Goal: Task Accomplishment & Management: Manage account settings

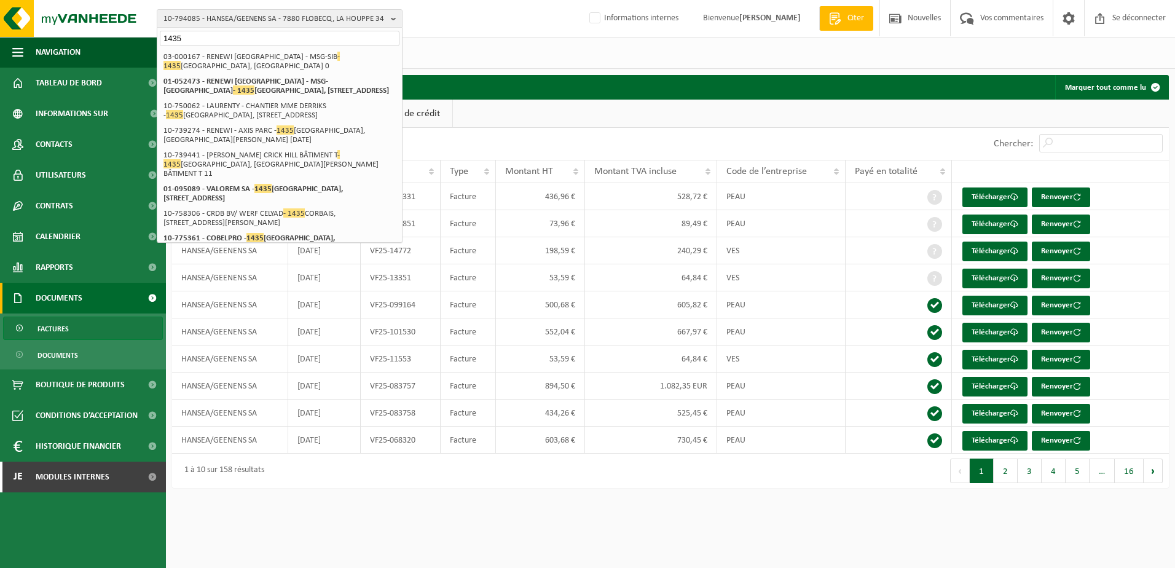
drag, startPoint x: 214, startPoint y: 33, endPoint x: 150, endPoint y: 33, distance: 63.9
click at [150, 33] on div "10-794085 - HANSEA/GEENENS SA - 7880 FLOBECQ, LA HOUPPE 34 1435 10-792522 - GRO…" at bounding box center [587, 18] width 1175 height 37
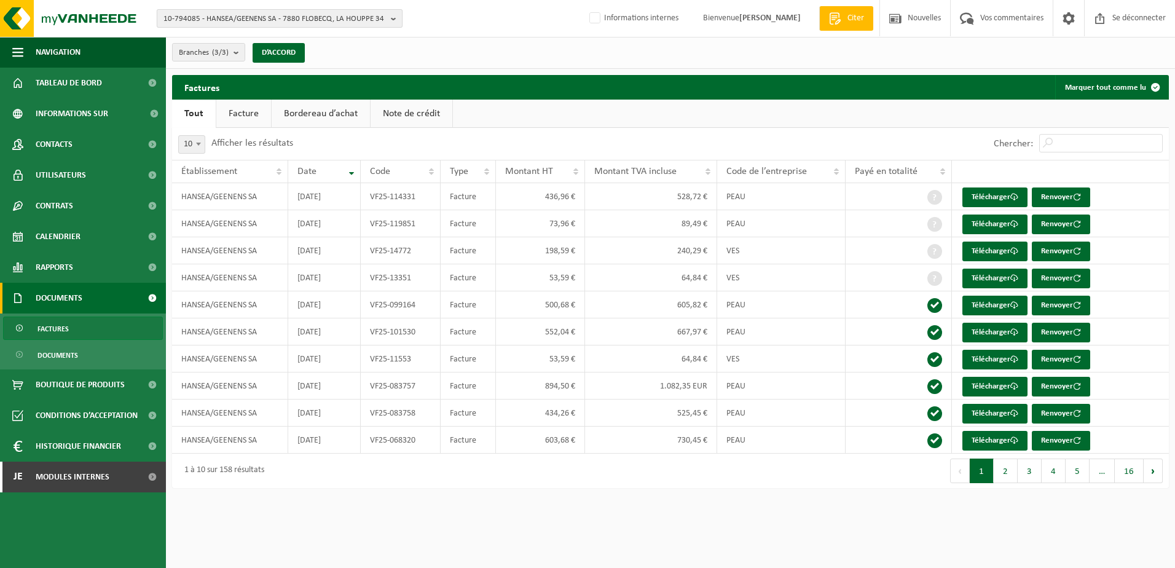
click at [218, 16] on span "10-794085 - HANSEA/GEENENS SA - 7880 FLOBECQ, LA HOUPPE 34" at bounding box center [275, 19] width 223 height 18
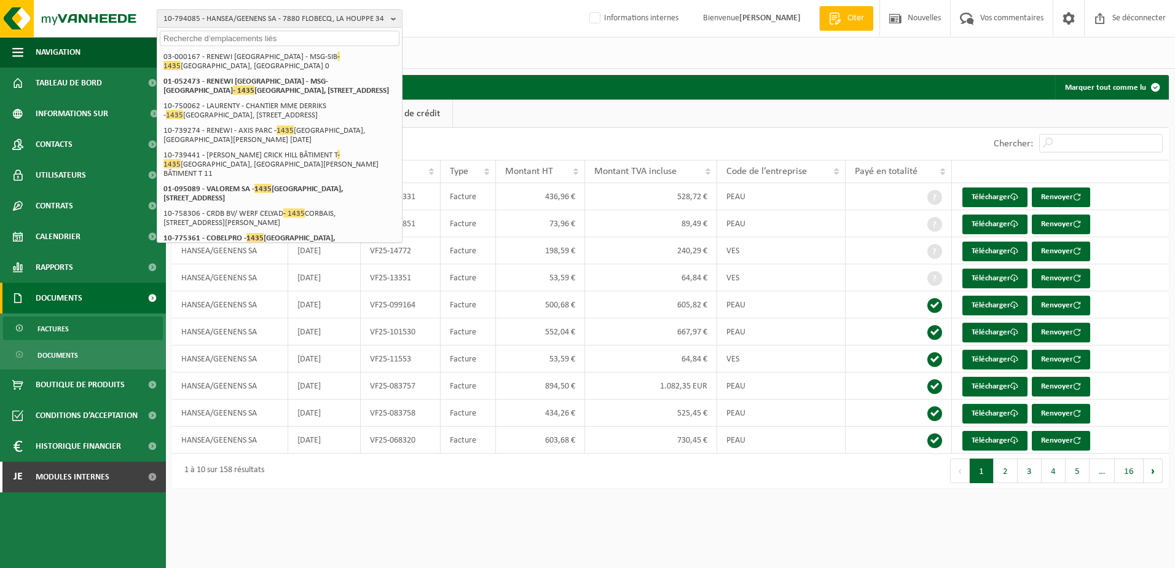
click at [210, 37] on input "text" at bounding box center [280, 38] width 240 height 15
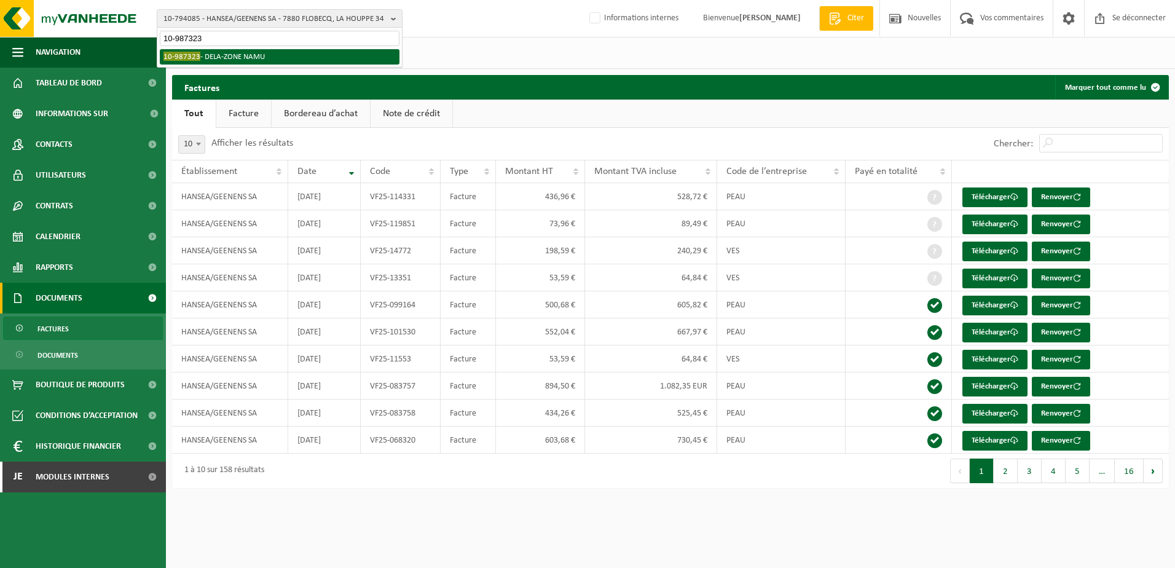
type input "10-987323"
click at [245, 60] on li "10-987323 - DELA-ZONE NAMU" at bounding box center [280, 56] width 240 height 15
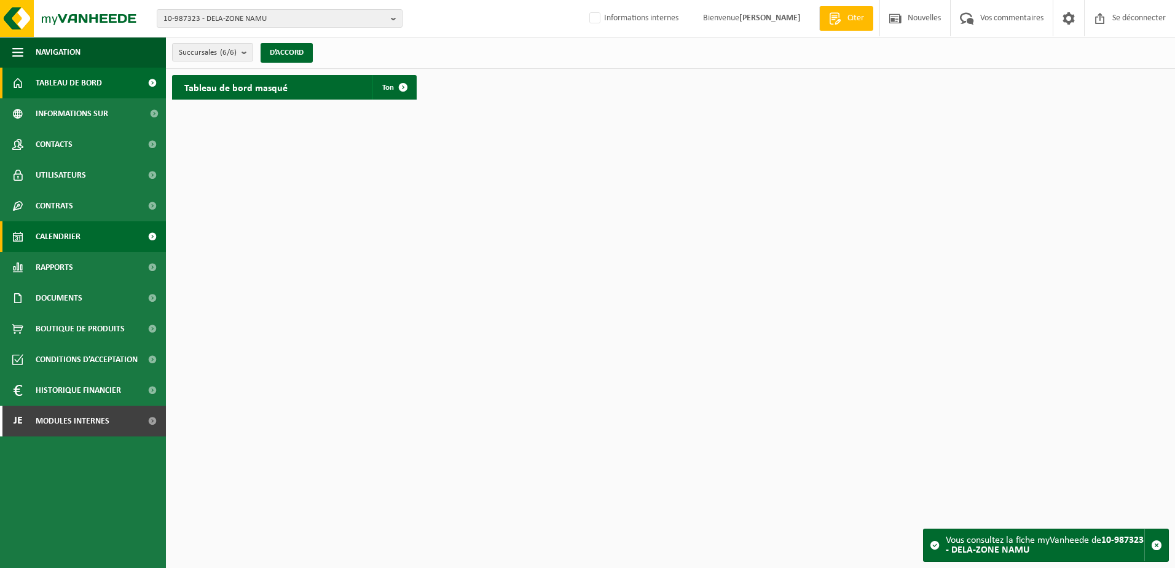
click at [96, 240] on link "Calendrier" at bounding box center [83, 236] width 166 height 31
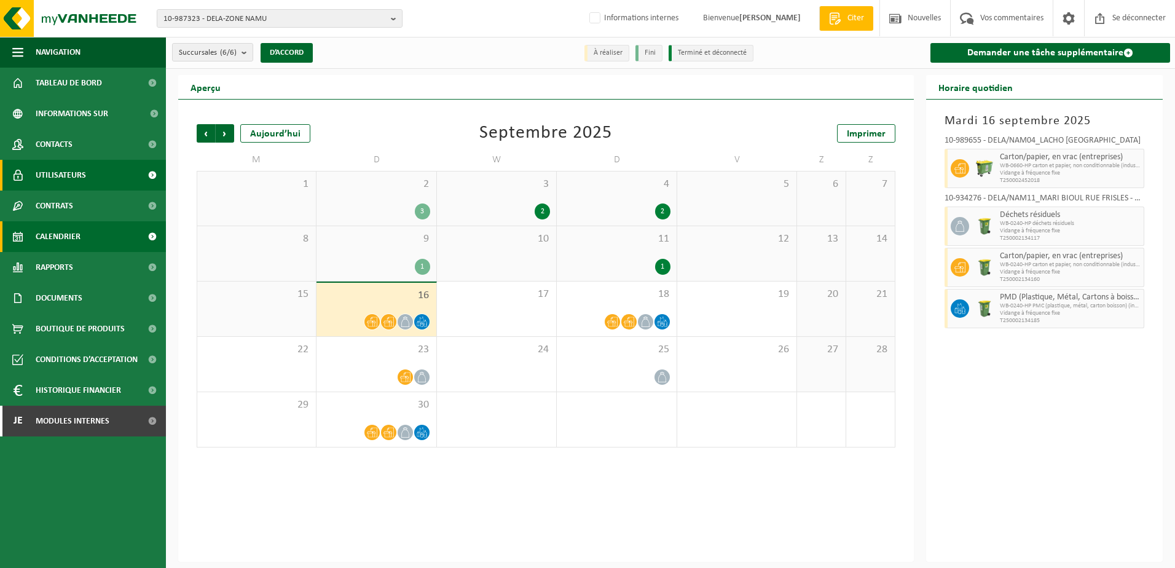
click at [84, 176] on span "Utilisateurs" at bounding box center [61, 175] width 50 height 31
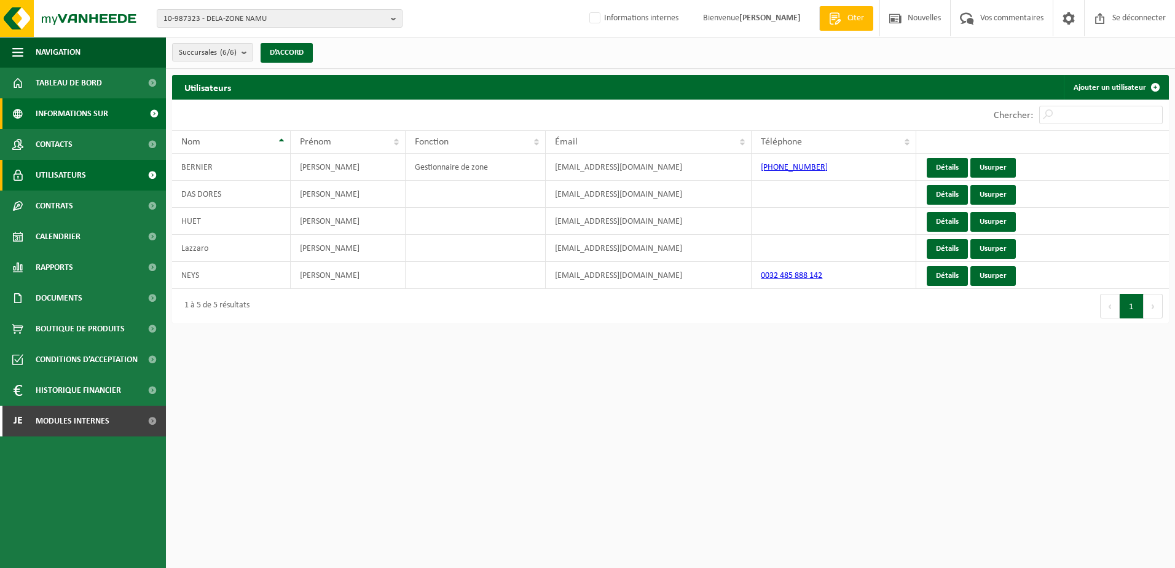
click at [115, 111] on span "Informations sur l’entreprise" at bounding box center [89, 113] width 106 height 31
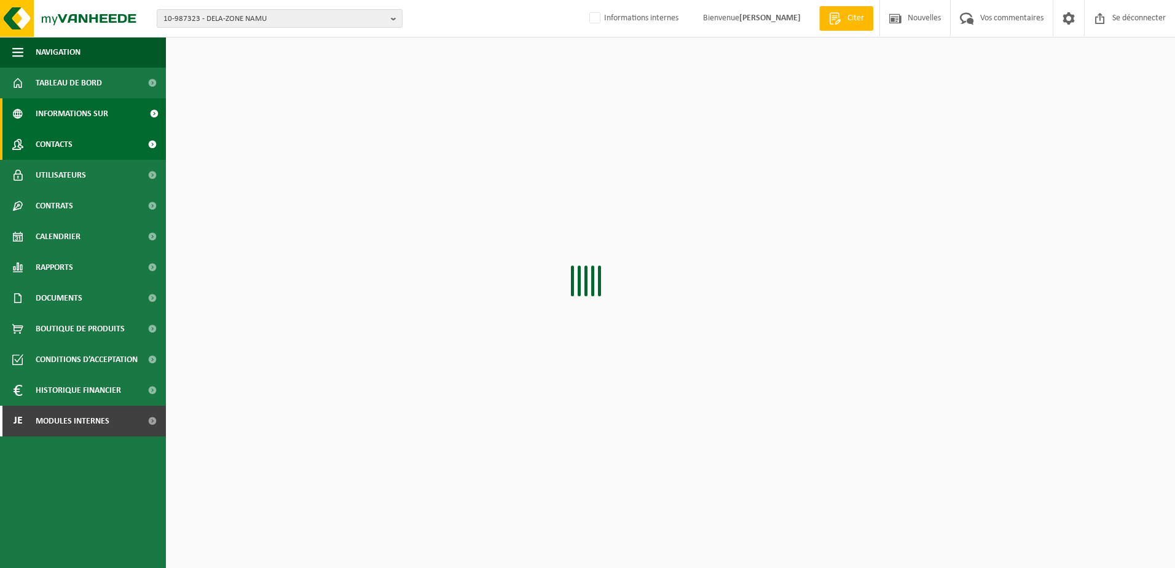
click at [93, 140] on link "Contacts" at bounding box center [83, 144] width 166 height 31
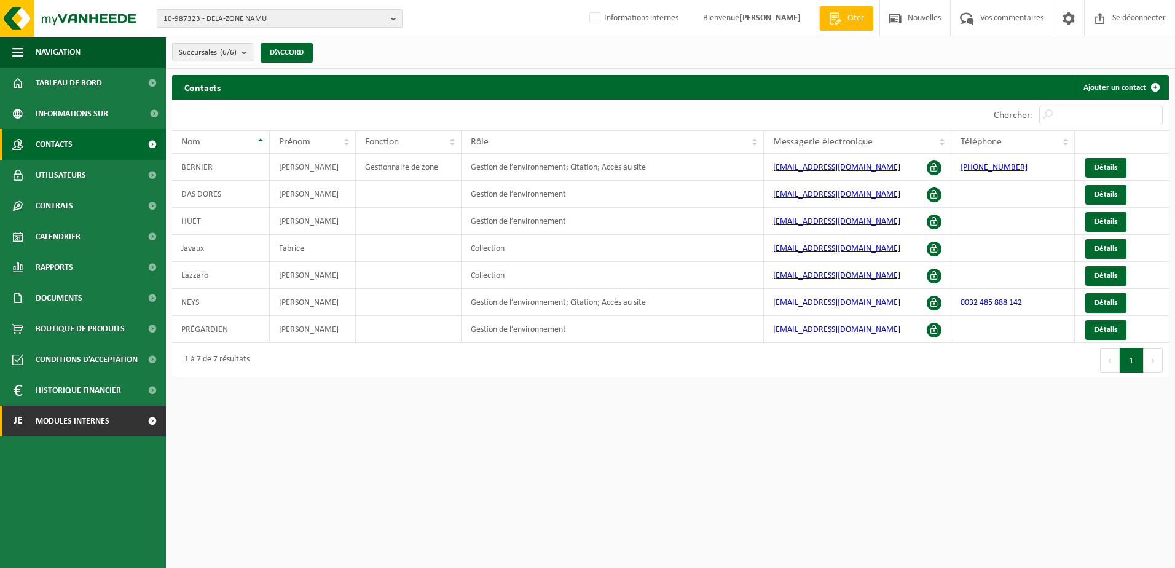
click at [89, 420] on span "Modules internes" at bounding box center [73, 421] width 74 height 31
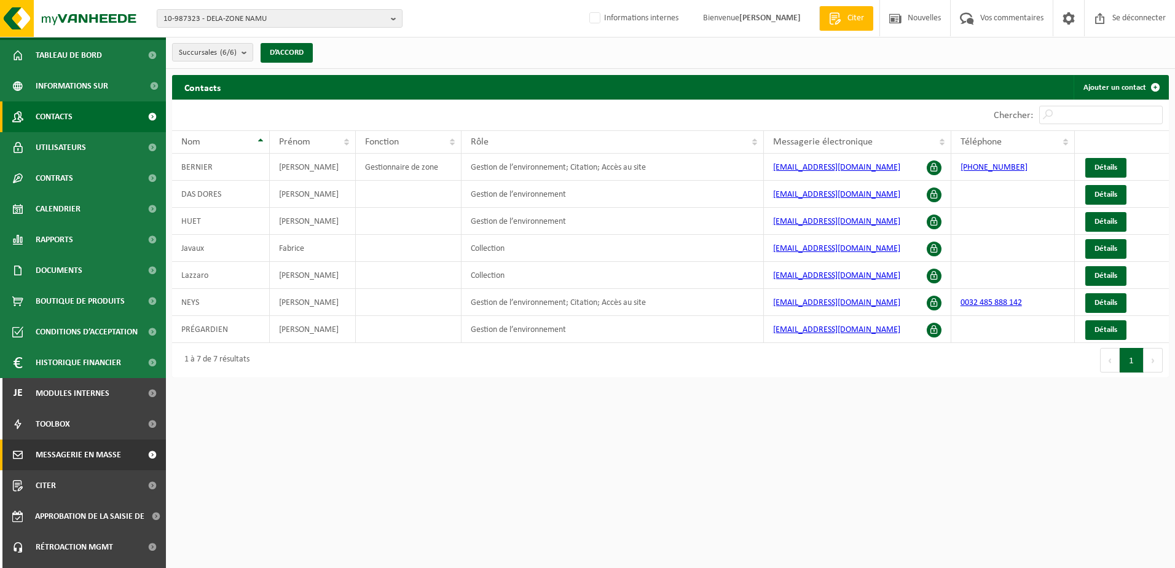
scroll to position [53, 0]
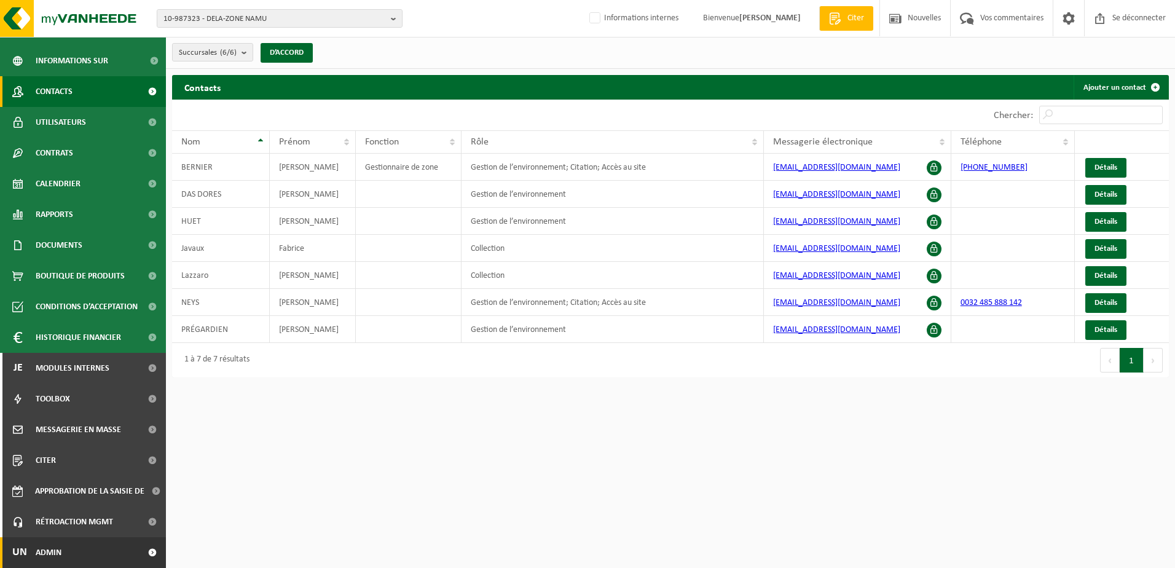
click at [65, 548] on link "Un Admin" at bounding box center [83, 552] width 166 height 31
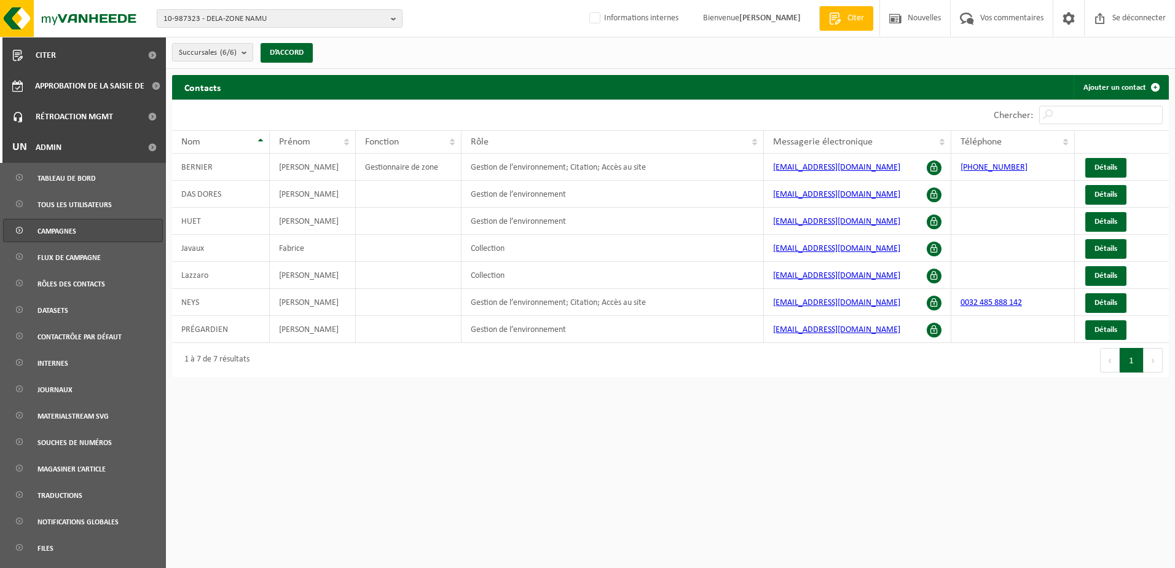
scroll to position [479, 0]
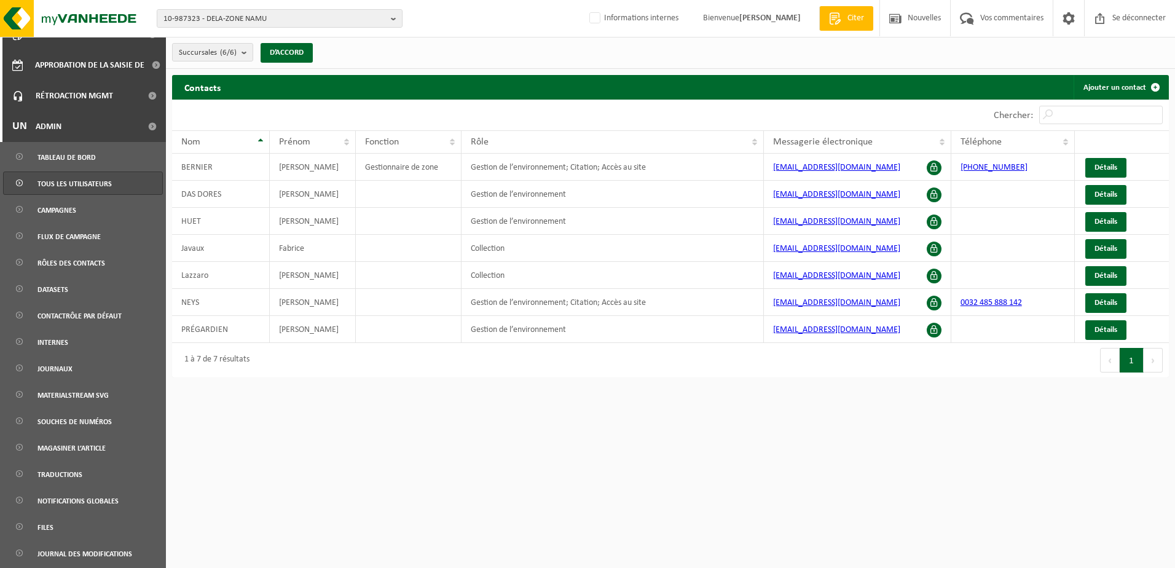
click at [95, 187] on span "Tous les utilisateurs" at bounding box center [74, 183] width 74 height 23
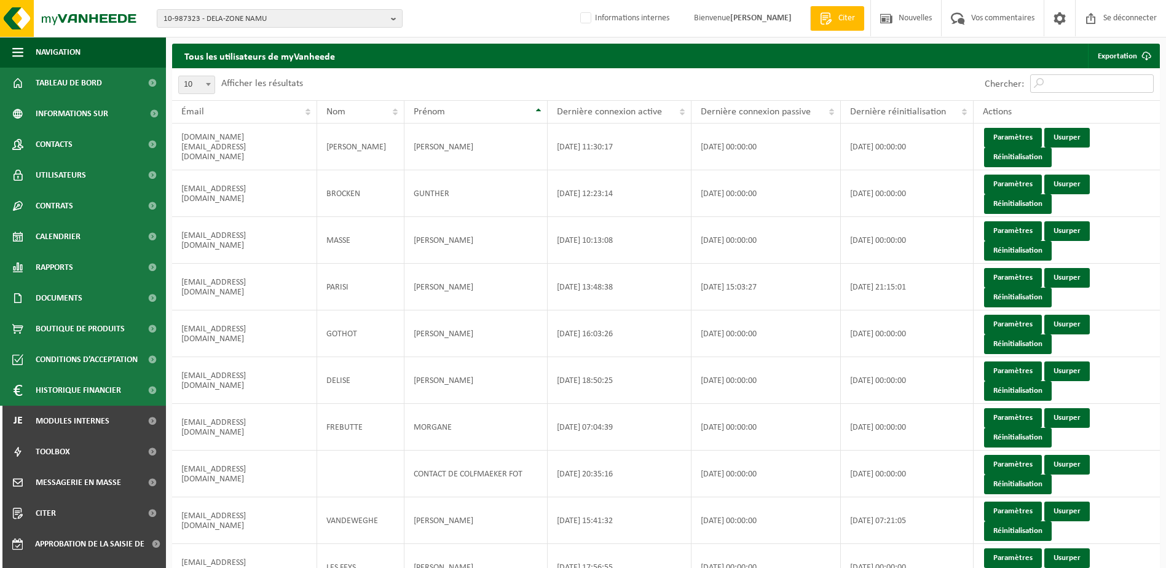
click at [1072, 82] on input "Chercher:" at bounding box center [1092, 83] width 124 height 18
paste input "melanie@hervac.be"
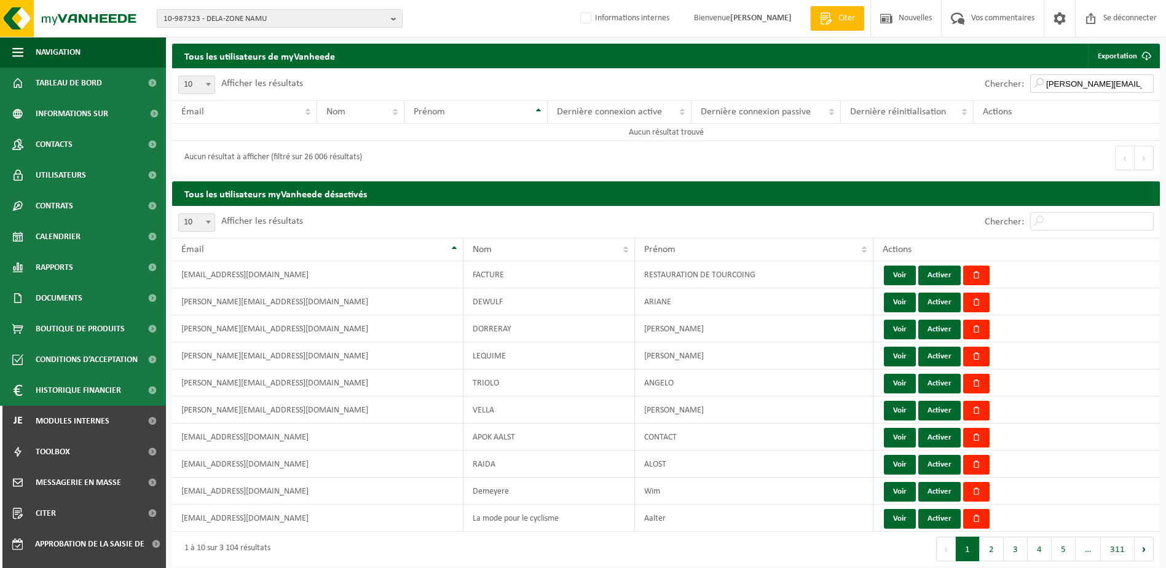
drag, startPoint x: 1083, startPoint y: 83, endPoint x: 1010, endPoint y: 81, distance: 73.2
click at [1014, 81] on div "Chercher: melanie@hervac.be" at bounding box center [1069, 84] width 181 height 32
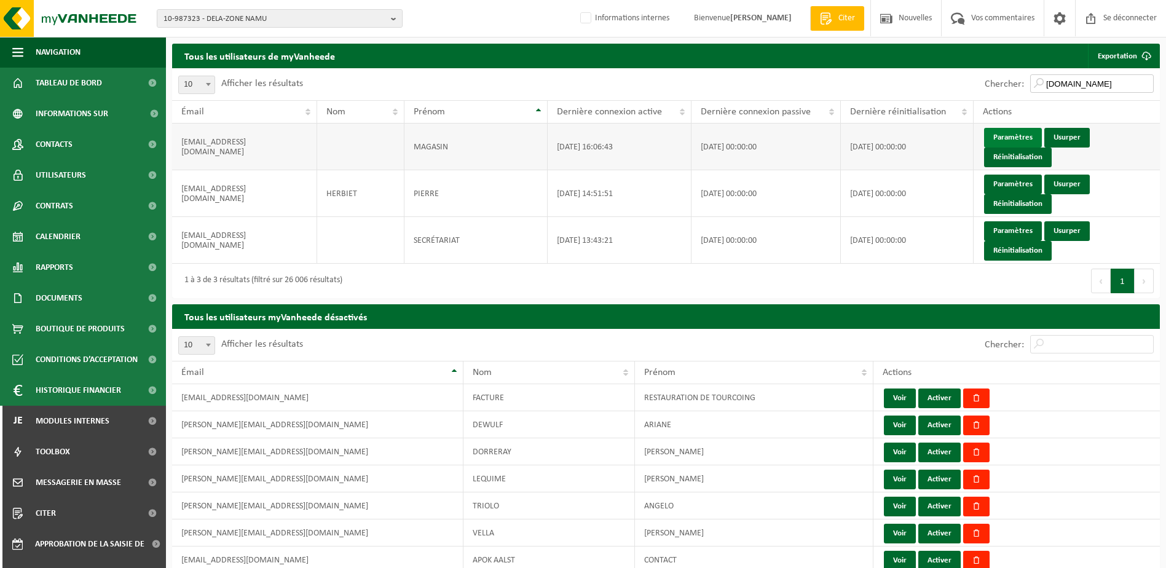
type input "hervac.be"
click at [1020, 138] on link "Paramètres" at bounding box center [1013, 138] width 58 height 20
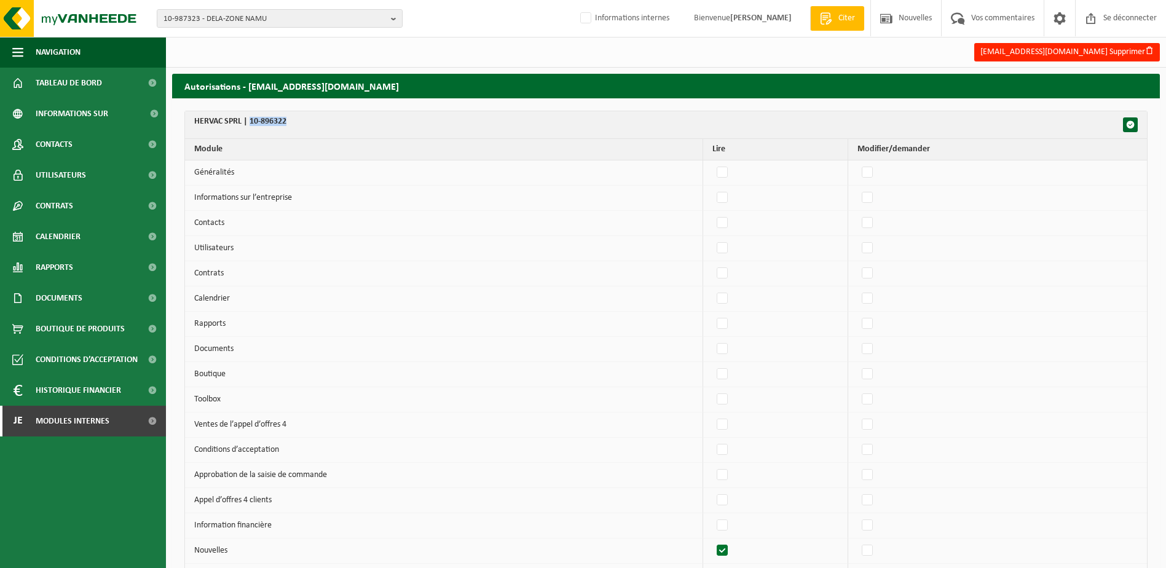
drag, startPoint x: 302, startPoint y: 119, endPoint x: 251, endPoint y: 116, distance: 51.2
click at [251, 116] on th "HERVAC SPRL | 10-896322" at bounding box center [666, 125] width 962 height 28
copy font "10-896322"
click at [243, 15] on span "10-987323 - DELA-ZONE NAMU" at bounding box center [275, 19] width 223 height 18
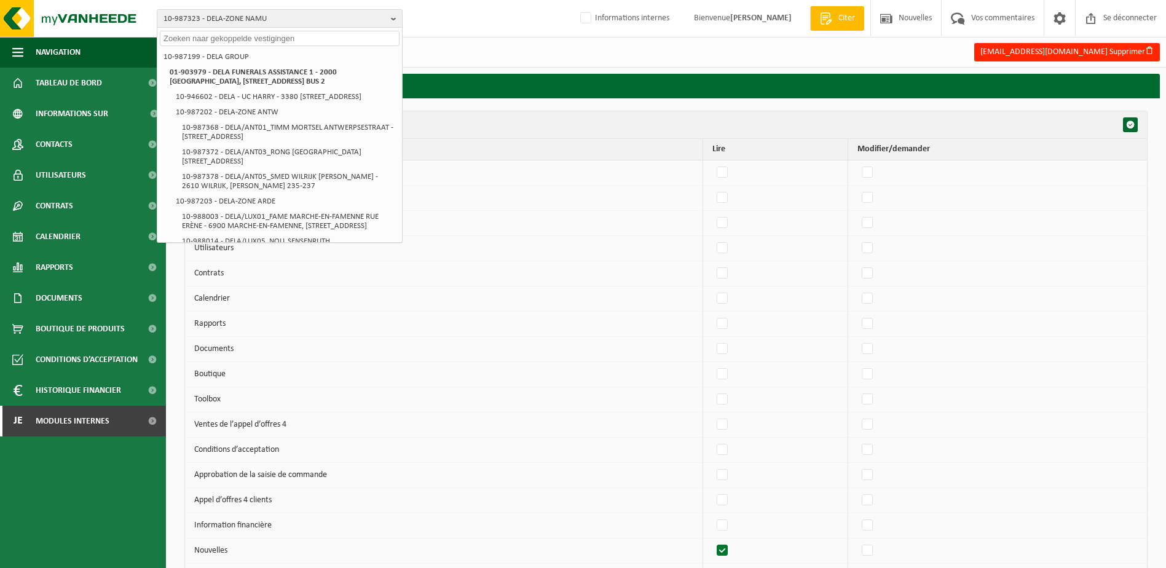
click at [237, 40] on input "text" at bounding box center [280, 38] width 240 height 15
paste input "10-896322"
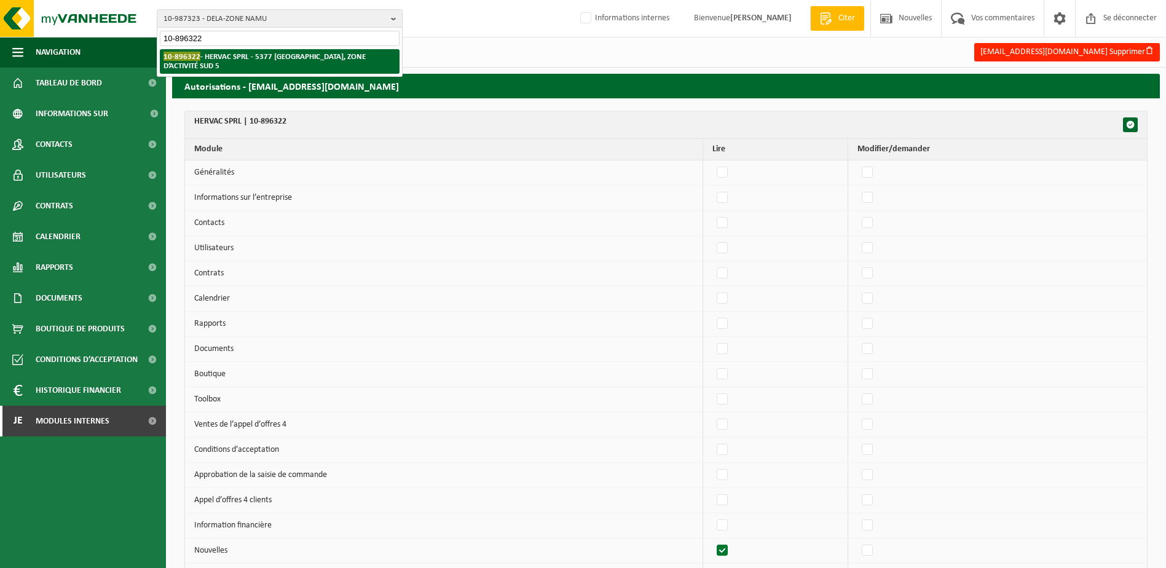
type input "10-896322"
click at [286, 64] on li "10-896322 - HERVAC SPRL - 5377 BAILLONVILLE, ZONE D’ACTIVITÉ SUD 5" at bounding box center [280, 61] width 240 height 25
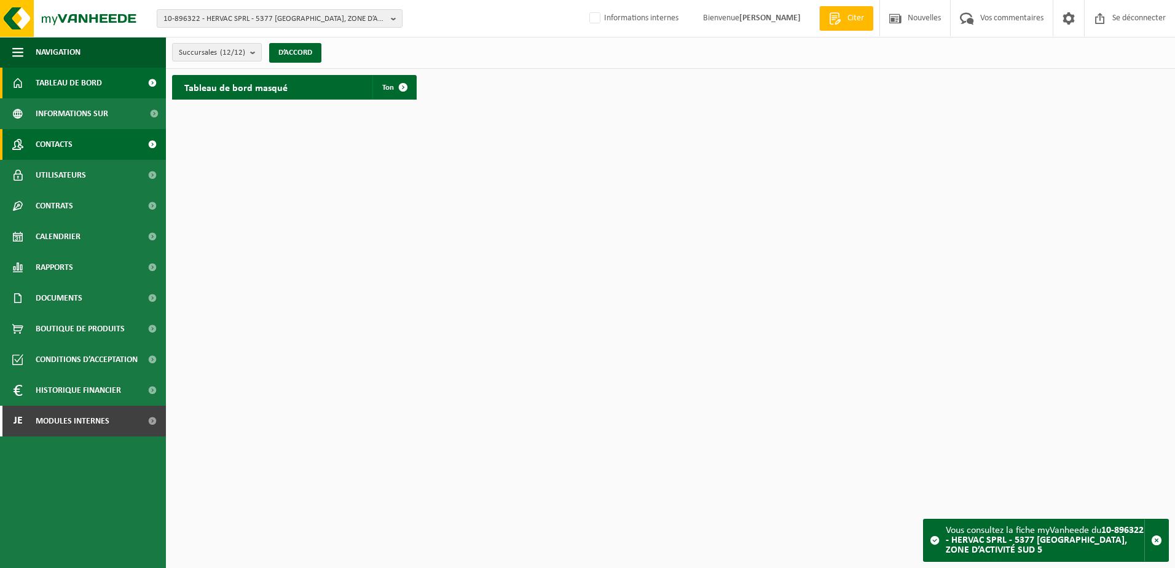
click at [102, 151] on link "Contacts" at bounding box center [83, 144] width 166 height 31
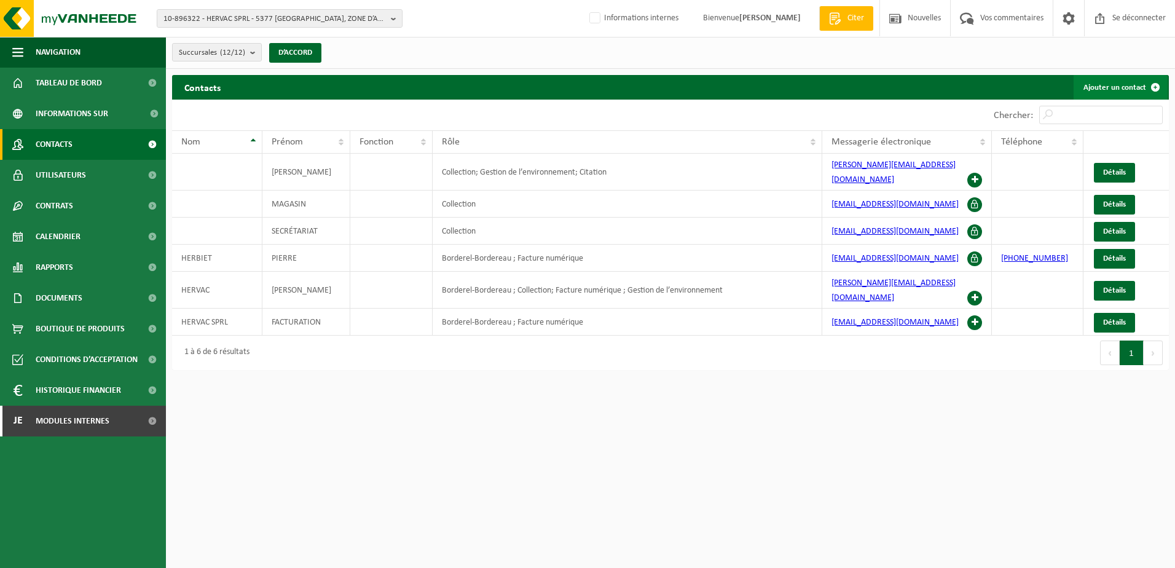
click at [1103, 84] on font "Ajouter un contact" at bounding box center [1115, 88] width 63 height 8
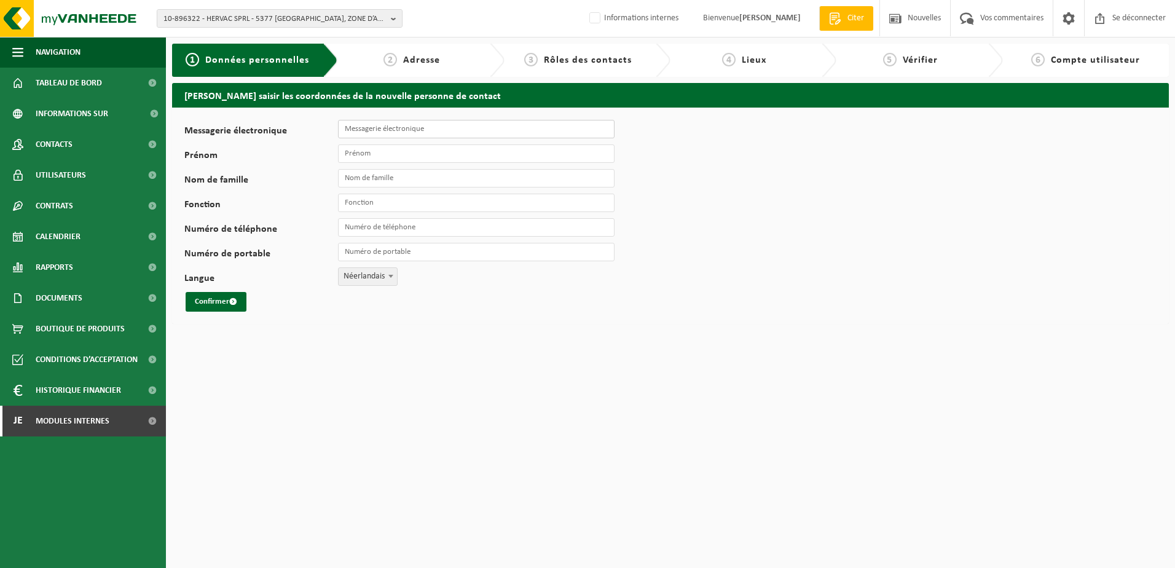
click at [390, 133] on input "Messagerie électronique" at bounding box center [476, 129] width 277 height 18
paste input "10-896322"
type input "10-896322"
drag, startPoint x: 387, startPoint y: 125, endPoint x: 326, endPoint y: 125, distance: 60.9
click at [326, 125] on div "Messagerie électronique 10-896322" at bounding box center [405, 129] width 443 height 18
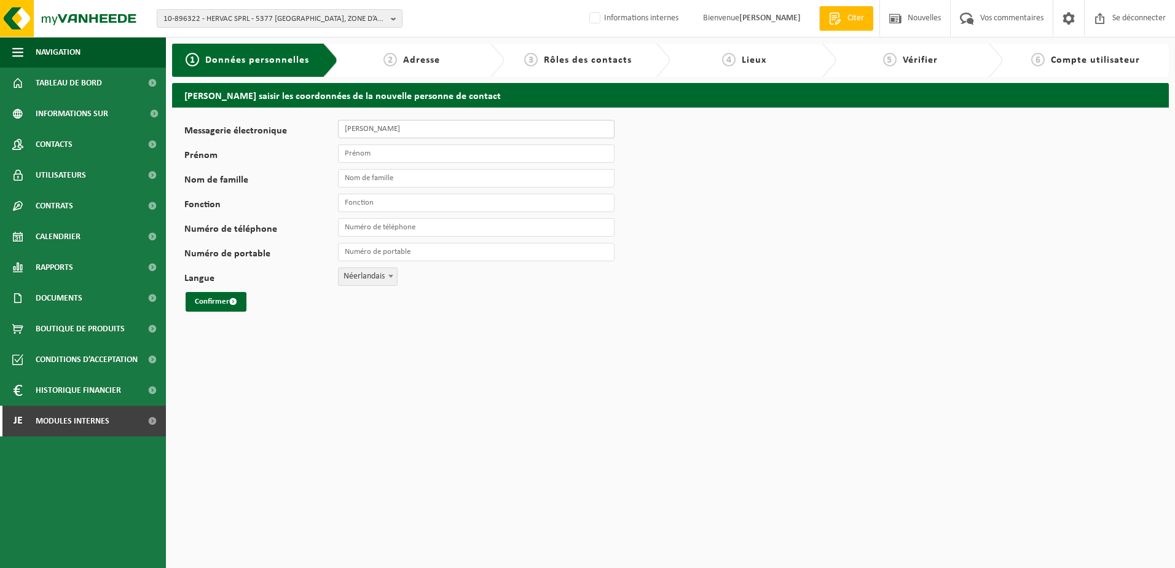
type input "melanie@hervac.be"
type input "Melanie"
type input "Hervac"
click at [396, 210] on input "Fonction" at bounding box center [476, 203] width 277 height 18
type input "Responsable"
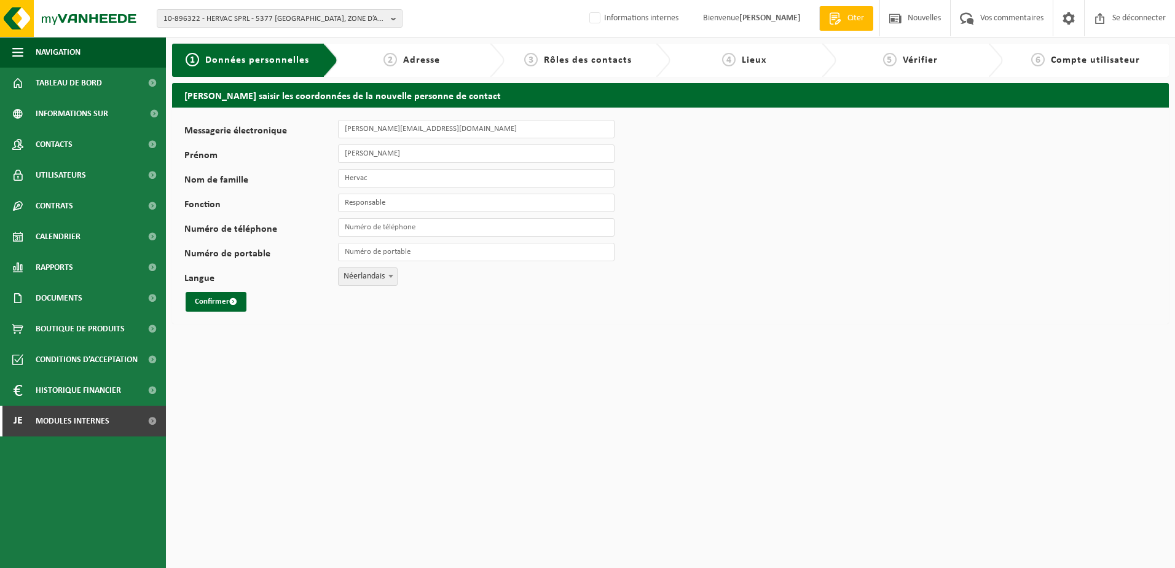
click at [394, 276] on span at bounding box center [391, 276] width 12 height 16
select select "1"
click at [223, 298] on font "Confirmer" at bounding box center [212, 302] width 34 height 8
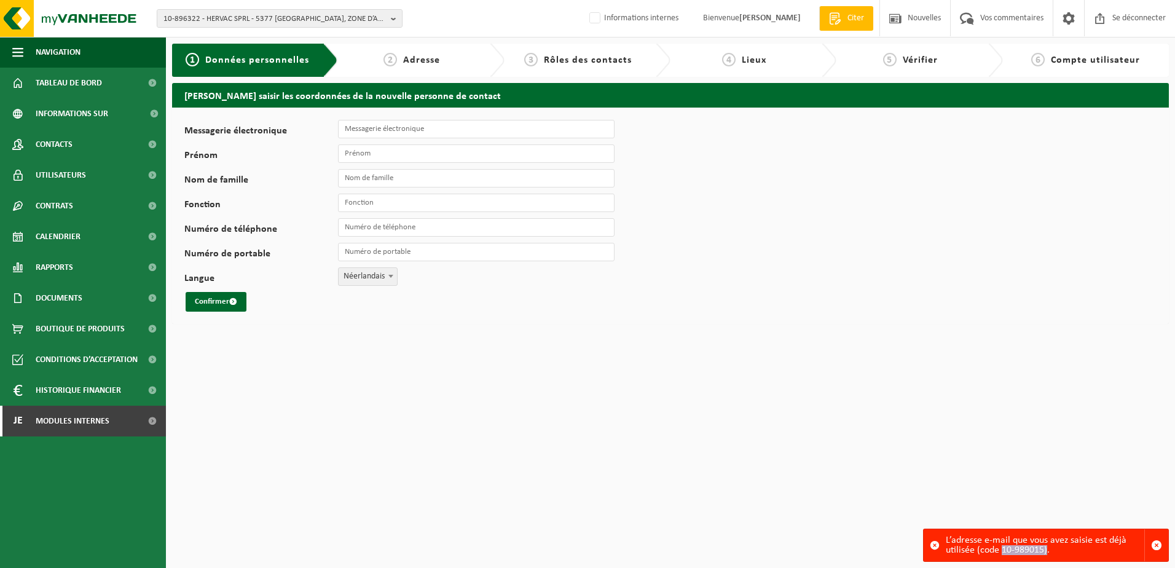
drag, startPoint x: 1003, startPoint y: 546, endPoint x: 1046, endPoint y: 547, distance: 43.6
click at [1046, 547] on div "L’adresse e-mail que vous avez saisie est déjà utilisée (code 10-989015)." at bounding box center [1045, 545] width 199 height 32
copy div "10-989015)"
click at [243, 21] on span "10-896322 - HERVAC SPRL - 5377 [GEOGRAPHIC_DATA], ZONE D’ACTIVITÉ SUD 5" at bounding box center [275, 19] width 223 height 18
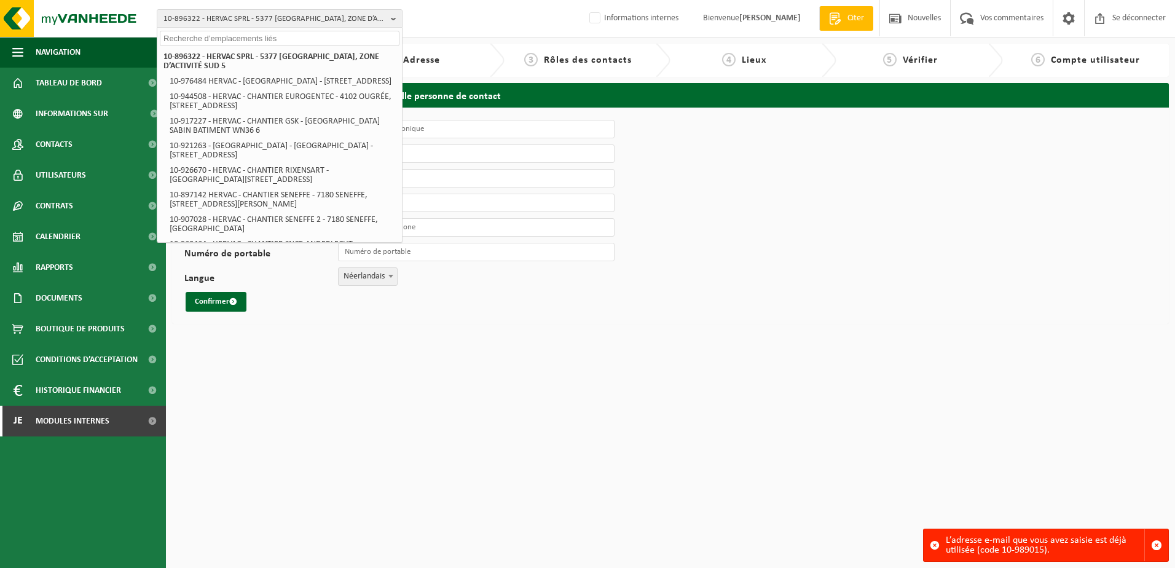
click at [224, 40] on input "text" at bounding box center [280, 38] width 240 height 15
paste input "10-989015)"
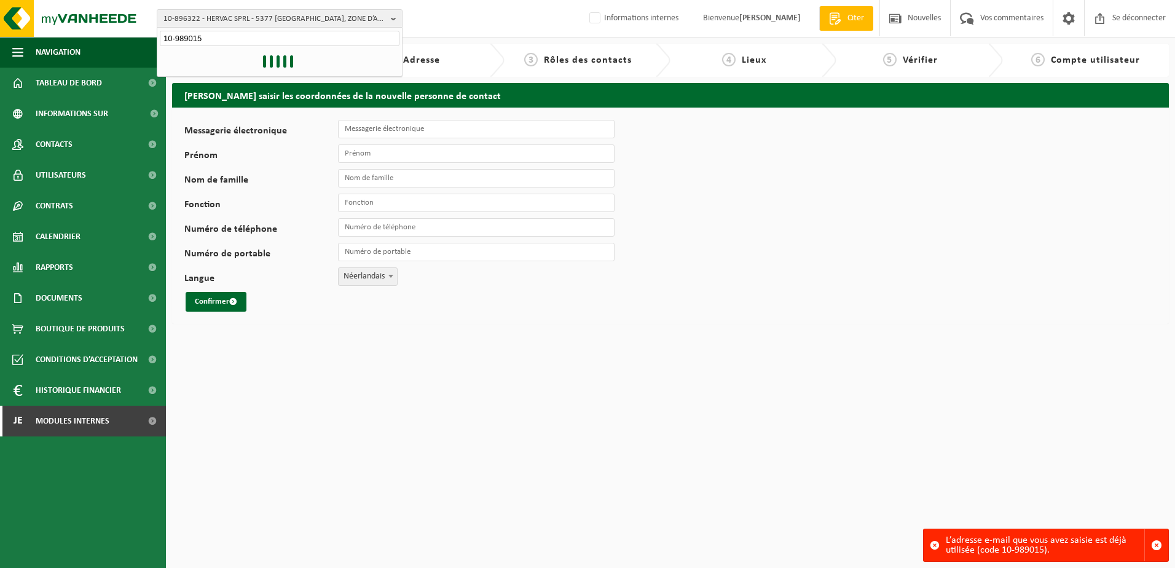
type input "10-989015"
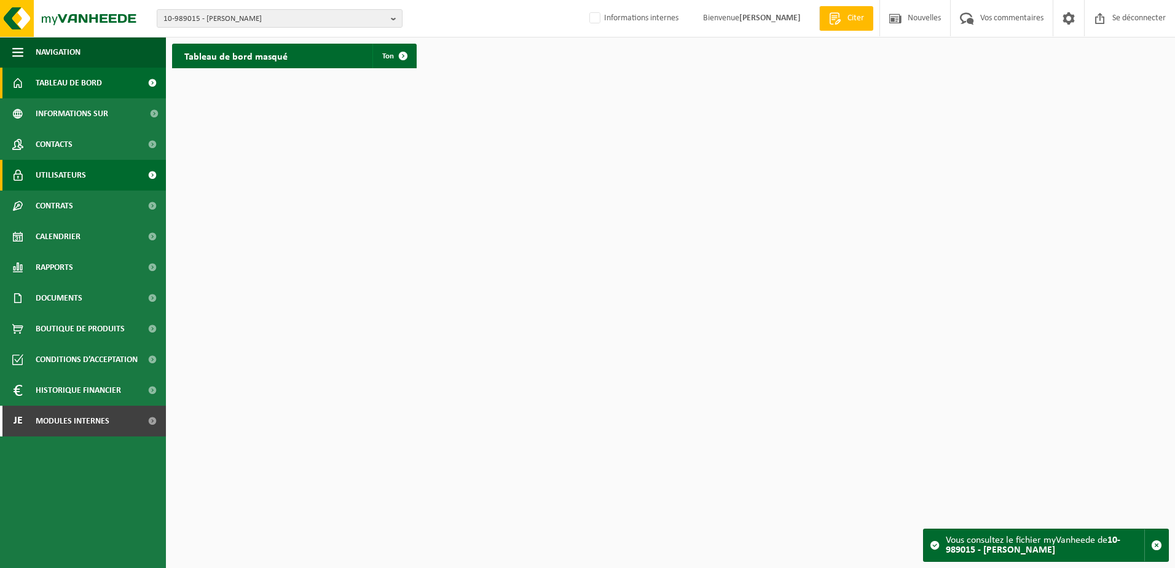
click at [91, 181] on link "Utilisateurs" at bounding box center [83, 175] width 166 height 31
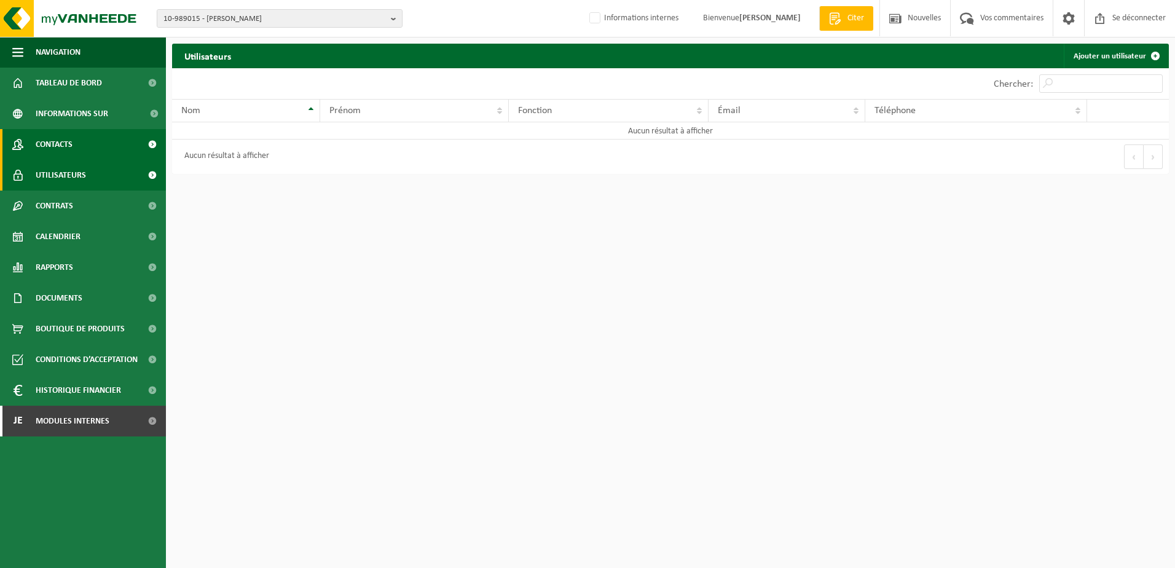
click at [81, 156] on link "Contacts" at bounding box center [83, 144] width 166 height 31
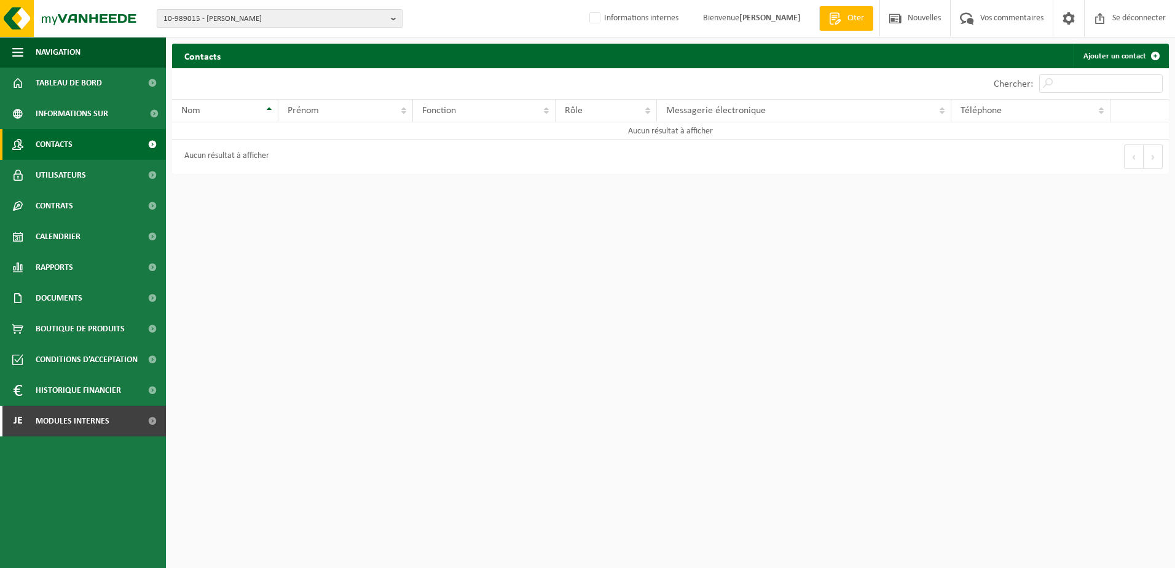
click at [277, 21] on span "10-989015 - [PERSON_NAME]" at bounding box center [275, 19] width 223 height 18
click at [262, 58] on li "10-989015 - [PERSON_NAME]" at bounding box center [280, 56] width 240 height 15
click at [263, 59] on li "10-989015 - [PERSON_NAME]" at bounding box center [280, 56] width 240 height 15
click at [271, 22] on span "10-989015 - [PERSON_NAME]" at bounding box center [275, 19] width 223 height 18
click at [229, 21] on span "10-989015 - [PERSON_NAME]" at bounding box center [275, 19] width 223 height 18
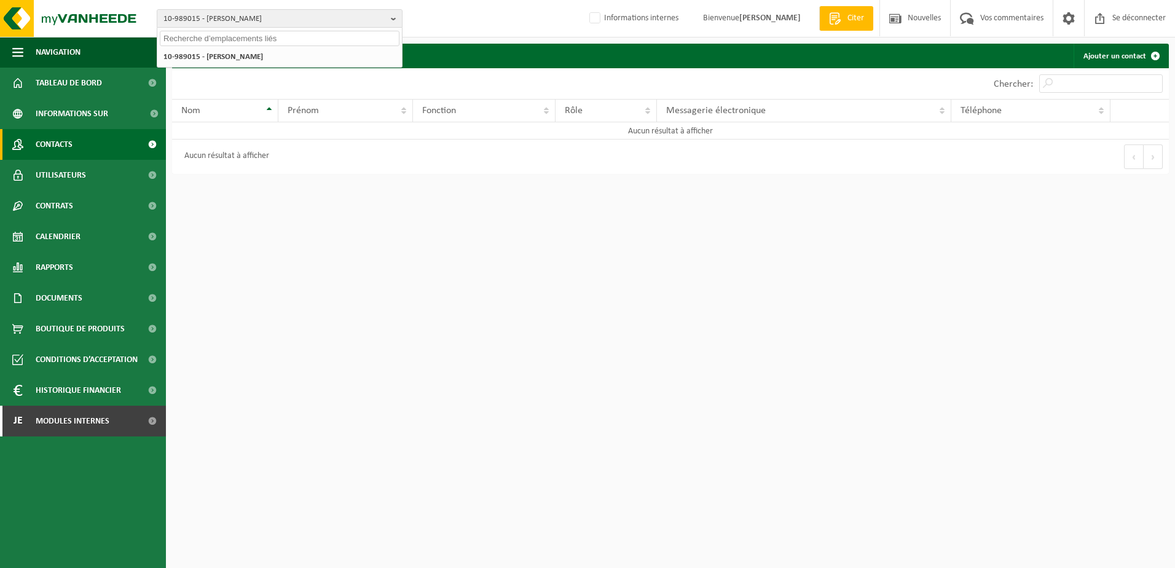
click at [229, 38] on input "text" at bounding box center [280, 38] width 240 height 15
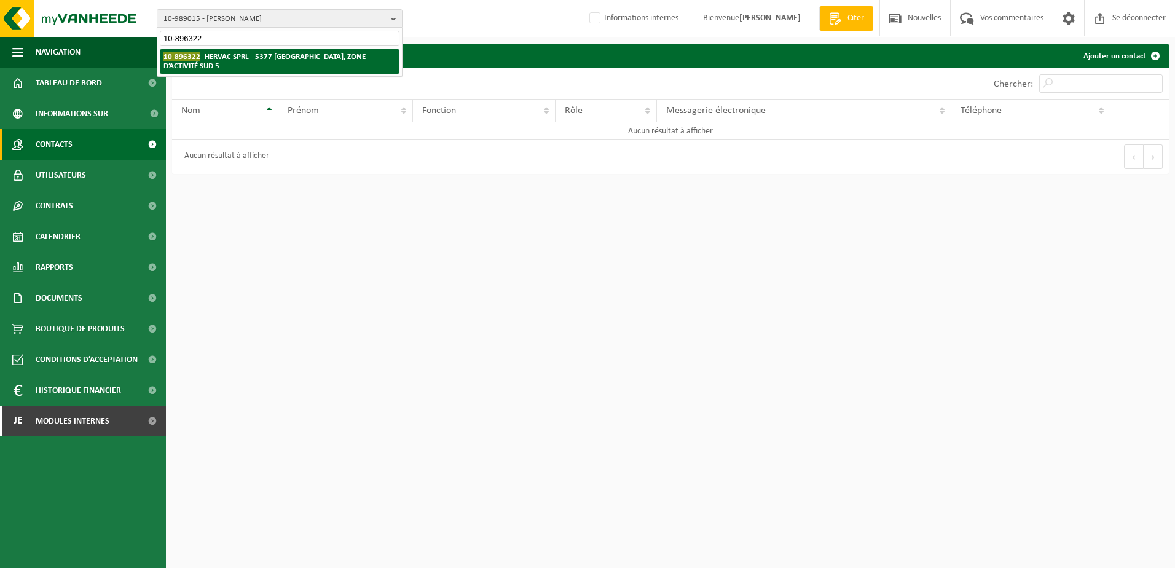
type input "10-896322"
click at [275, 63] on li "10-896322 - HERVAC SPRL - 5377 BAILLONVILLE, ZONE D’ACTIVITÉ SUD 5" at bounding box center [280, 61] width 240 height 25
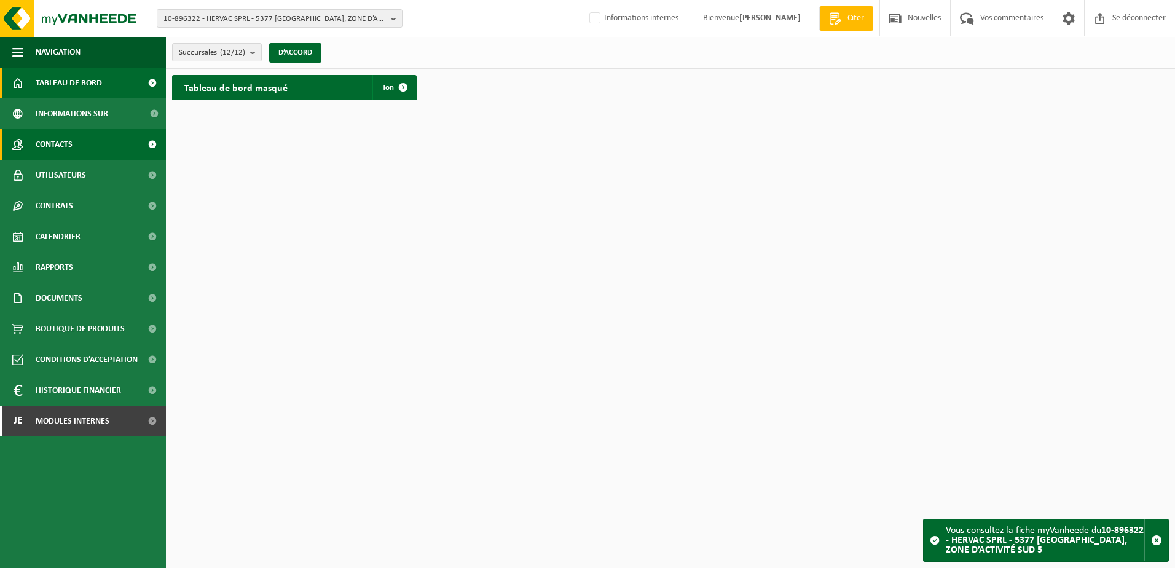
click at [61, 147] on span "Contacts" at bounding box center [54, 144] width 37 height 31
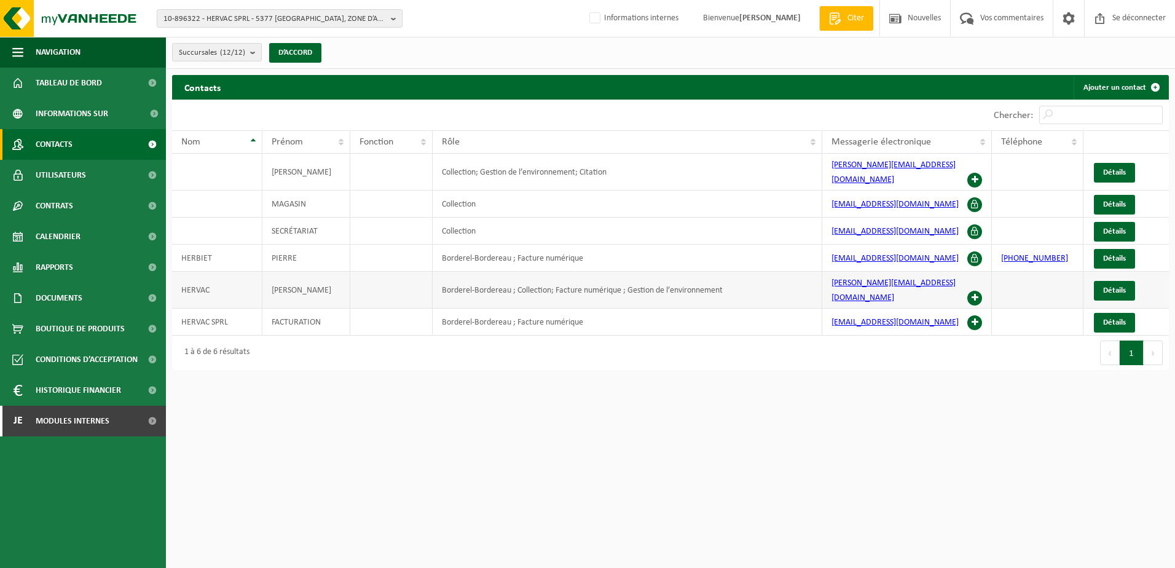
click at [976, 291] on span at bounding box center [975, 298] width 15 height 15
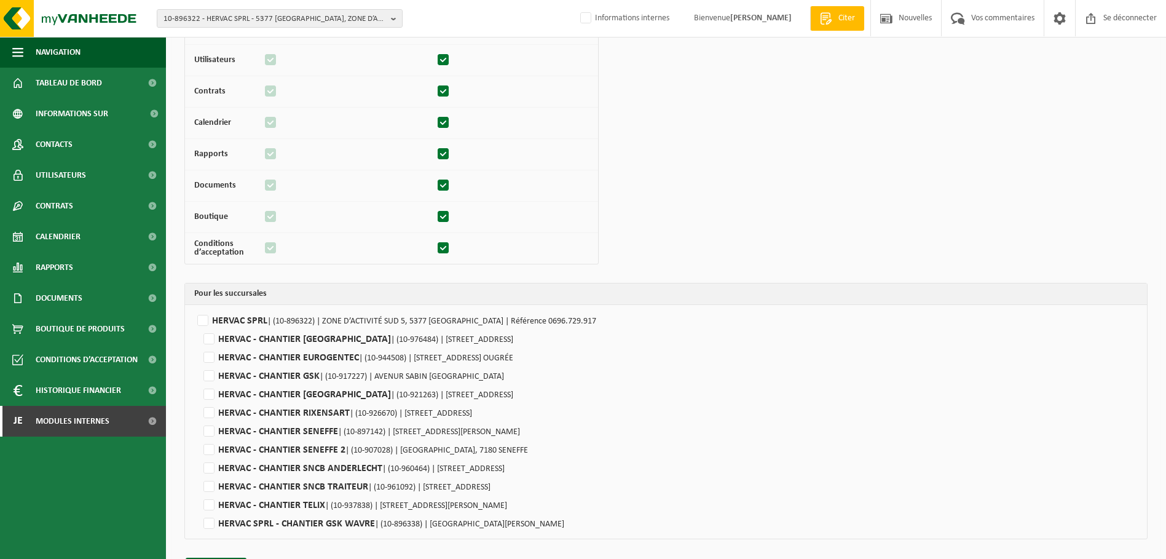
scroll to position [184, 0]
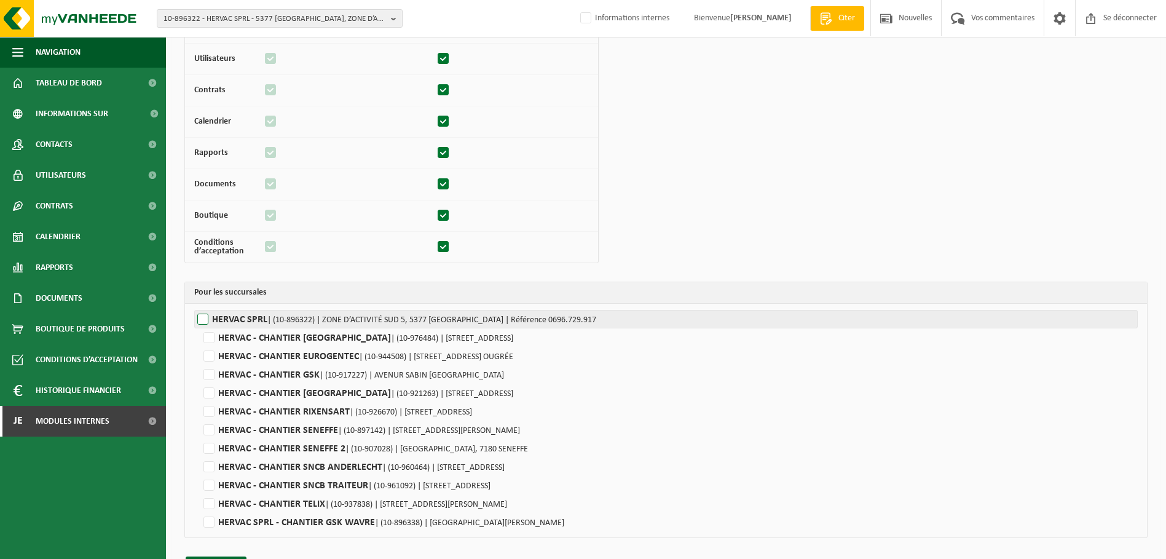
click at [207, 318] on label"] "HERVAC SPRL | (10-896322) | ZONE D’ACTIVITÉ SUD 5, 5377 [GEOGRAPHIC_DATA] | Réf…" at bounding box center [666, 319] width 944 height 18
click at [207, 318] on input "HERVAC SPRL | (10-896322) | ZONE D’ACTIVITÉ SUD 5, 5377 [GEOGRAPHIC_DATA] | Réf…" at bounding box center [777, 319] width 1166 height 18
checkbox input "true"
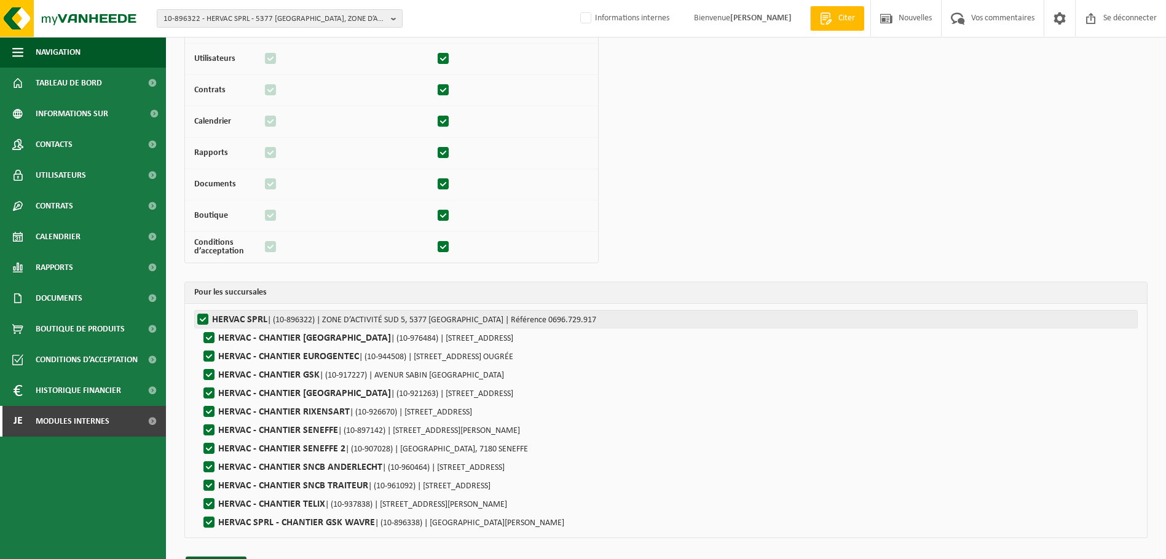
checkbox input "true"
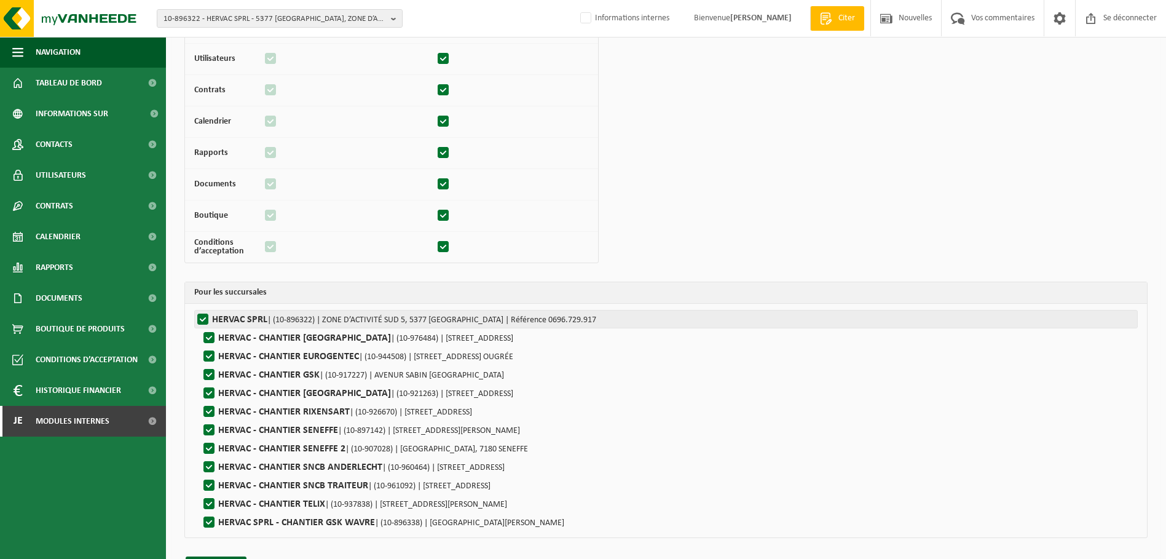
checkbox input "true"
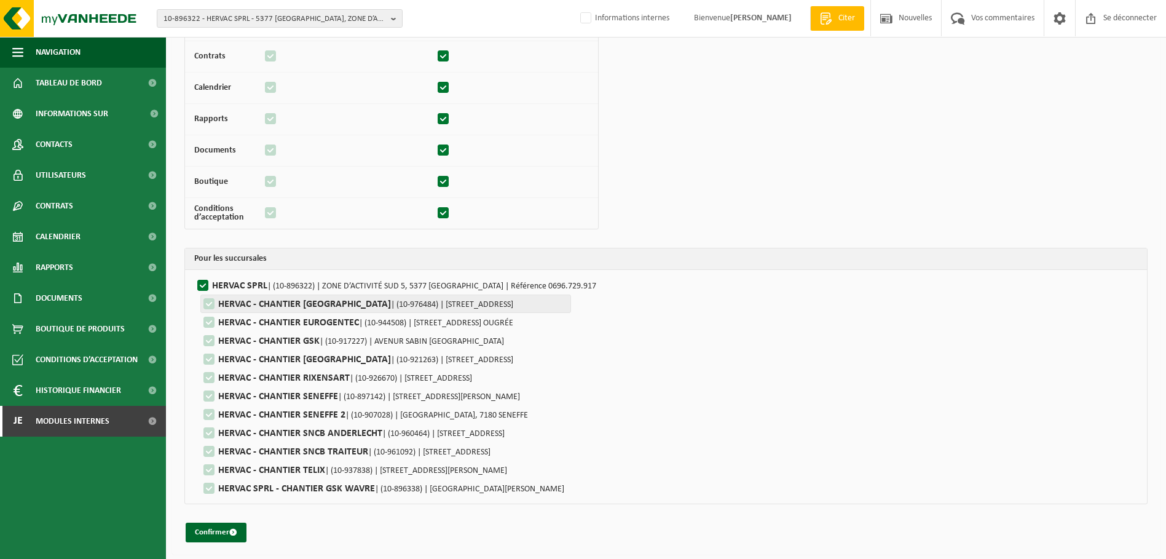
scroll to position [219, 0]
click at [215, 523] on button "Confirmer" at bounding box center [216, 531] width 61 height 20
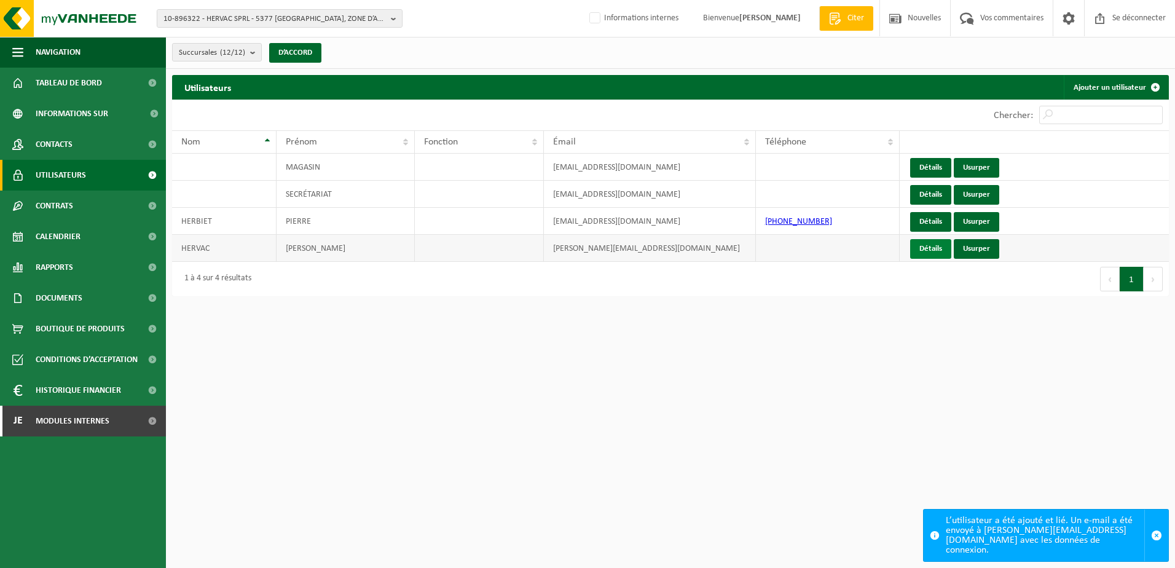
click at [936, 250] on link "Détails" at bounding box center [930, 249] width 41 height 20
click at [977, 245] on link "Usurper" at bounding box center [976, 249] width 45 height 20
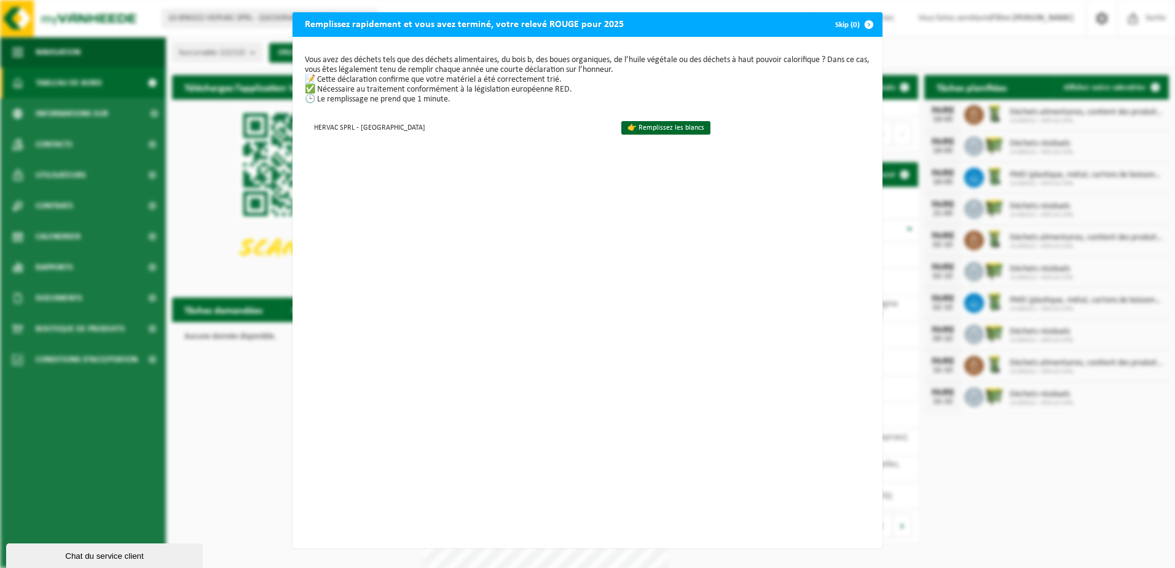
click at [933, 37] on div "Remplissez rapidement et vous avez terminé, votre relevé ROUGE pour 2025 Skip (…" at bounding box center [587, 284] width 1175 height 568
click at [196, 164] on div "Remplissez rapidement et vous avez terminé, votre relevé ROUGE pour 2025 Skip (…" at bounding box center [587, 284] width 1175 height 568
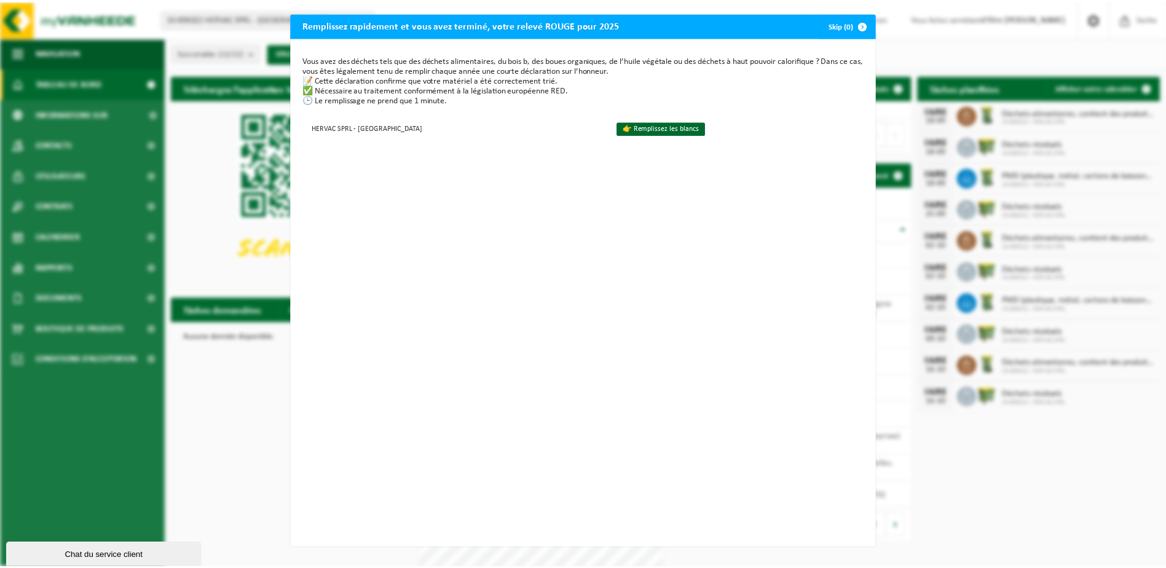
scroll to position [2, 0]
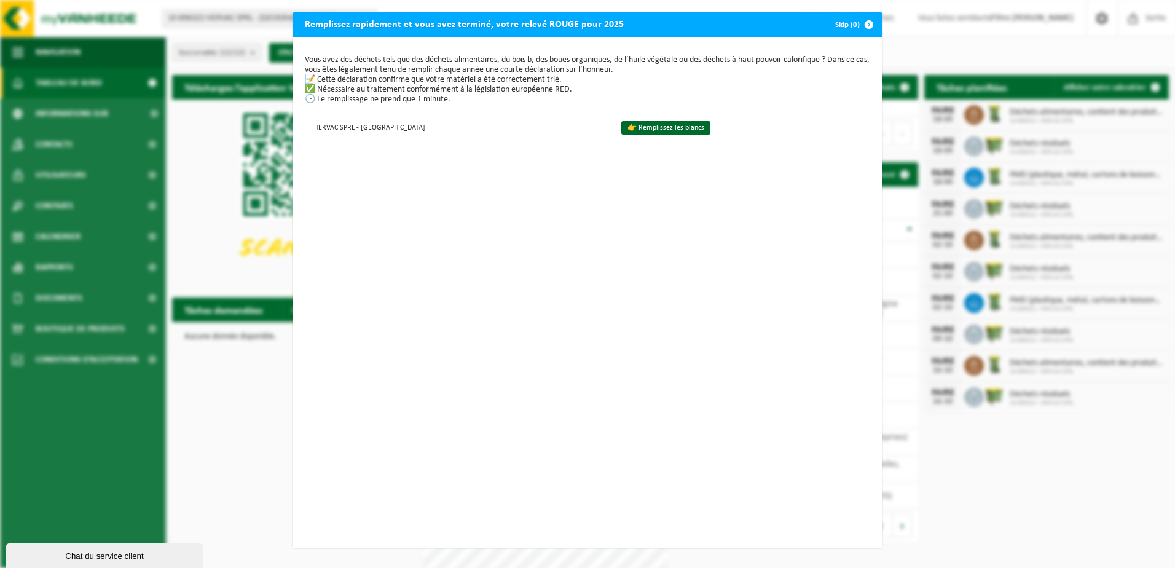
click at [860, 18] on span "button" at bounding box center [869, 24] width 25 height 25
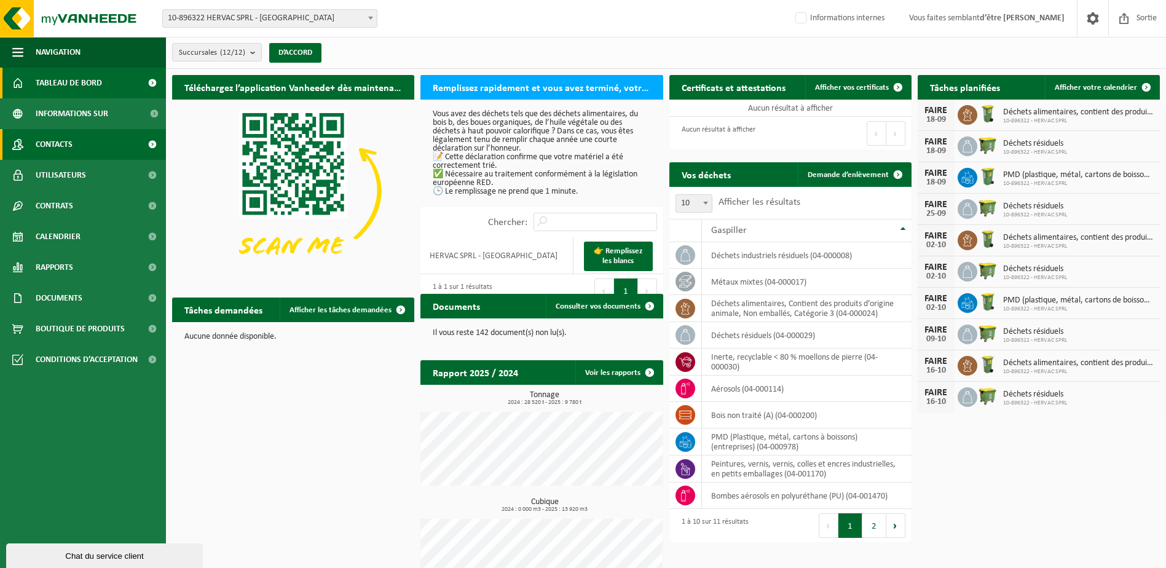
click at [77, 132] on link "Contacts" at bounding box center [83, 144] width 166 height 31
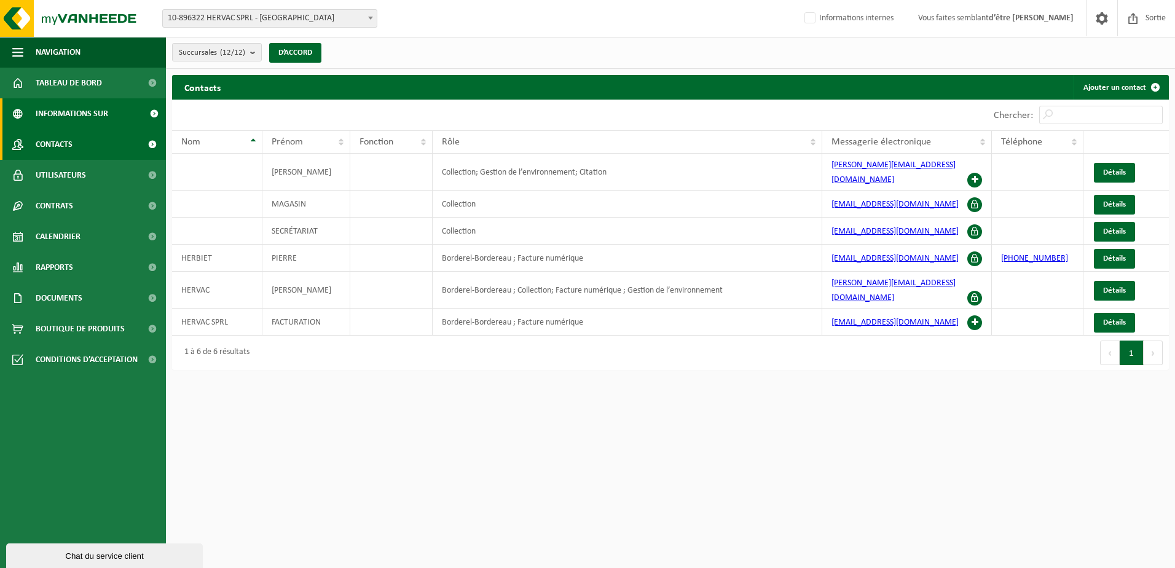
click at [55, 119] on span "Informations sur l’entreprise" at bounding box center [89, 113] width 106 height 31
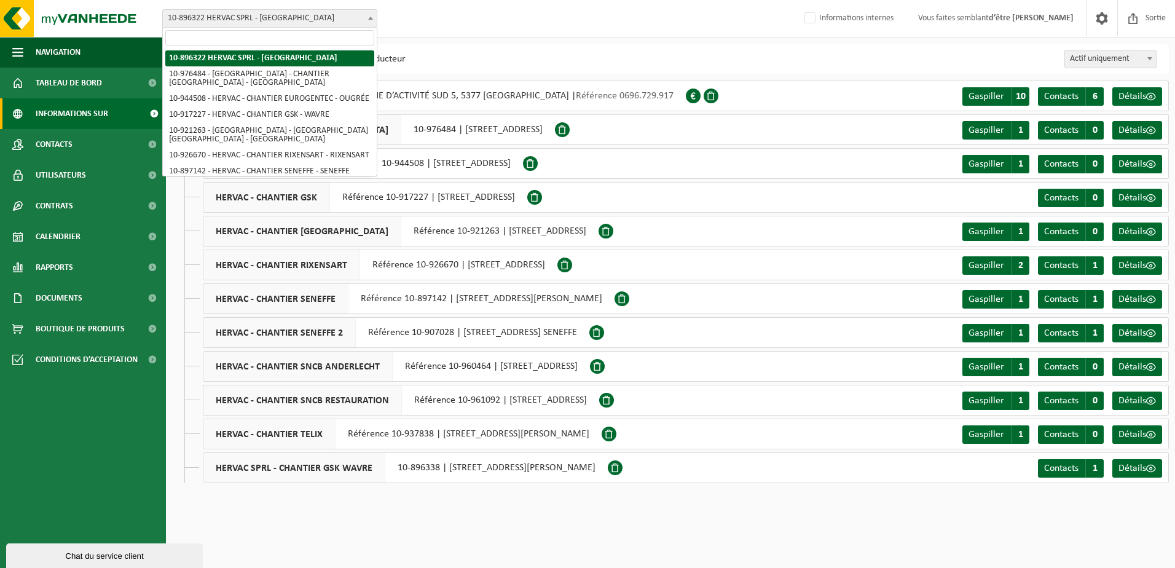
click at [254, 18] on span "10-896322 HERVAC SPRL - BAILLONVILLE" at bounding box center [270, 18] width 214 height 17
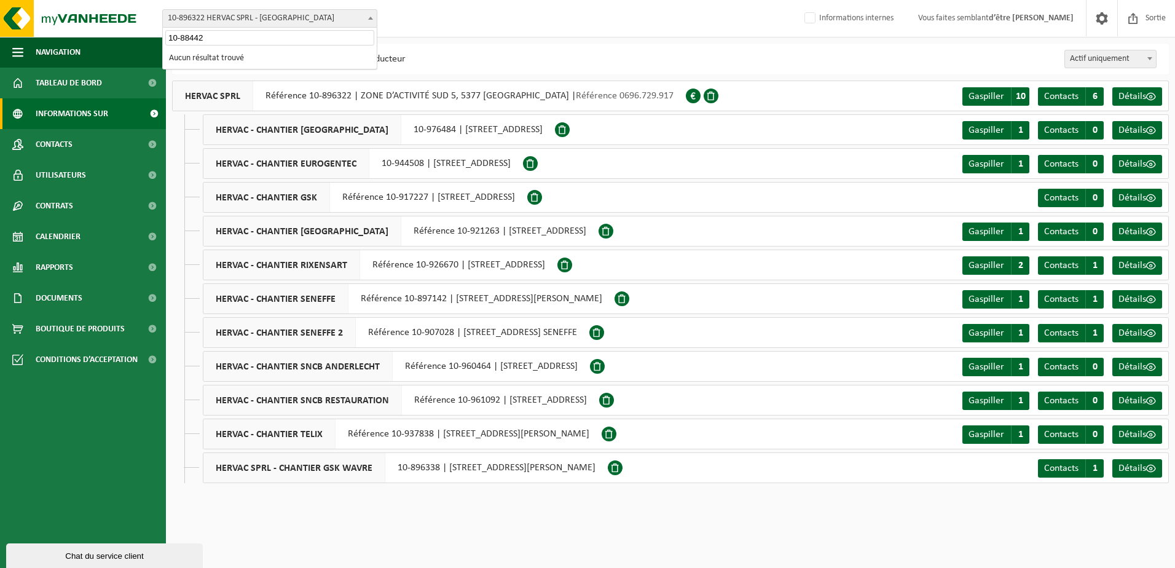
type input "10-884424"
drag, startPoint x: 235, startPoint y: 35, endPoint x: 162, endPoint y: 41, distance: 73.4
click at [162, 41] on body "Vestiging: 10-896322 HERVAC SPRL - BAILLONVILLE 10-976484 - HERVAC - CHANTIER B…" at bounding box center [587, 251] width 1175 height 502
click at [227, 39] on input "10-884308" at bounding box center [269, 37] width 209 height 15
drag, startPoint x: 232, startPoint y: 36, endPoint x: 151, endPoint y: 36, distance: 81.1
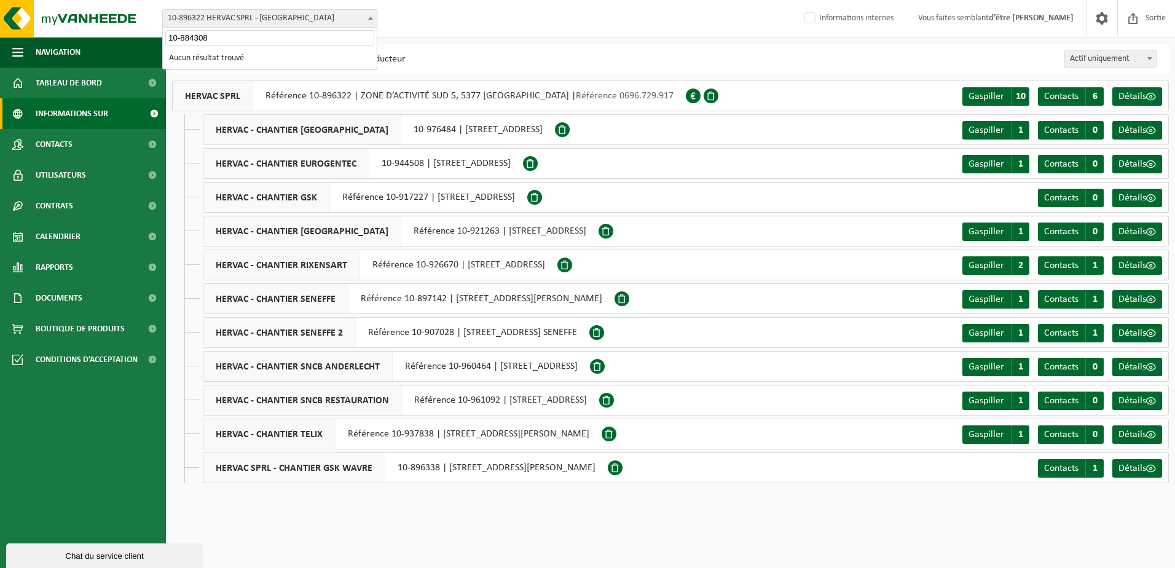
click at [151, 36] on body "Vestiging: 10-896322 HERVAC SPRL - BAILLONVILLE 10-976484 - HERVAC - CHANTIER B…" at bounding box center [587, 251] width 1175 height 502
type input "10-884308"
drag, startPoint x: 235, startPoint y: 41, endPoint x: 151, endPoint y: 35, distance: 85.1
click at [151, 35] on body "Vestiging: 10-896322 HERVAC SPRL - BAILLONVILLE 10-976484 - HERVAC - CHANTIER B…" at bounding box center [587, 251] width 1175 height 502
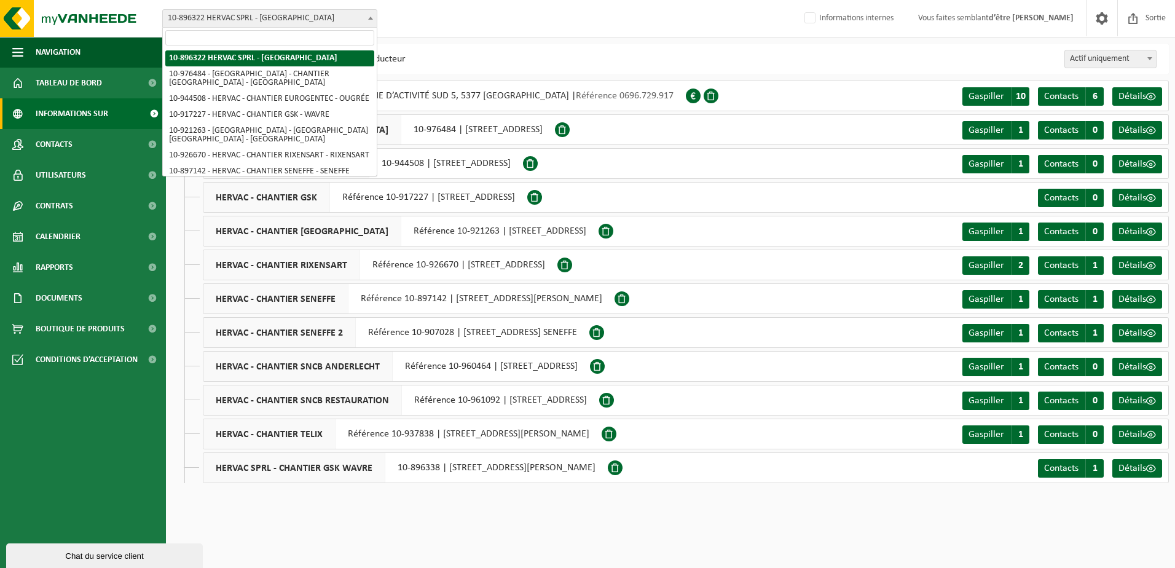
click at [190, 40] on input "search" at bounding box center [269, 37] width 209 height 15
click at [266, 37] on input "search" at bounding box center [269, 37] width 209 height 15
click at [189, 40] on input "search" at bounding box center [269, 37] width 209 height 15
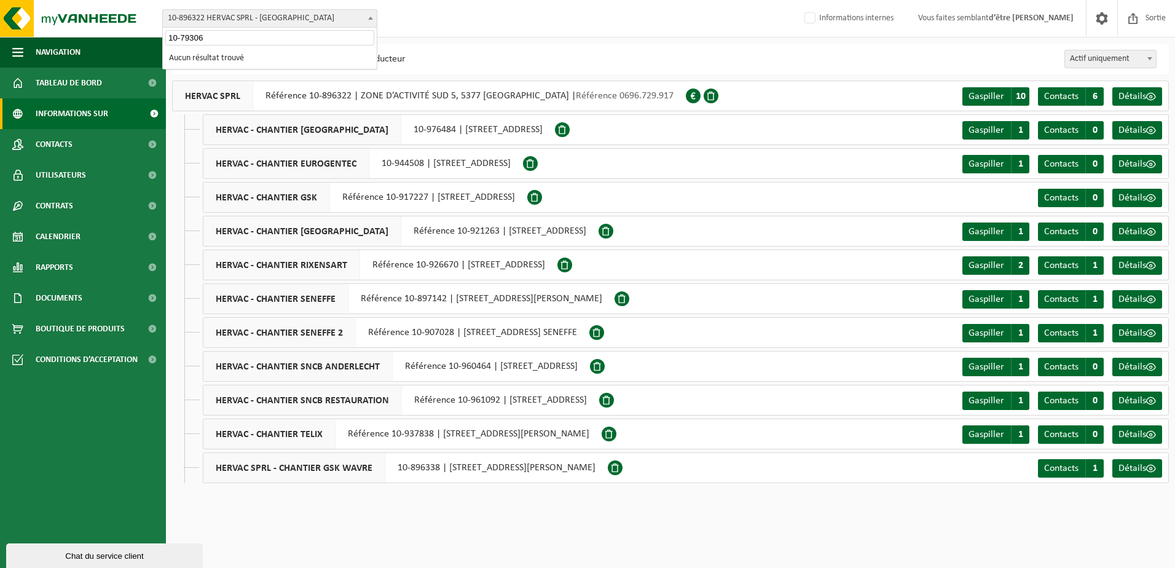
type input "10-793065"
drag, startPoint x: 218, startPoint y: 41, endPoint x: 164, endPoint y: 36, distance: 53.7
click at [164, 37] on span "10-793065" at bounding box center [270, 38] width 214 height 20
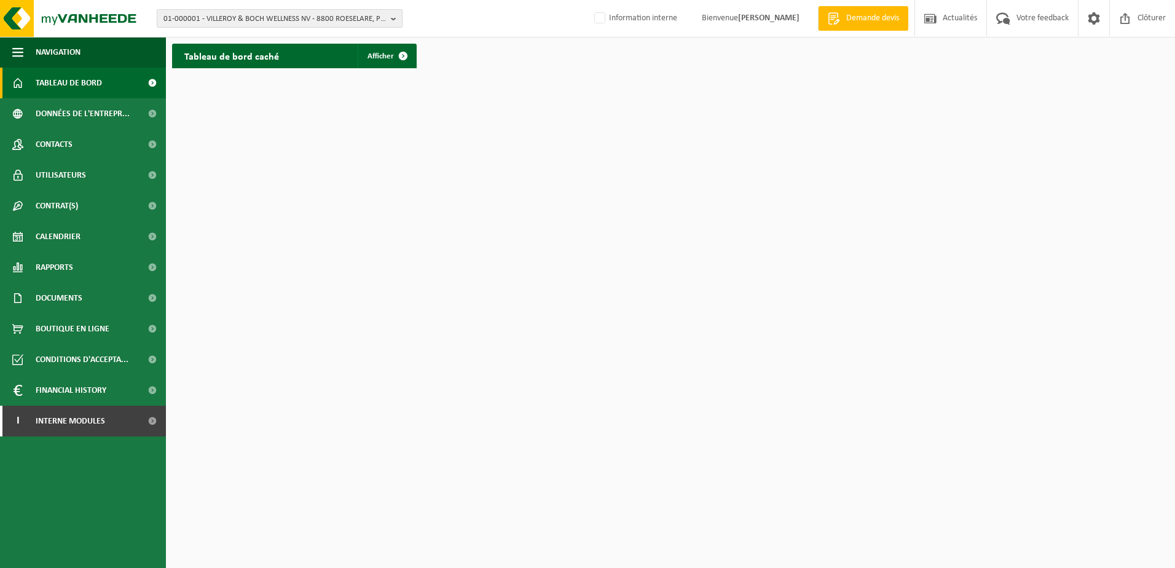
click at [212, 18] on span "01-000001 - VILLEROY & BOCH WELLNESS NV - 8800 ROESELARE, POPULIERSTRAAT 1" at bounding box center [275, 19] width 223 height 18
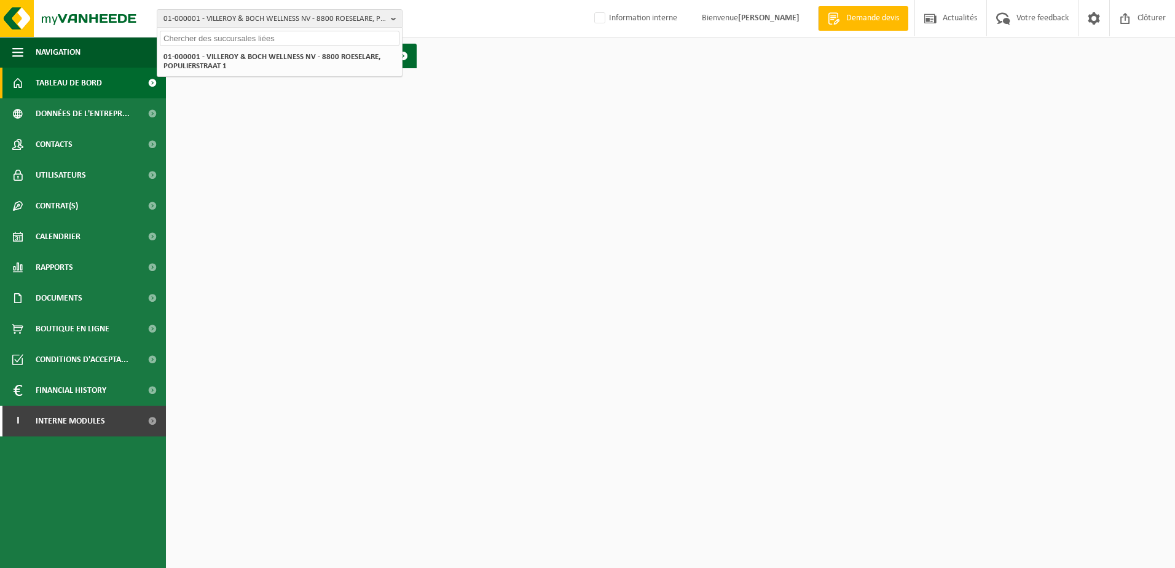
click at [203, 39] on input "text" at bounding box center [280, 38] width 240 height 15
paste input "10-793065"
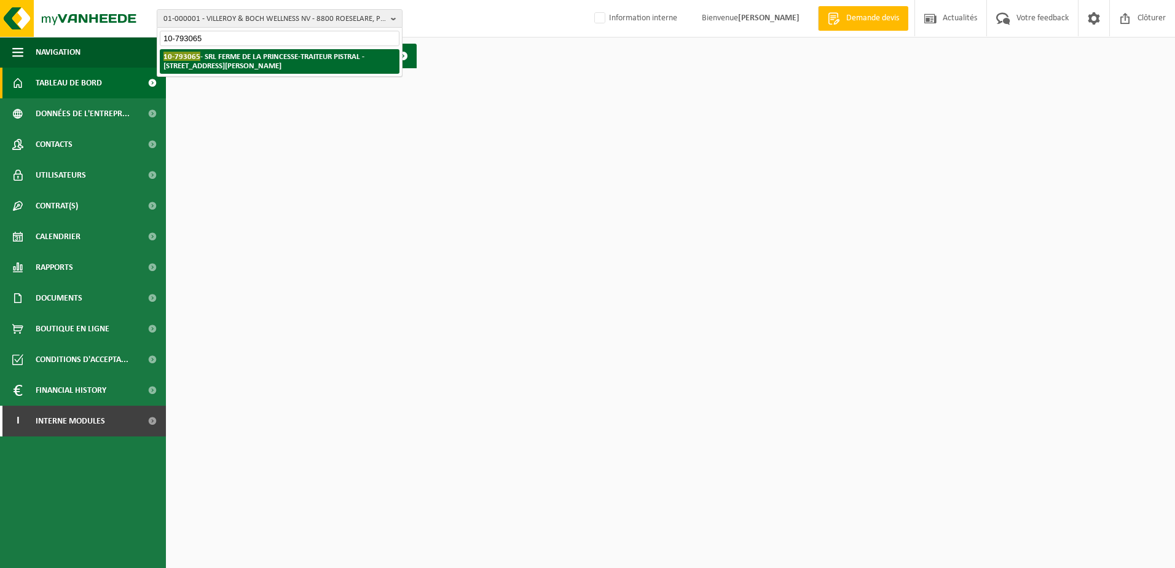
type input "10-793065"
click at [293, 59] on strong "10-793065 - SRL FERME DE LA PRINCESSE-TRAITEUR PISTRAL - 7131 WAUDREZ, RUE DE L…" at bounding box center [264, 61] width 201 height 18
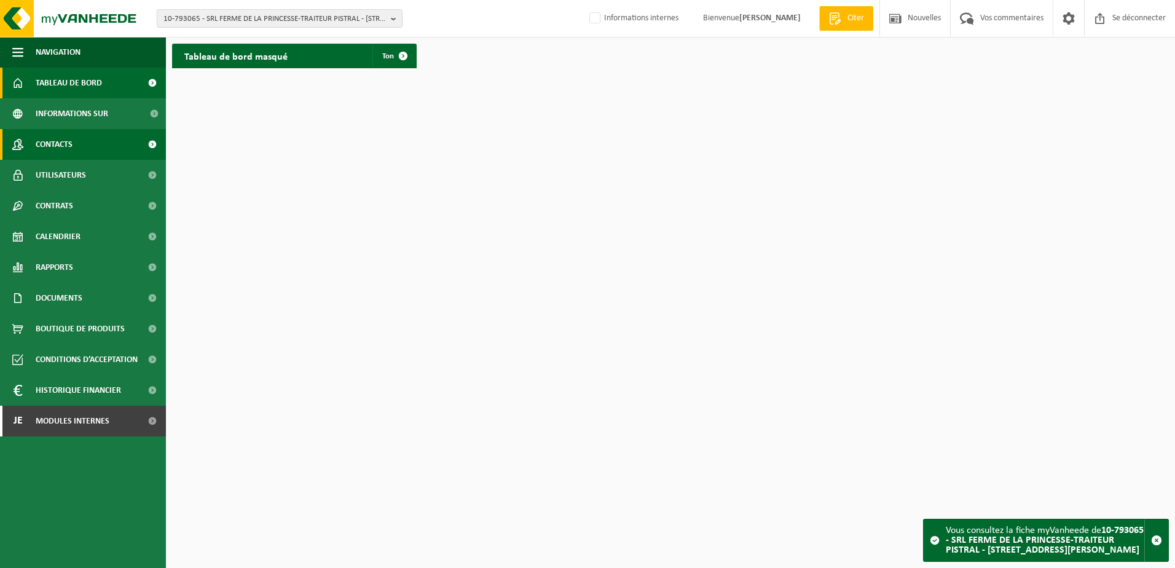
click at [60, 139] on span "Contacts" at bounding box center [54, 144] width 37 height 31
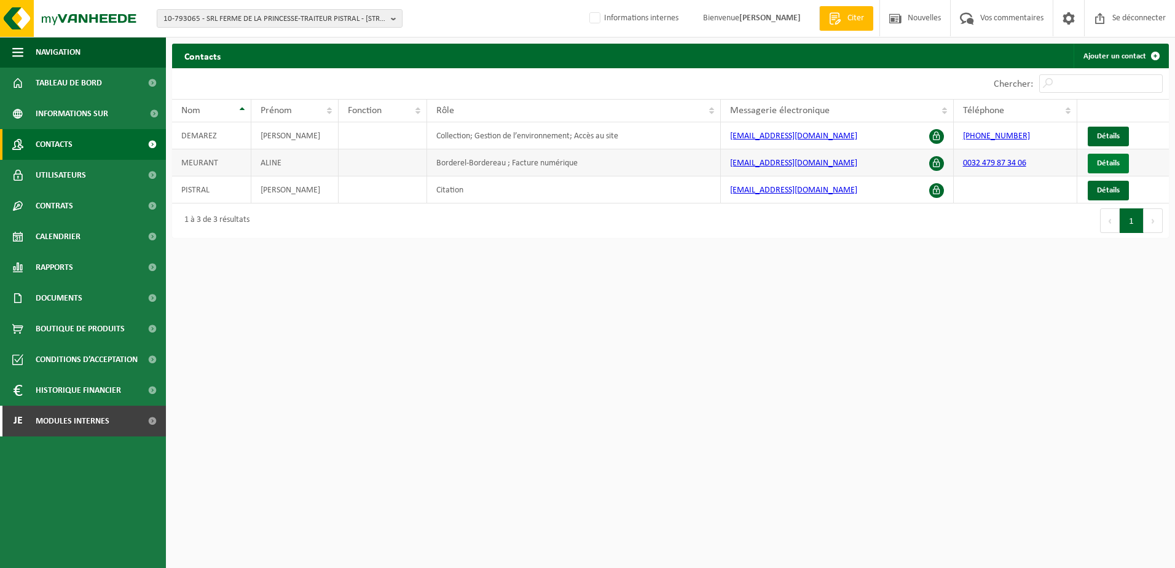
click at [1110, 165] on span "Détails" at bounding box center [1108, 163] width 23 height 8
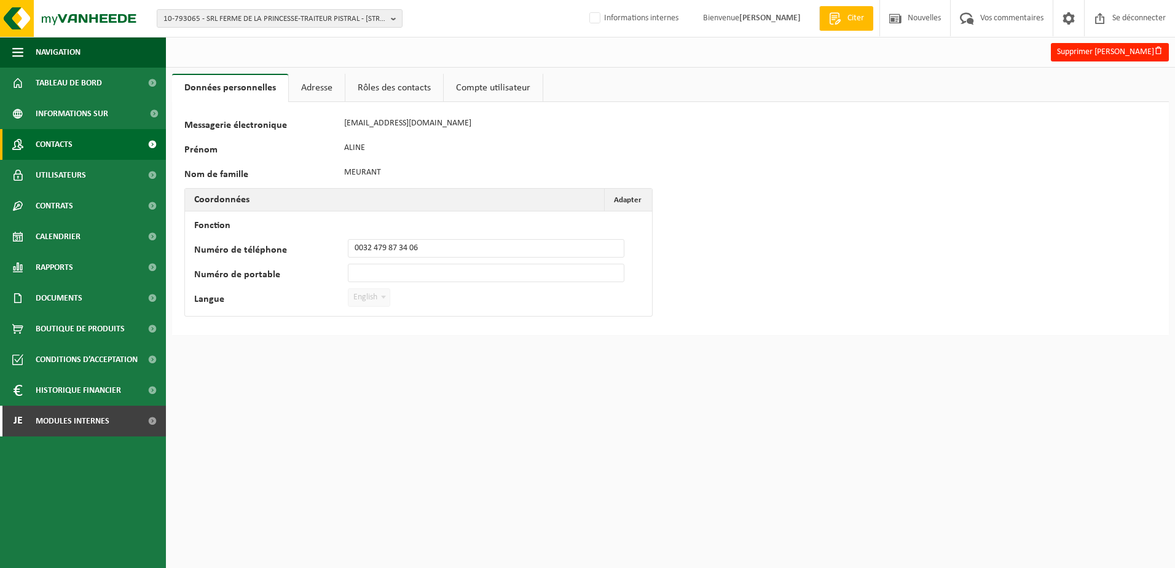
click at [86, 145] on link "Contacts" at bounding box center [83, 144] width 166 height 31
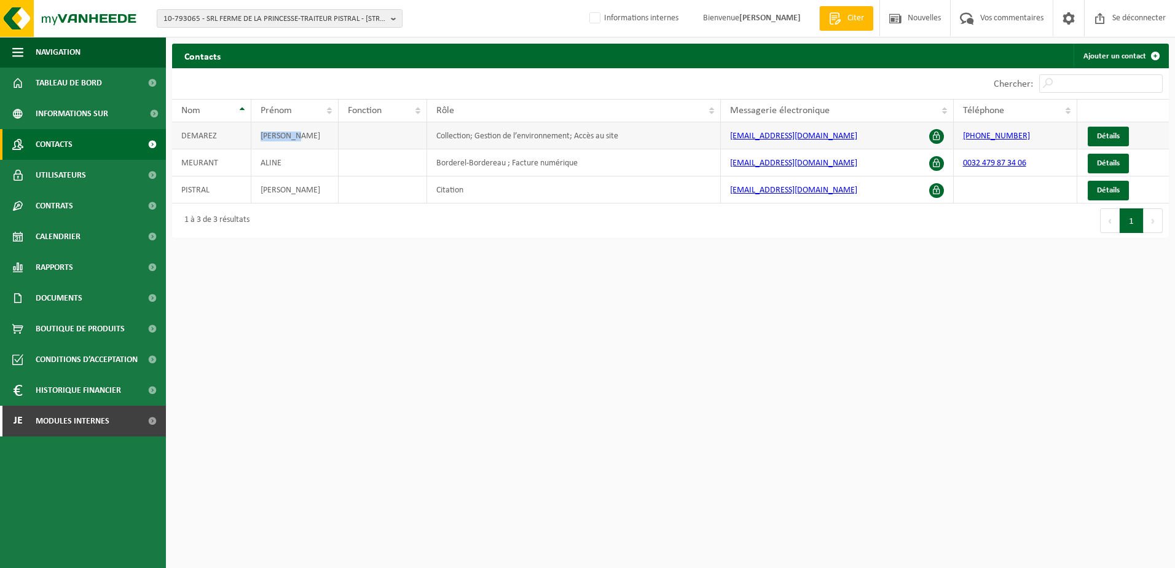
drag, startPoint x: 308, startPoint y: 140, endPoint x: 259, endPoint y: 144, distance: 49.4
click at [259, 144] on td "FRANÇOISE" at bounding box center [294, 135] width 87 height 27
click at [594, 170] on td "Borderel-Bordereau ; Facture numérique" at bounding box center [574, 162] width 294 height 27
click at [822, 167] on td "[EMAIL_ADDRESS][DOMAIN_NAME]" at bounding box center [837, 162] width 232 height 27
drag, startPoint x: 797, startPoint y: 163, endPoint x: 725, endPoint y: 157, distance: 71.5
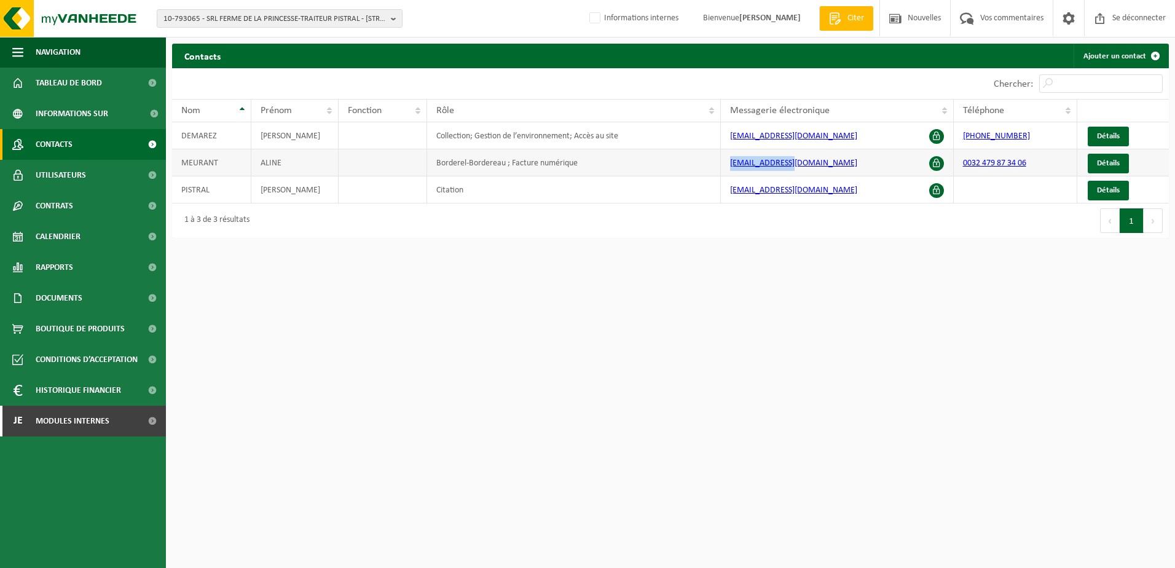
click at [725, 157] on td "info@pistral.be" at bounding box center [837, 162] width 232 height 27
copy link "info@pistral.be"
click at [219, 157] on td "MEURANT" at bounding box center [211, 162] width 79 height 27
click at [1106, 167] on span "Détails" at bounding box center [1108, 163] width 23 height 8
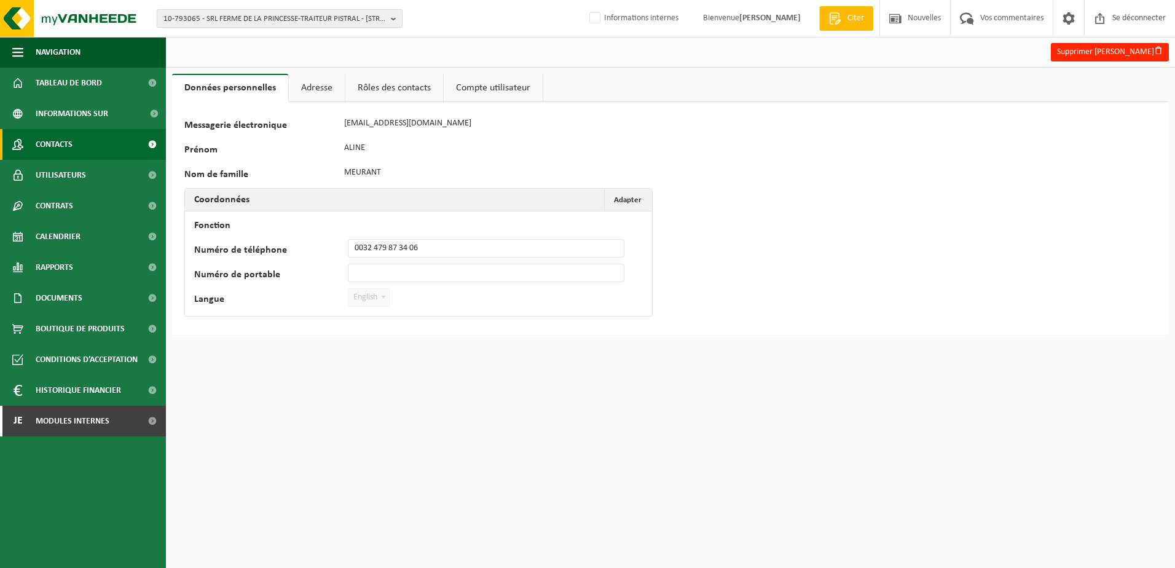
click at [68, 141] on span "Contacts" at bounding box center [54, 144] width 37 height 31
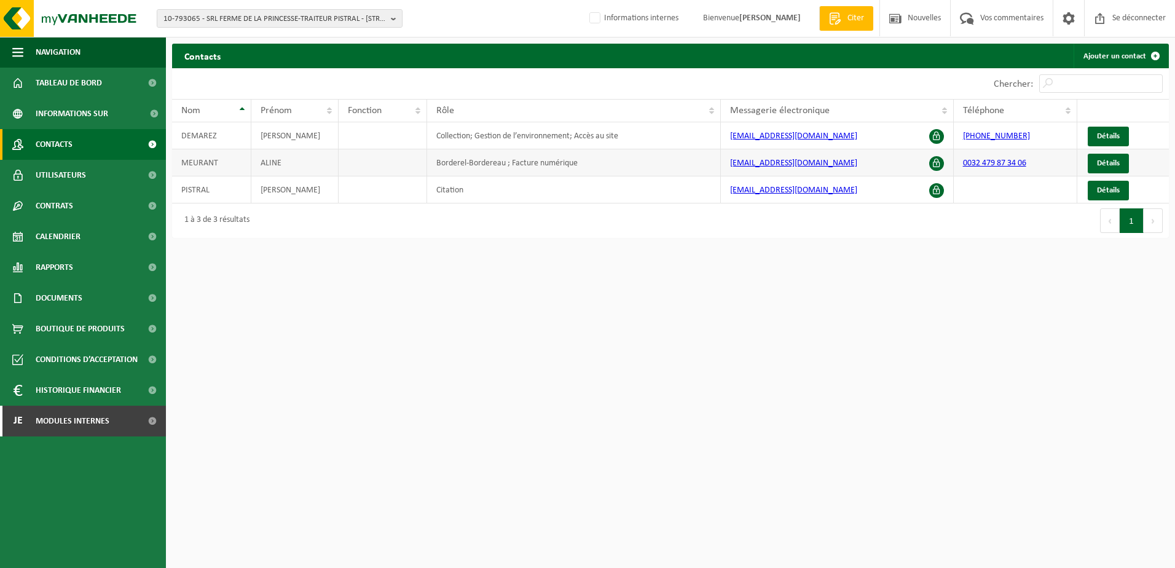
click at [792, 166] on td "[EMAIL_ADDRESS][DOMAIN_NAME]" at bounding box center [837, 162] width 232 height 27
click at [1101, 172] on link "Détails" at bounding box center [1108, 164] width 41 height 20
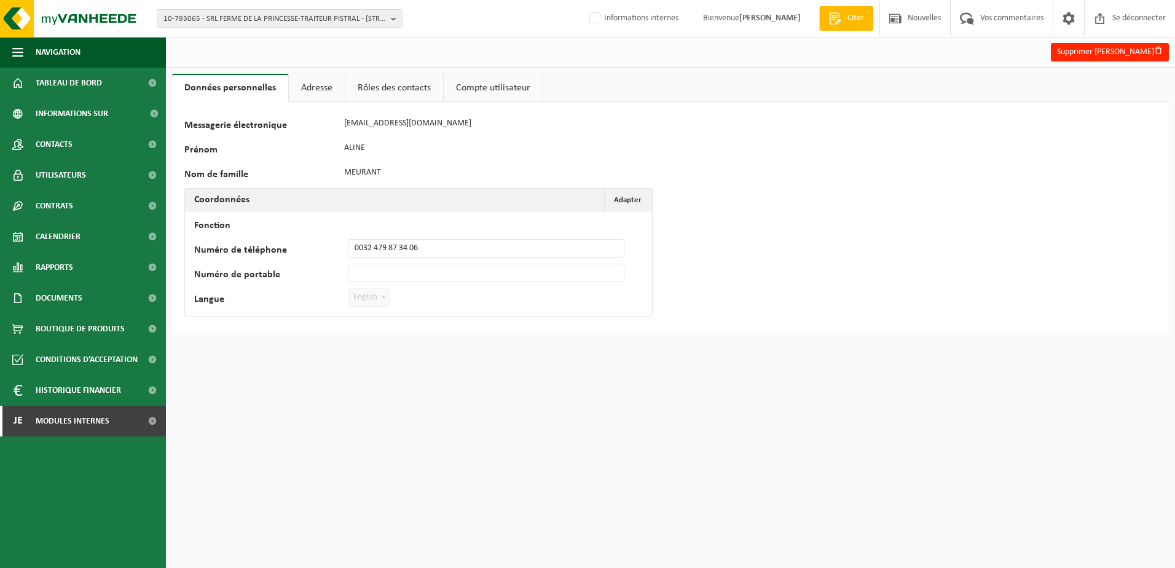
click at [333, 92] on link "Adresse" at bounding box center [317, 88] width 56 height 28
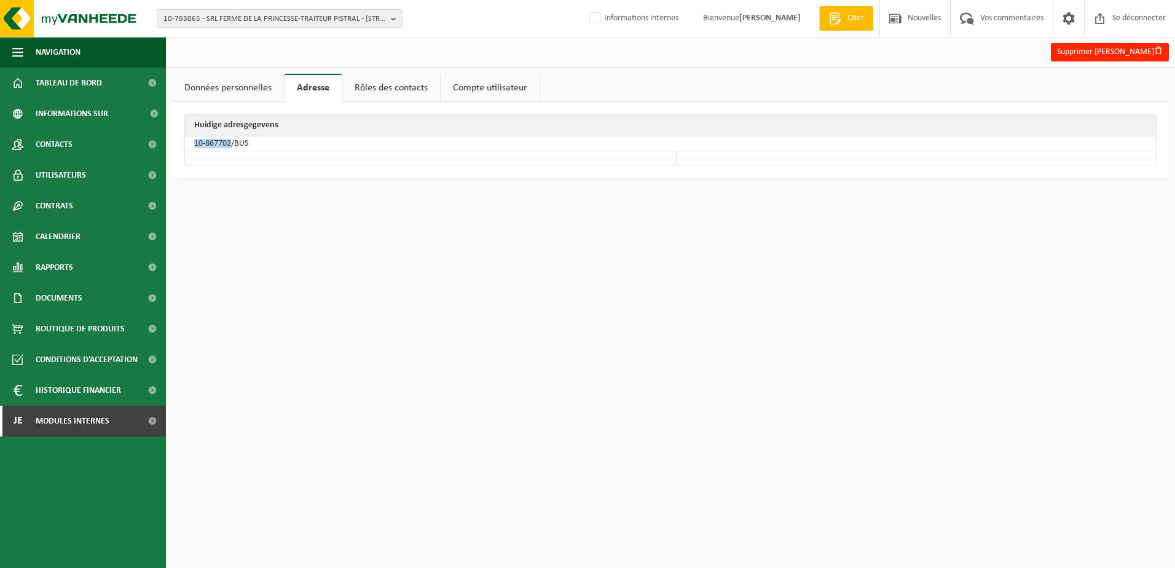
drag, startPoint x: 232, startPoint y: 143, endPoint x: 190, endPoint y: 140, distance: 42.5
click at [190, 140] on td "10-867702/BUS" at bounding box center [670, 143] width 971 height 15
copy td "10-867702"
click at [219, 20] on span "10-793065 - SRL FERME DE LA PRINCESSE-TRAITEUR PISTRAL - 7131 WAUDREZ, RUE DE L…" at bounding box center [275, 19] width 223 height 18
type input "01-080883"
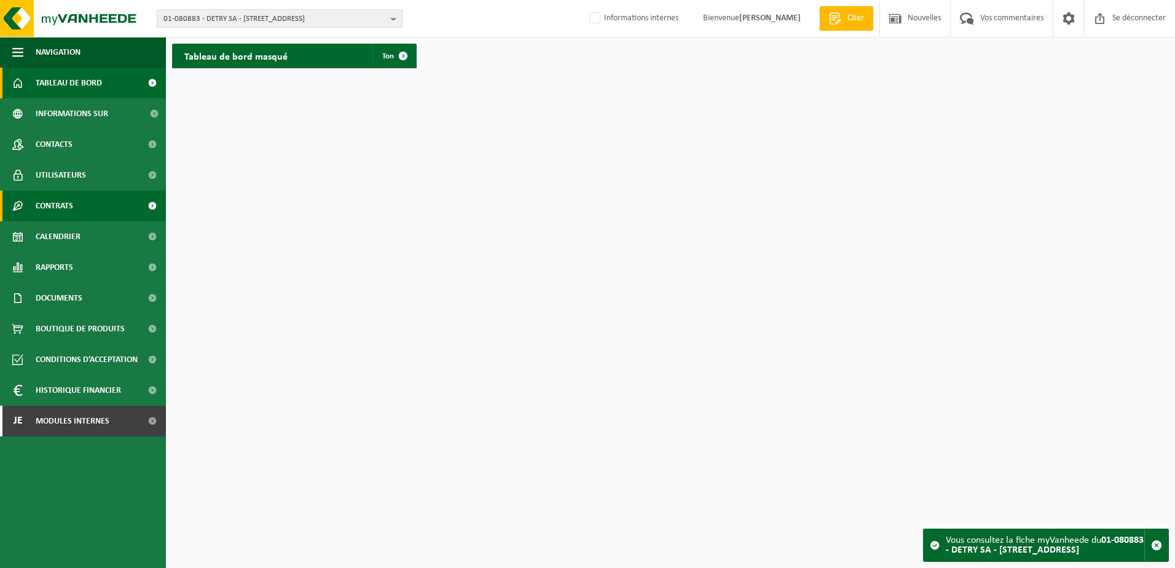
click at [75, 200] on link "Contrats" at bounding box center [83, 206] width 166 height 31
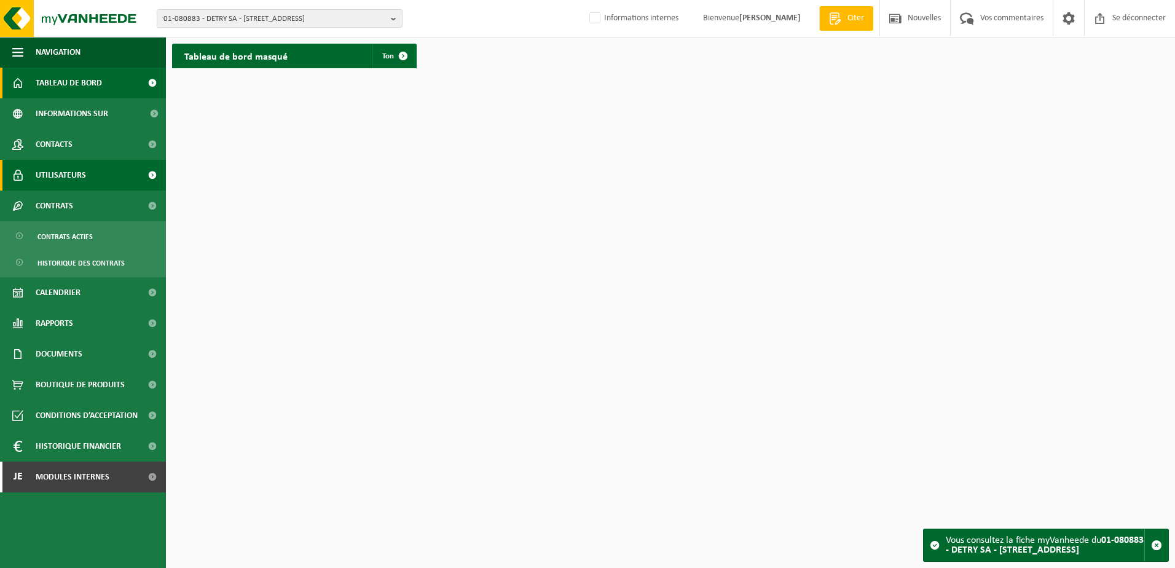
click at [74, 176] on span "Utilisateurs" at bounding box center [61, 175] width 50 height 31
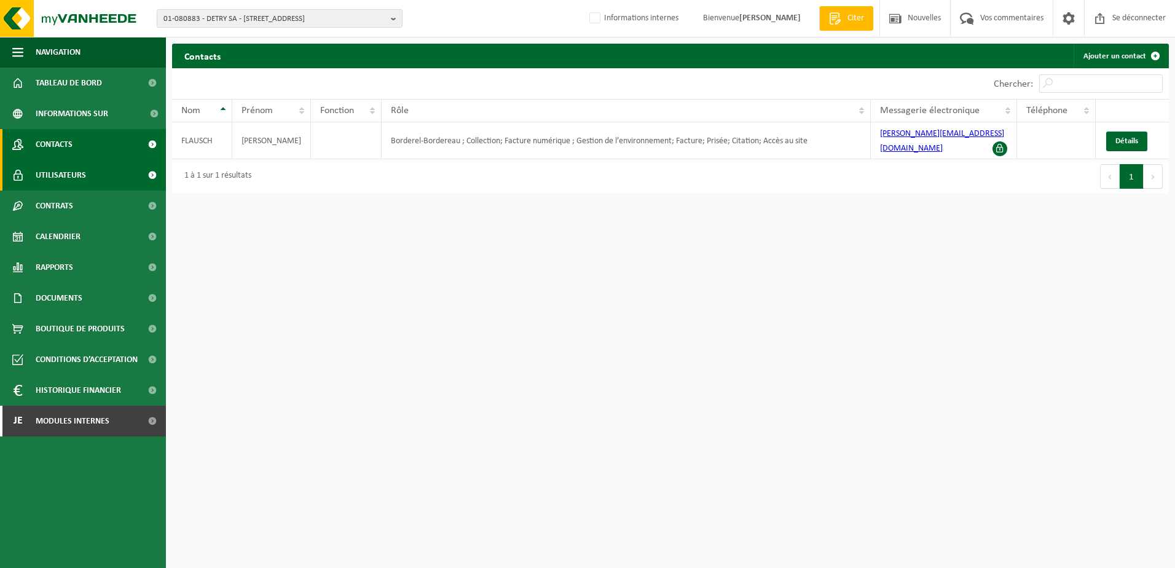
click at [87, 175] on link "Utilisateurs" at bounding box center [83, 175] width 166 height 31
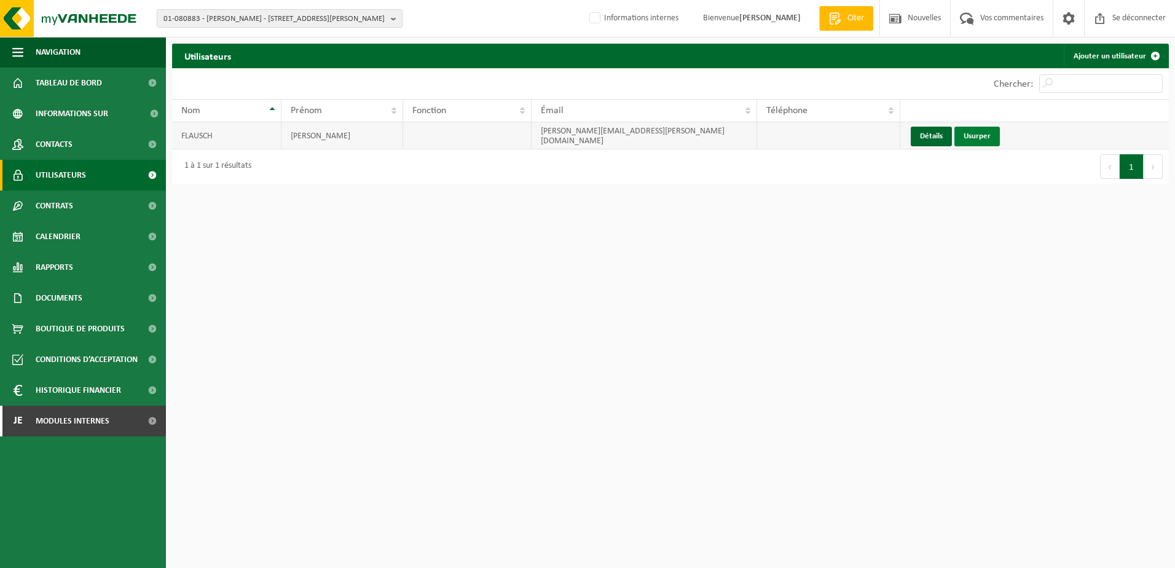
click at [979, 130] on link "Usurper" at bounding box center [977, 137] width 45 height 20
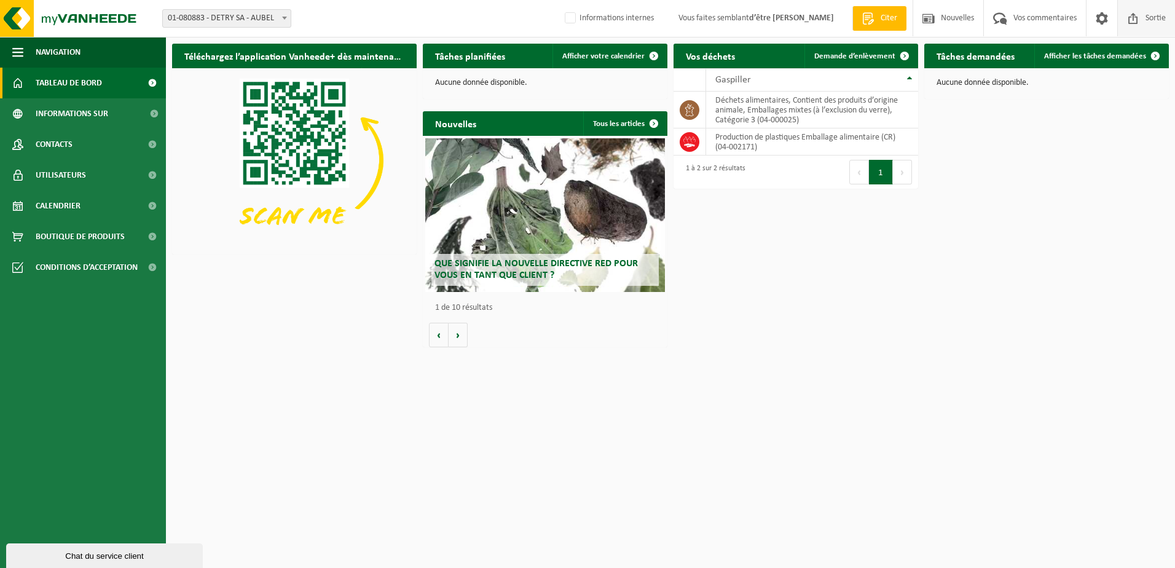
click at [1152, 19] on span "Sortie" at bounding box center [1156, 18] width 26 height 36
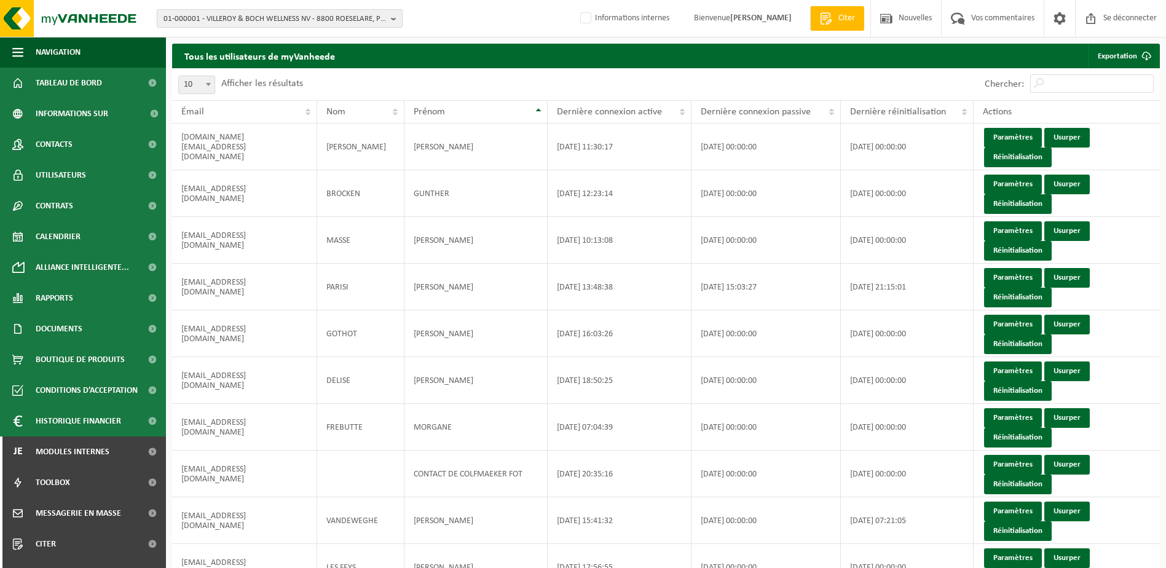
click at [192, 19] on span "01-000001 - VILLEROY & BOCH WELLNESS NV - 8800 ROESELARE, POPULIERSTRAAT 1" at bounding box center [275, 19] width 223 height 18
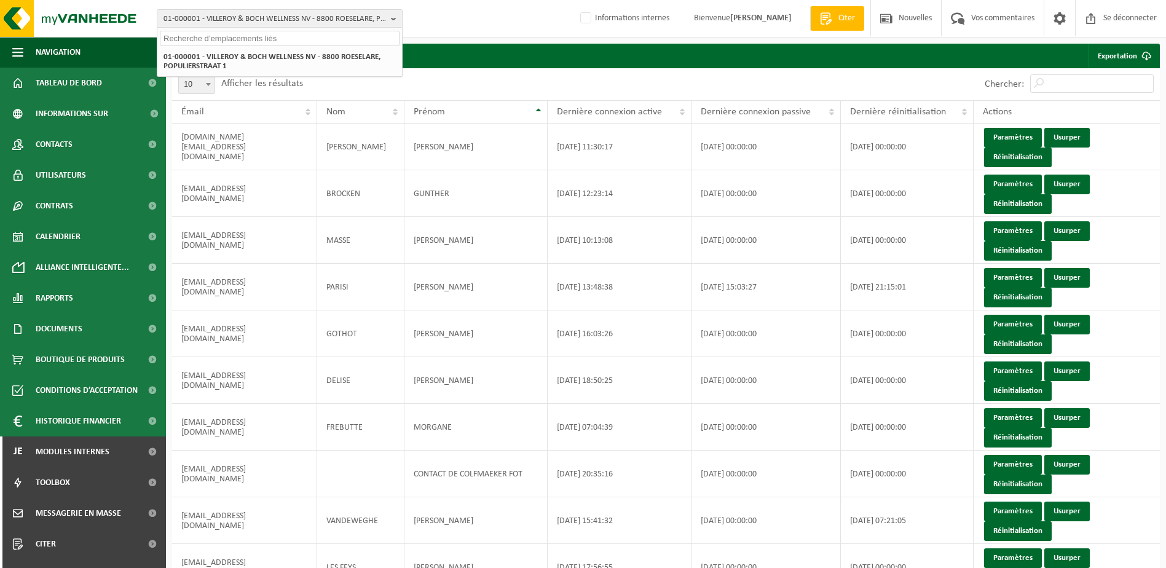
click at [195, 37] on input "text" at bounding box center [280, 38] width 240 height 15
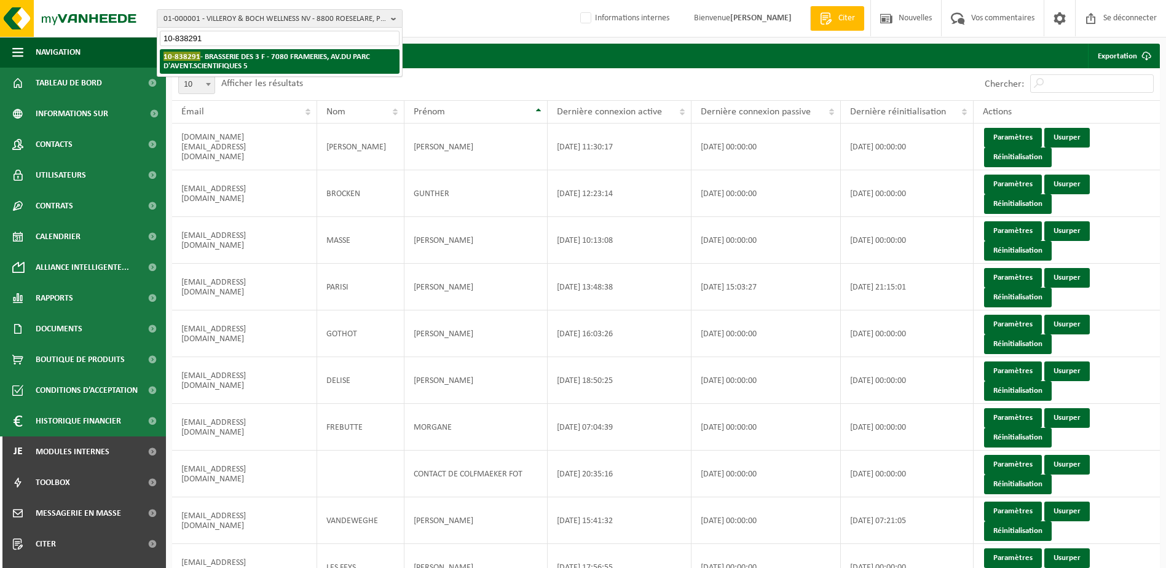
type input "10-838291"
click at [256, 62] on li "10-838291 - BRASSERIE DES 3 F - 7080 FRAMERIES, AV.DU PARC D'AVENT.SCIENTIFIQUE…" at bounding box center [280, 61] width 240 height 25
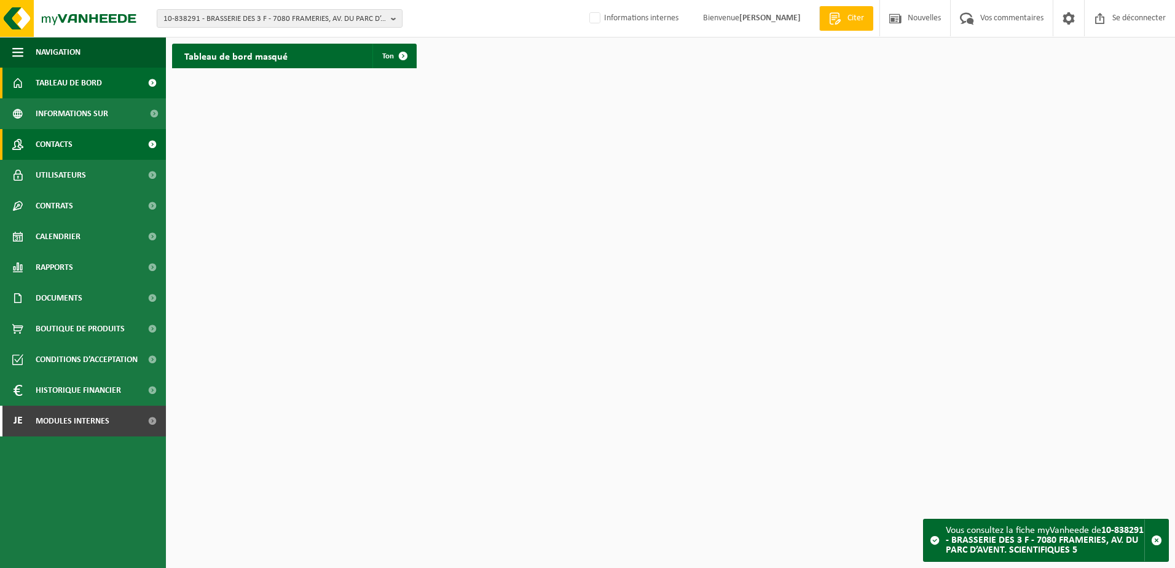
click at [84, 140] on link "Contacts" at bounding box center [83, 144] width 166 height 31
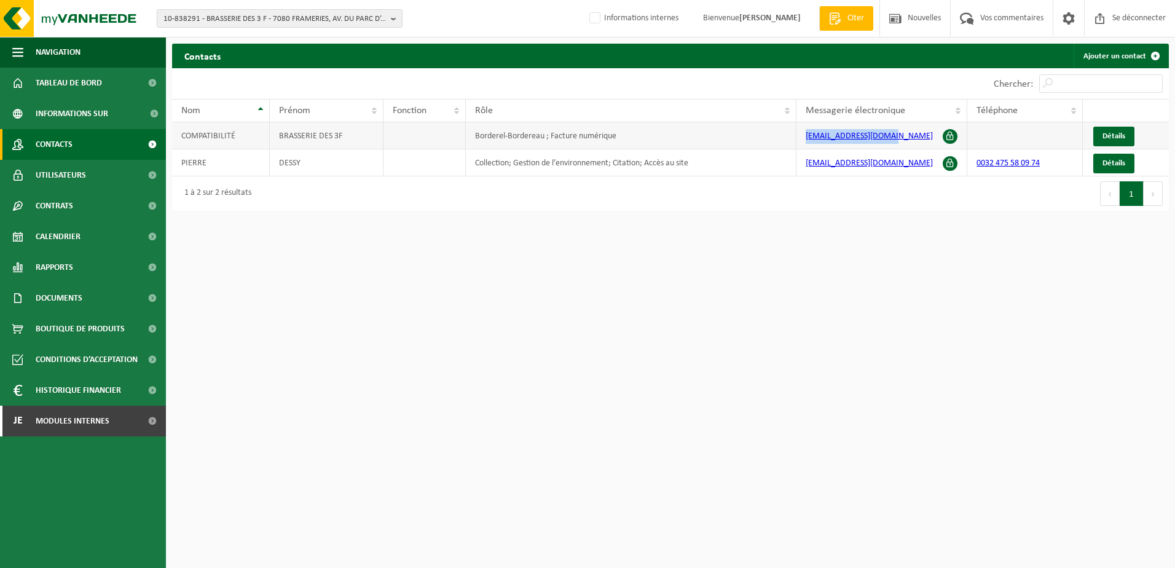
drag, startPoint x: 908, startPoint y: 136, endPoint x: 803, endPoint y: 135, distance: 105.1
click at [803, 135] on td "compta@brasserie3f.be" at bounding box center [883, 135] width 172 height 27
copy link "compta@brasserie3f.be"
drag, startPoint x: 893, startPoint y: 169, endPoint x: 802, endPoint y: 168, distance: 91.6
click at [802, 168] on td "contact@brasserie3f.be" at bounding box center [883, 162] width 172 height 27
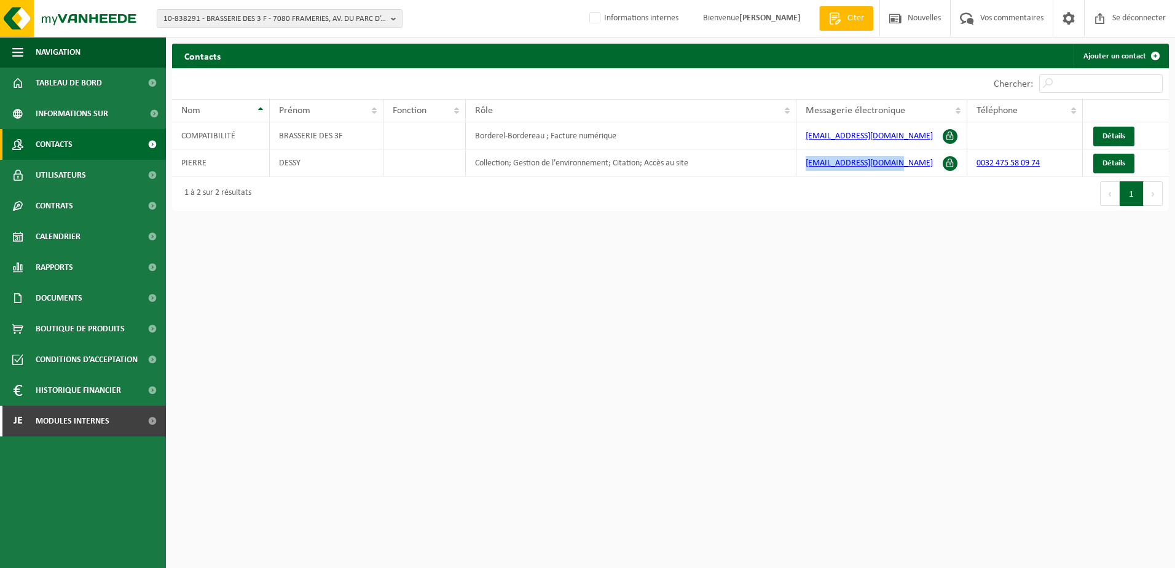
copy link "contact@brasserie3f.be"
click at [826, 340] on html "10-838291 - BRASSERIE DES 3 F - 7080 FRAMERIES, AV. DU PARC D’AVENT. SCIENTIFIQ…" at bounding box center [587, 284] width 1175 height 568
click at [629, 303] on html "10-838291 - BRASSERIE DES 3 F - 7080 FRAMERIES, AV. DU PARC D’AVENT. SCIENTIFIQ…" at bounding box center [587, 284] width 1175 height 568
click at [195, 15] on span "10-838291 - BRASSERIE DES 3 F - 7080 FRAMERIES, AV. DU PARC D’AVENT. SCIENTIFIQ…" at bounding box center [275, 19] width 223 height 18
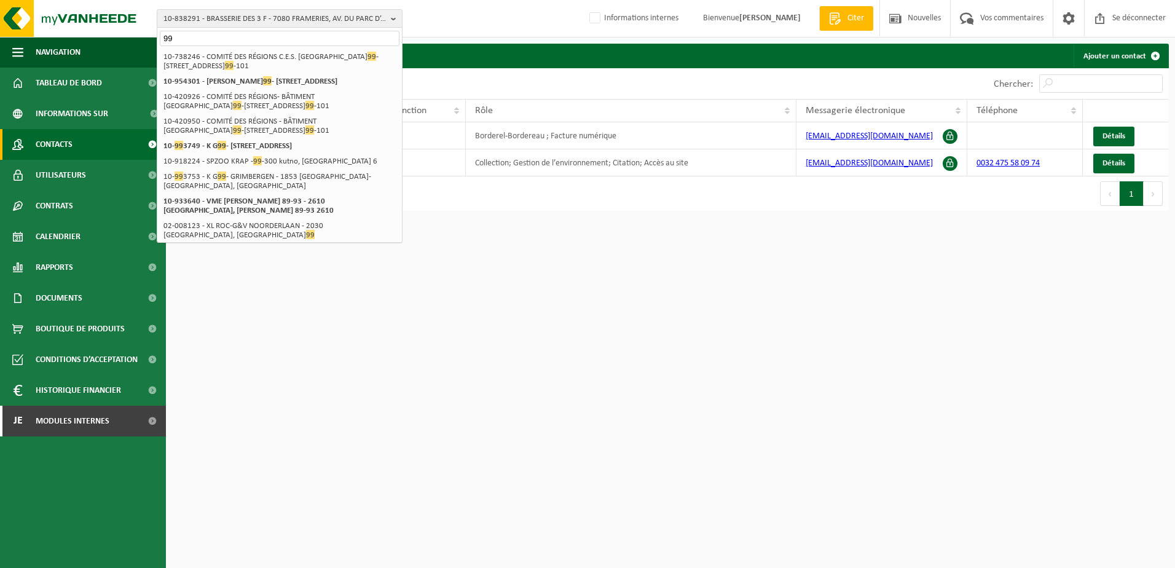
type input "9"
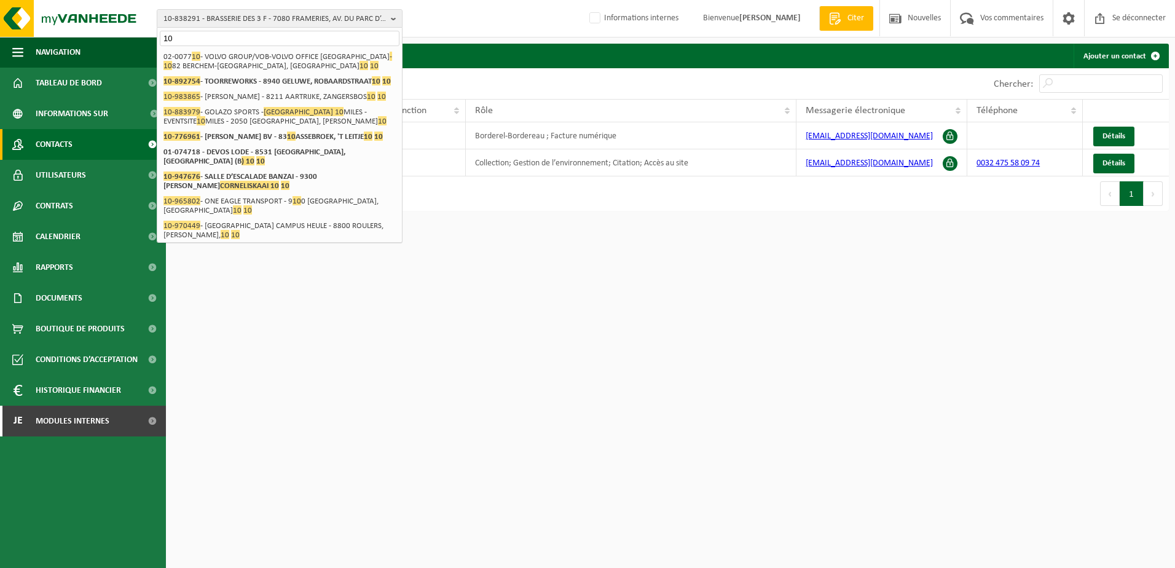
click at [189, 42] on input "10" at bounding box center [280, 38] width 240 height 15
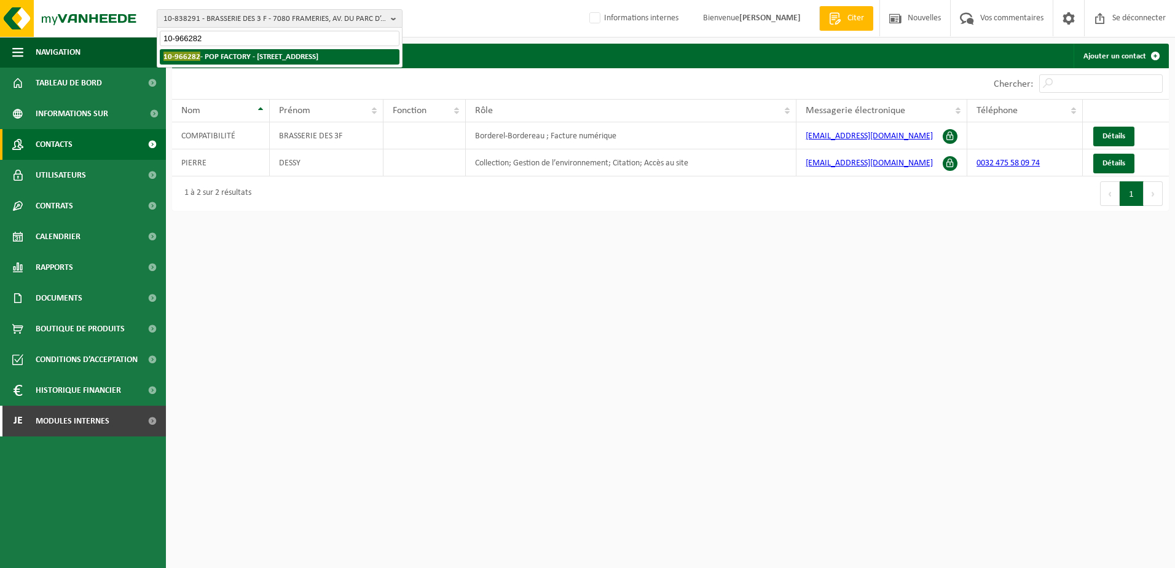
type input "10-966282"
click at [302, 58] on strong "10-966282 - POP FACTORY - 1400 NIVELLES, RUE DU BOSQUET 41" at bounding box center [241, 56] width 155 height 9
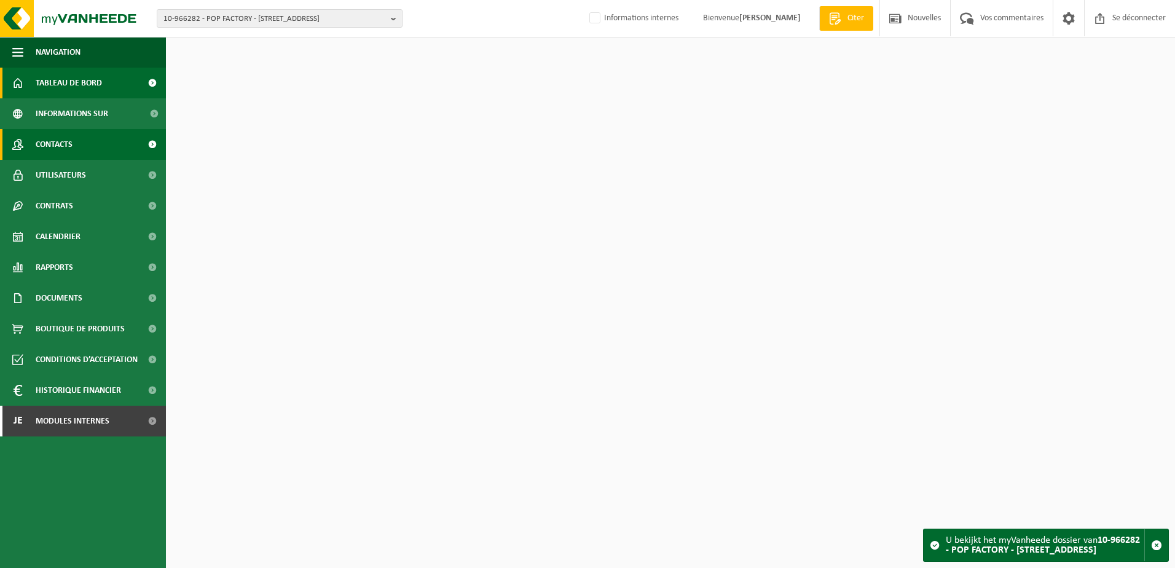
click at [79, 150] on link "Contacts" at bounding box center [83, 144] width 166 height 31
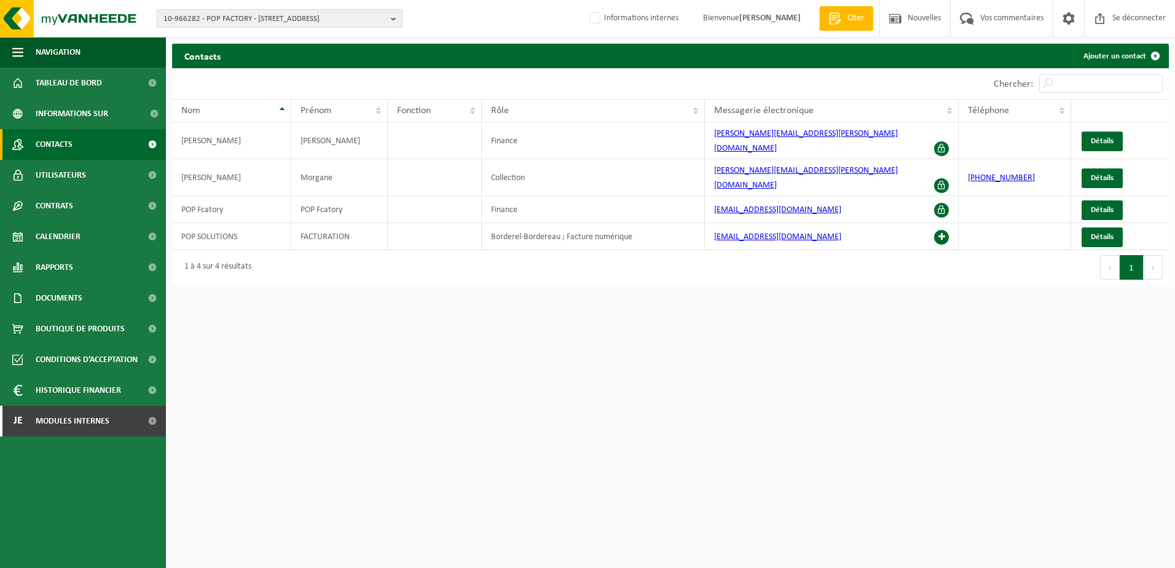
click at [260, 18] on span "10-966282 - POP FACTORY - 1400 NIVELLES, RUE DU BOSQUET 41" at bounding box center [275, 19] width 223 height 18
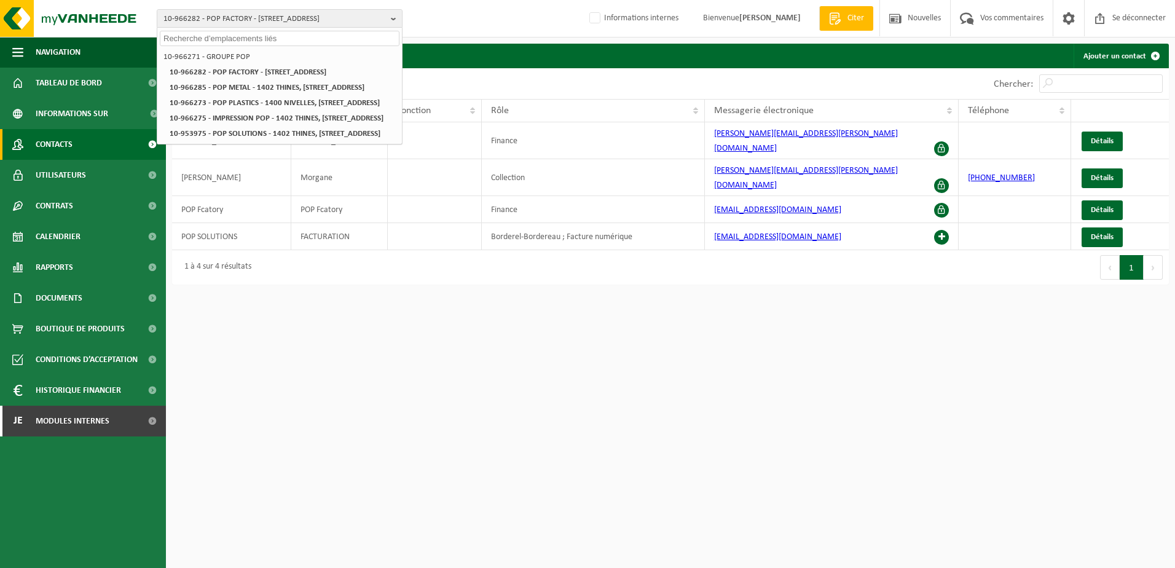
click at [261, 39] on input "text" at bounding box center [280, 38] width 240 height 15
paste input "10-967255"
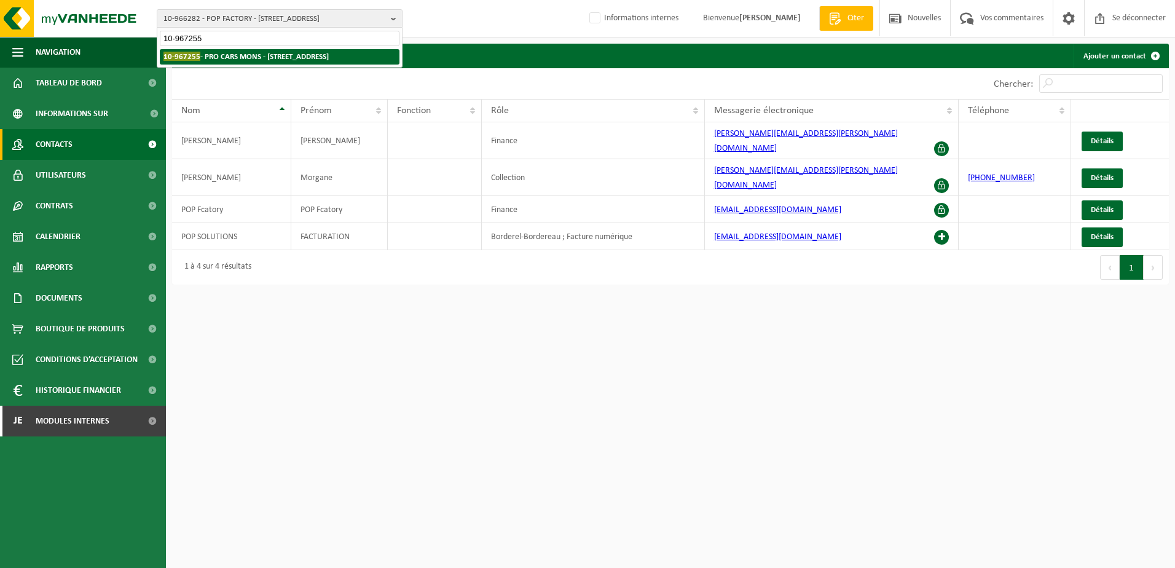
type input "10-967255"
click at [329, 60] on strong "10-967255 - PRO CARS MONS - 7033 CUESMES, RUE DU GRAND COURANT 13" at bounding box center [246, 56] width 165 height 9
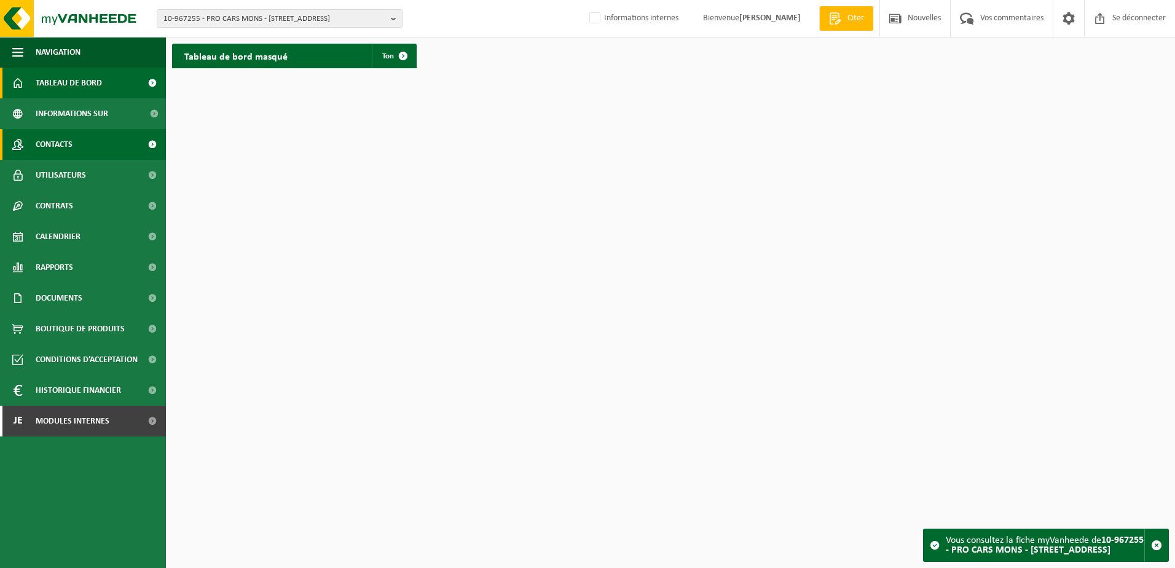
click at [68, 144] on span "Contacts" at bounding box center [54, 144] width 37 height 31
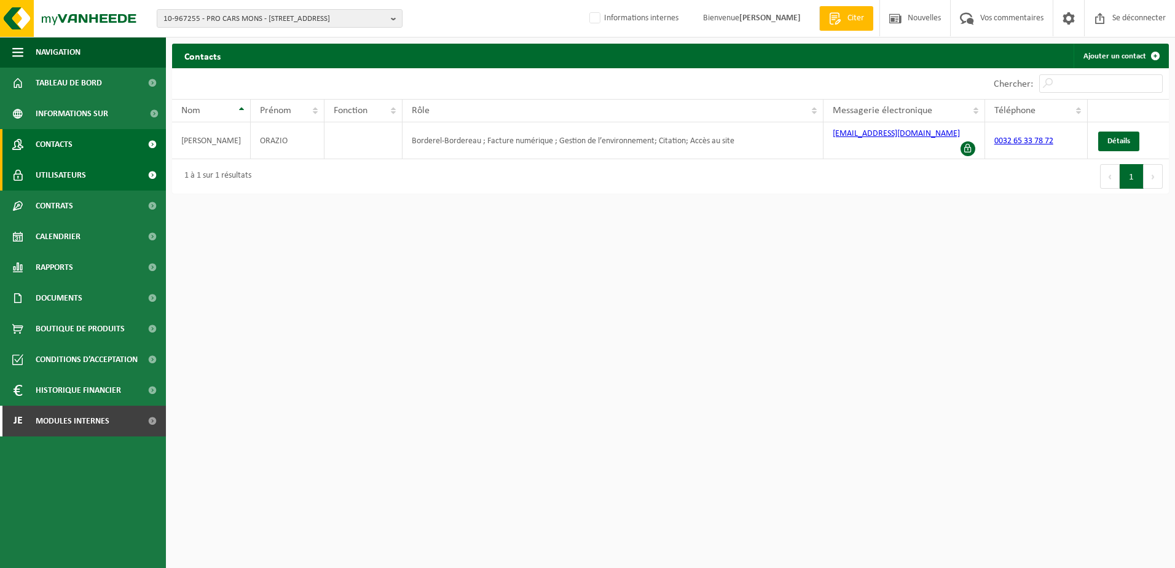
click at [81, 178] on span "Utilisateurs" at bounding box center [61, 175] width 50 height 31
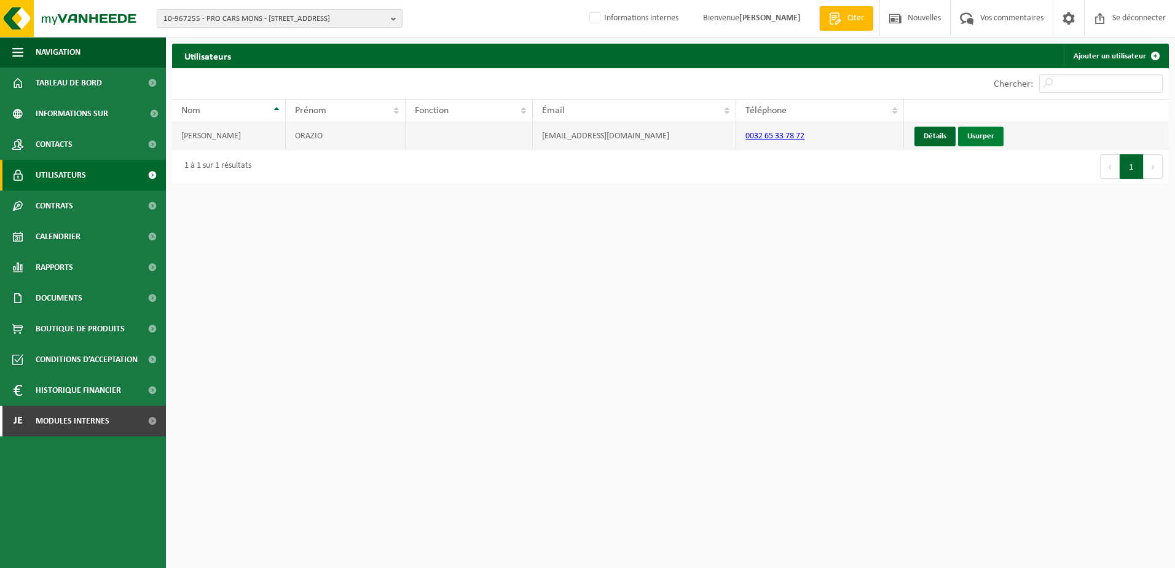
click at [986, 136] on link "Usurper" at bounding box center [980, 137] width 45 height 20
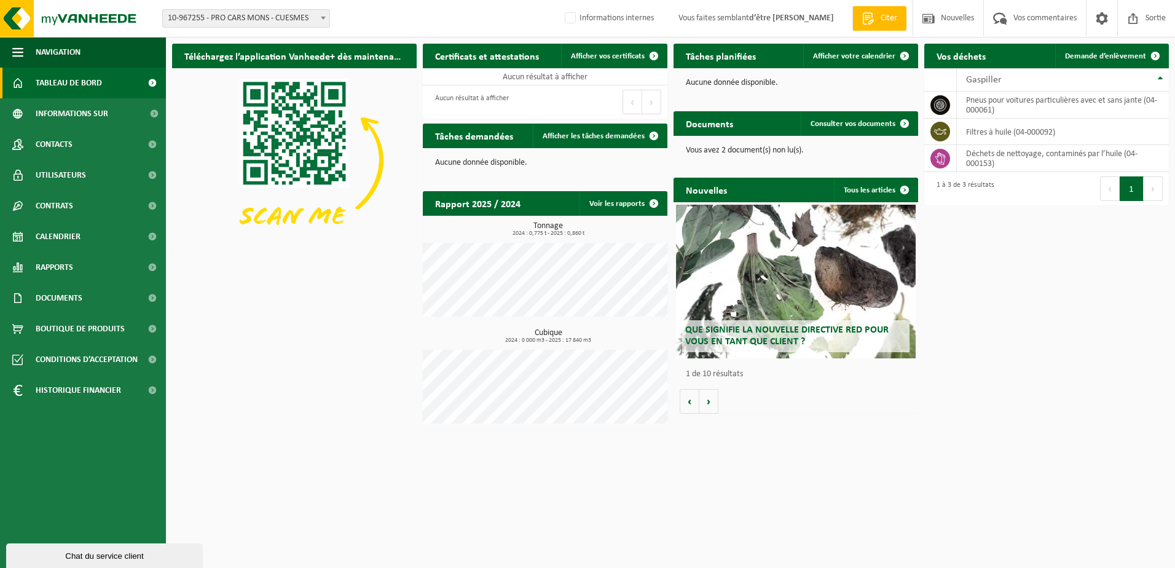
click at [1175, 18] on html "Vestiging: 10-967255 - PRO CARS MONS - CUESMES 10-989955 - PRO CARS MONS - CUES…" at bounding box center [587, 284] width 1175 height 568
click at [1157, 25] on span "Sortie" at bounding box center [1156, 18] width 26 height 36
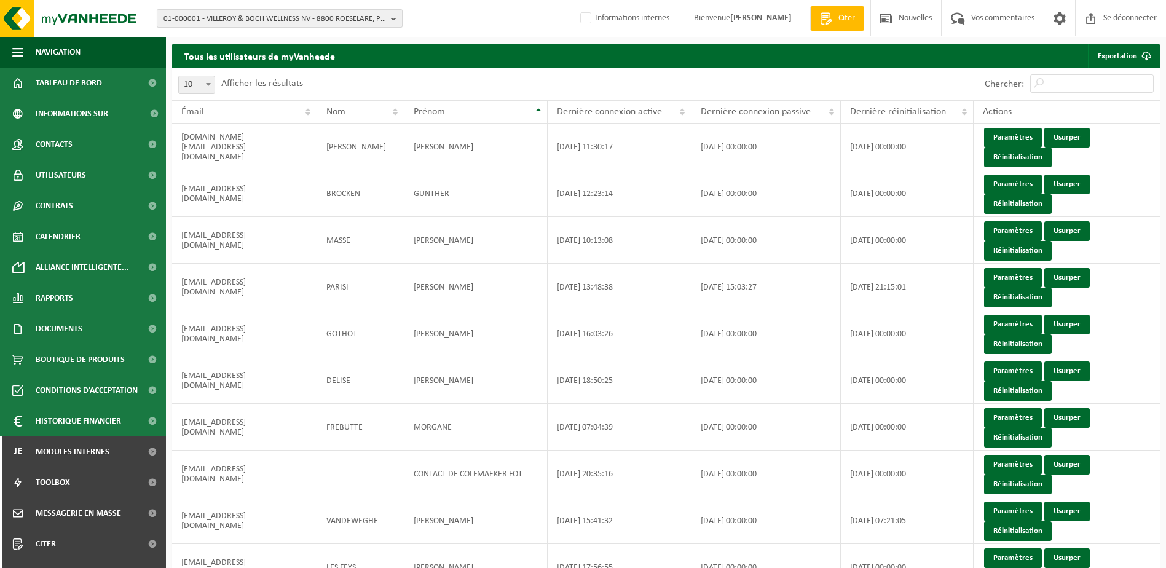
click at [200, 18] on span "01-000001 - VILLEROY & BOCH WELLNESS NV - 8800 ROESELARE, POPULIERSTRAAT 1" at bounding box center [275, 19] width 223 height 18
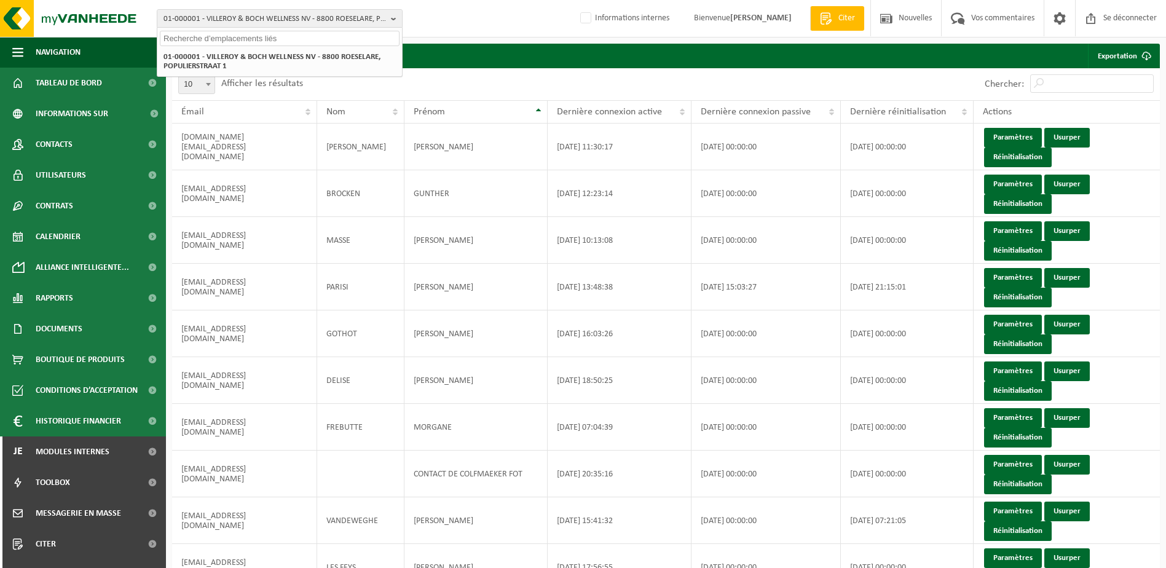
click at [202, 32] on input "text" at bounding box center [280, 38] width 240 height 15
type input "10-994164"
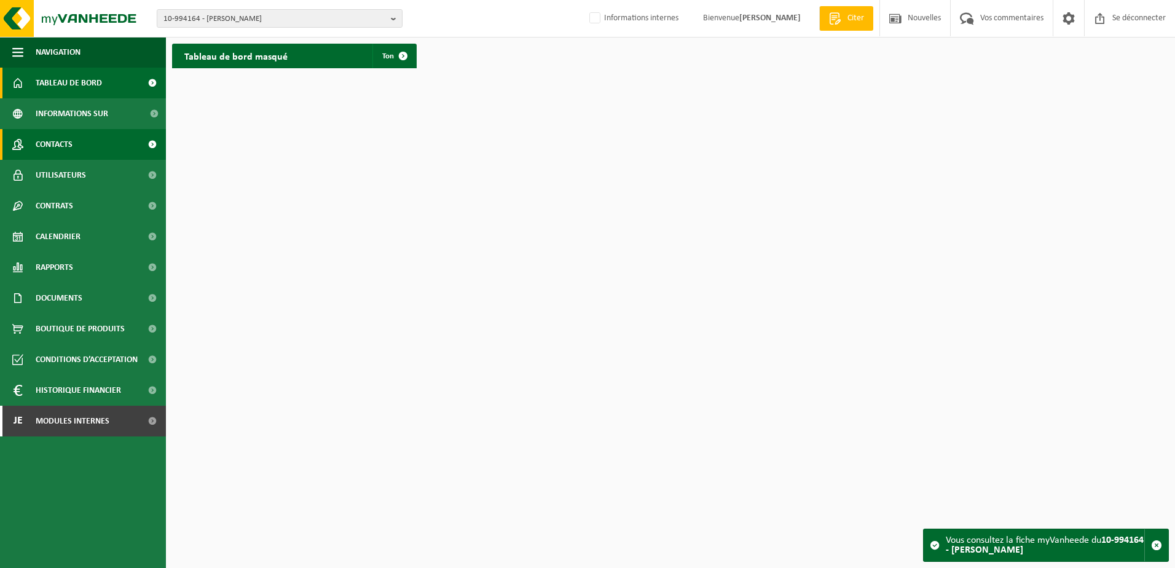
click at [66, 149] on span "Contacts" at bounding box center [54, 144] width 37 height 31
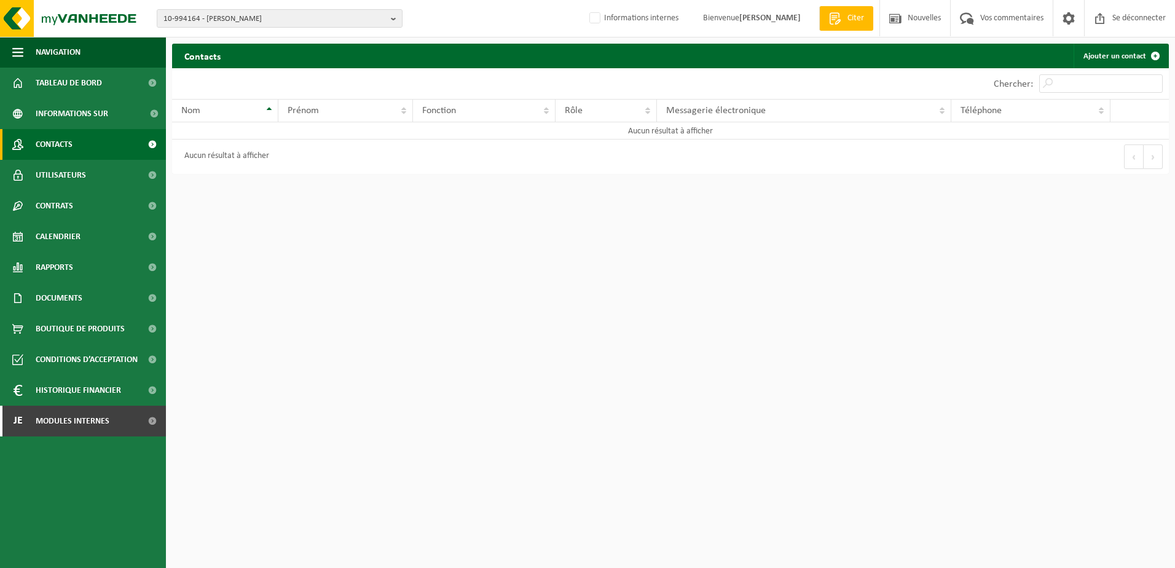
click at [73, 149] on span "Contacts" at bounding box center [54, 144] width 37 height 31
click at [229, 15] on span "10-994164 - [PERSON_NAME]" at bounding box center [275, 19] width 223 height 18
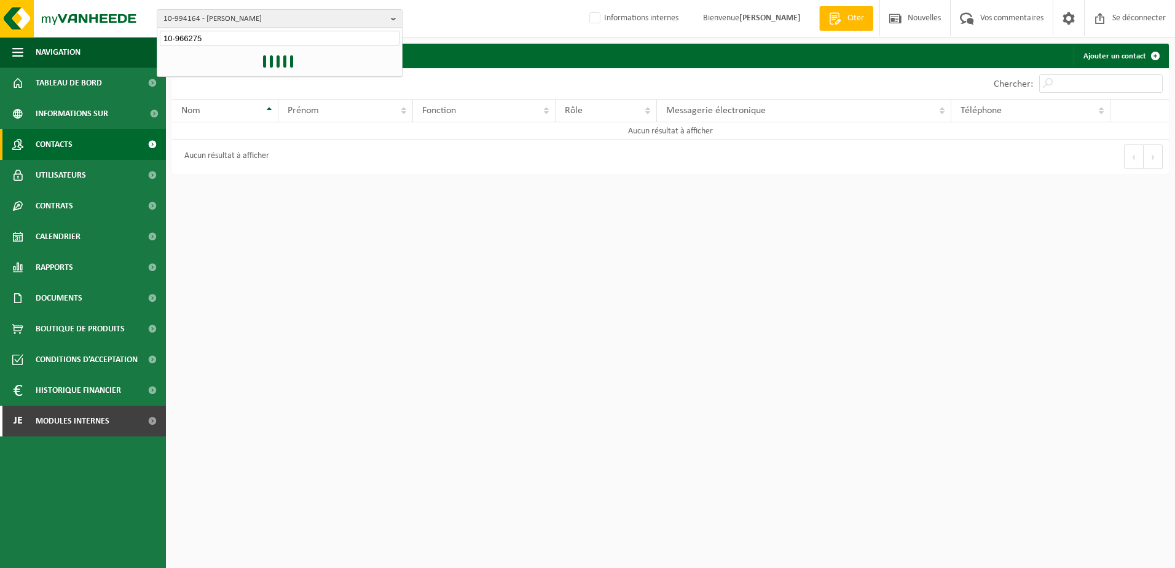
type input "10-966275"
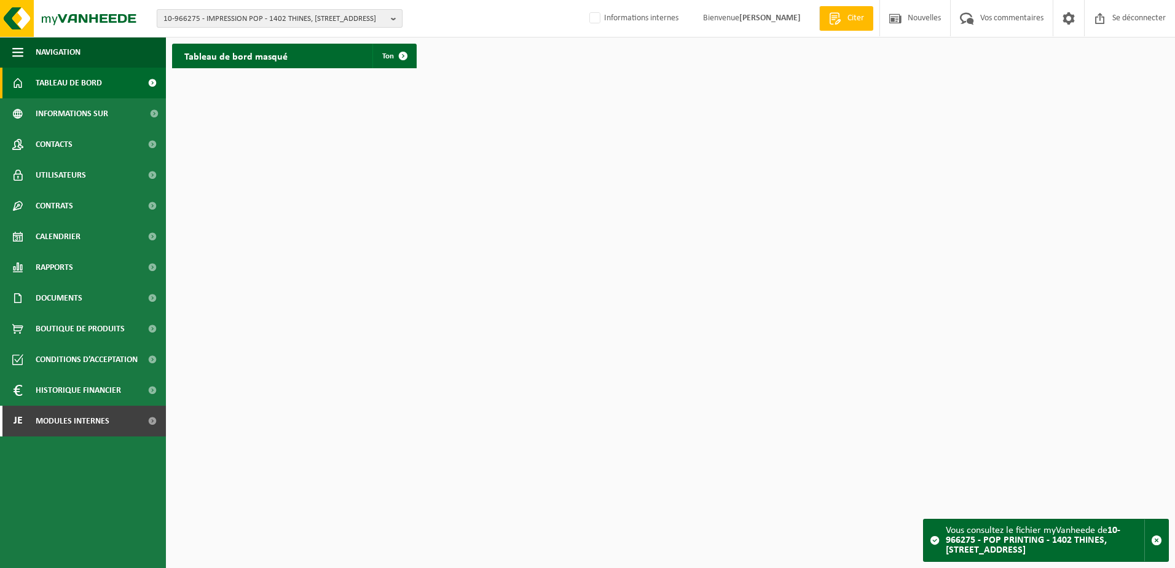
click at [310, 22] on span "10-966275 - IMPRESSION POP - 1402 THINES, [STREET_ADDRESS]" at bounding box center [275, 19] width 223 height 18
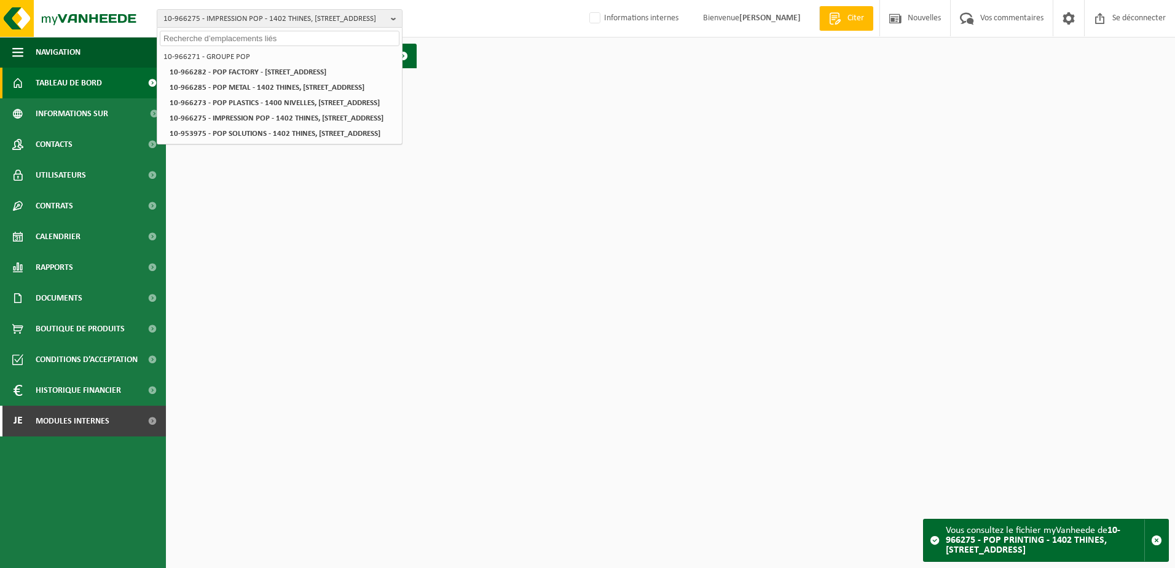
click at [221, 41] on input "text" at bounding box center [280, 38] width 240 height 15
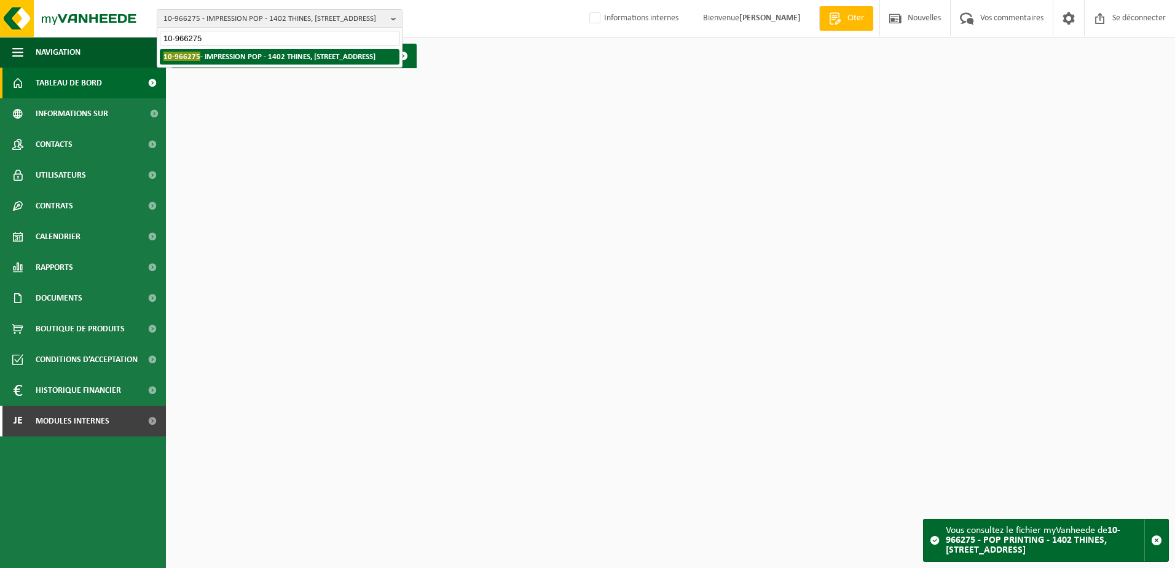
type input "10-966275"
click at [250, 59] on strong "10-966275 - IMPRESSION POP - 1402 THINES, RUE DU BOSQUET 12 A" at bounding box center [270, 56] width 212 height 9
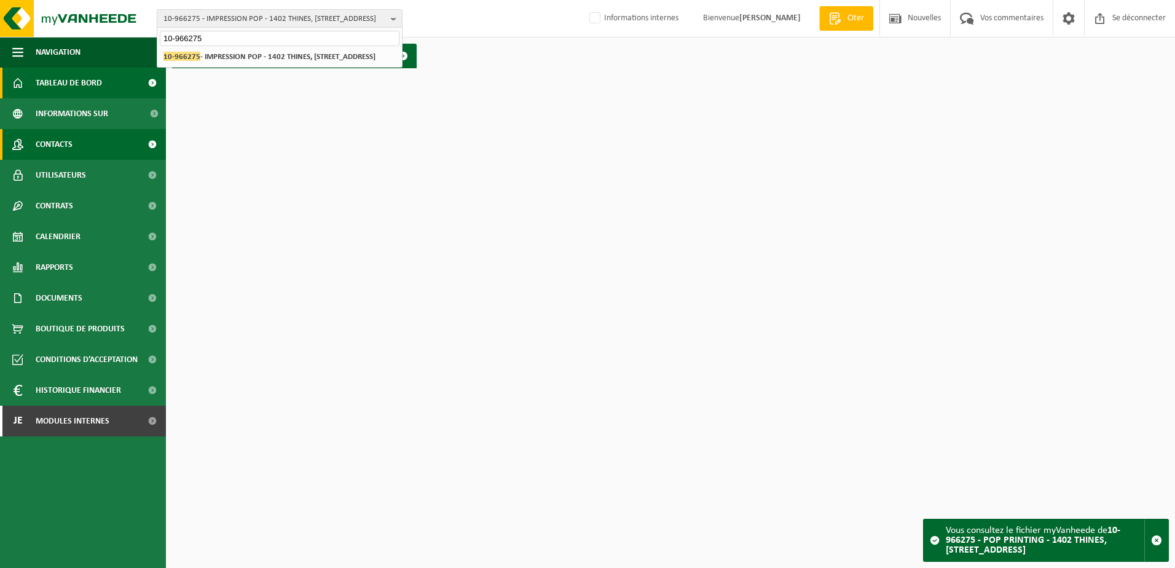
click at [82, 141] on link "Contacts" at bounding box center [83, 144] width 166 height 31
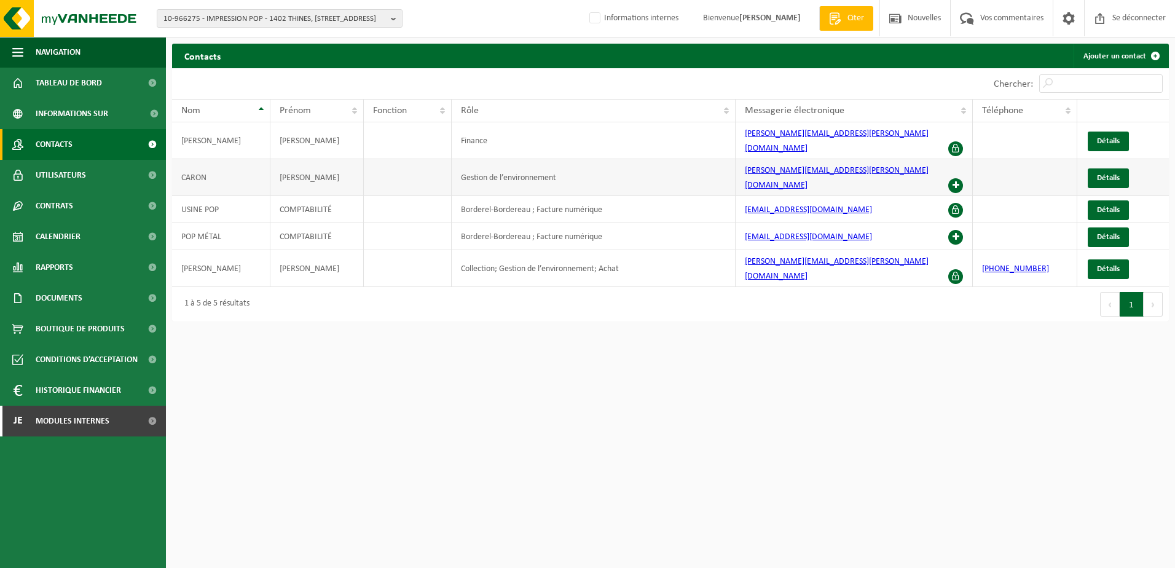
click at [956, 178] on span at bounding box center [955, 185] width 15 height 15
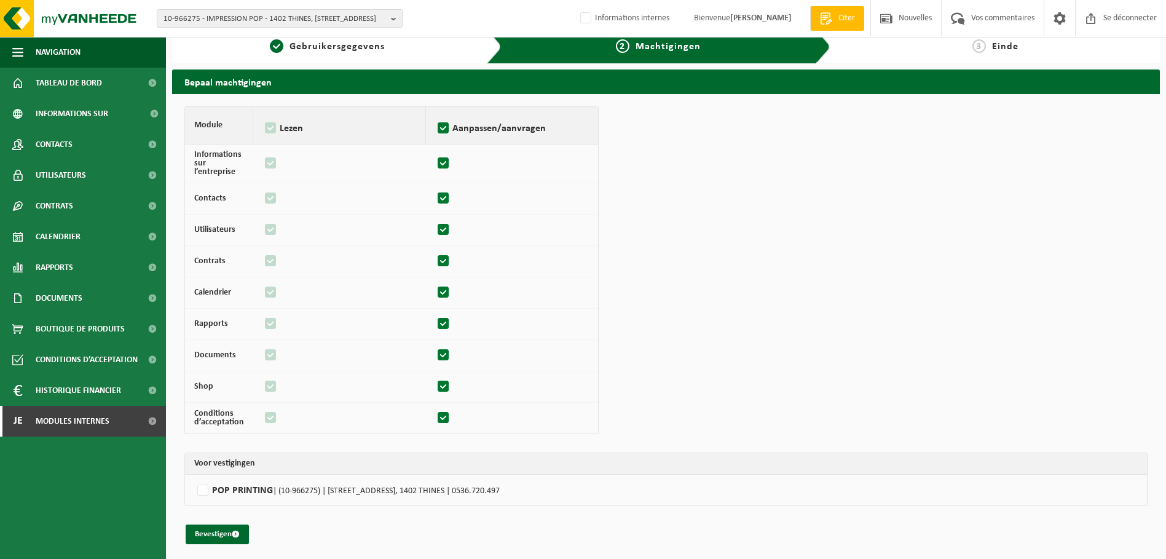
scroll to position [17, 0]
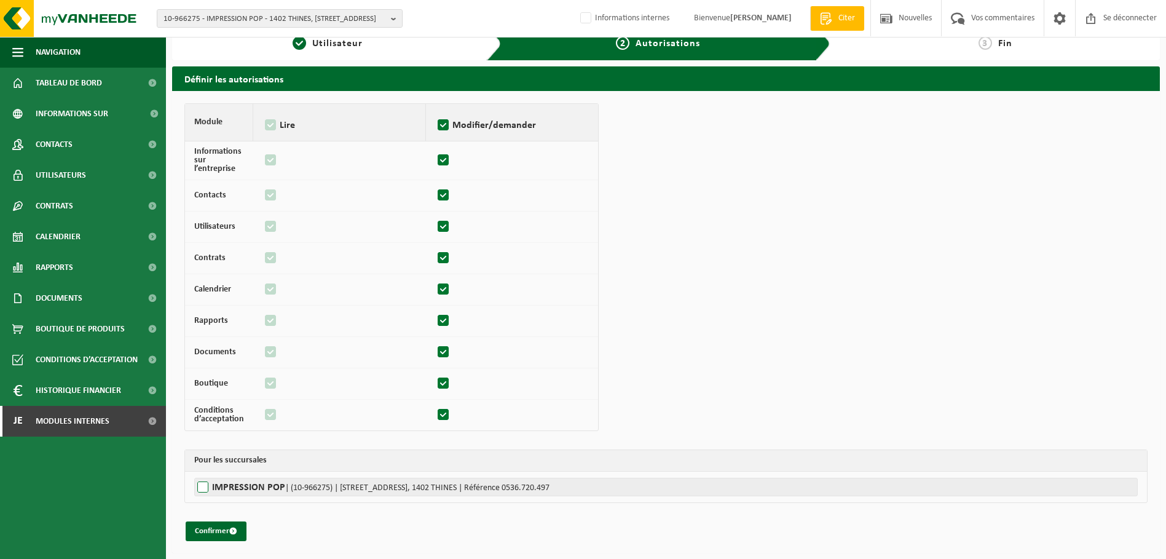
click at [205, 486] on label"] "IMPRESSION POP | (10-966275) | [STREET_ADDRESS], 1402 THINES | Référence 0536.7…" at bounding box center [666, 487] width 944 height 18
click at [205, 486] on input "IMPRESSION POP | (10-966275) | [STREET_ADDRESS], 1402 THINES | Référence 0536.7…" at bounding box center [777, 487] width 1166 height 18
checkbox input "true"
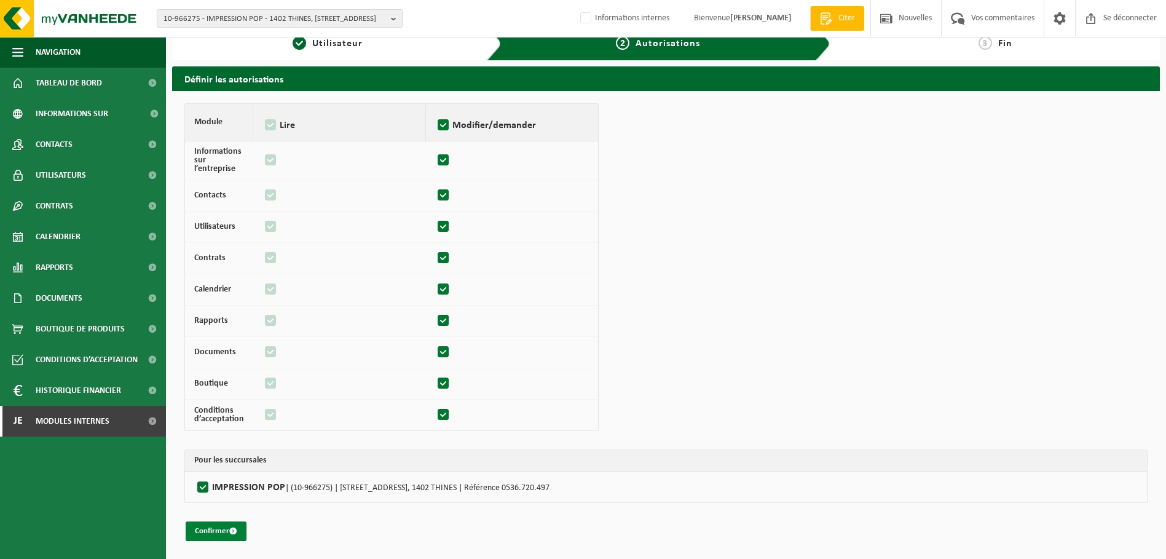
click at [210, 527] on font "Confirmer" at bounding box center [212, 531] width 34 height 8
click at [81, 120] on span "Informations sur l’entreprise" at bounding box center [89, 113] width 106 height 31
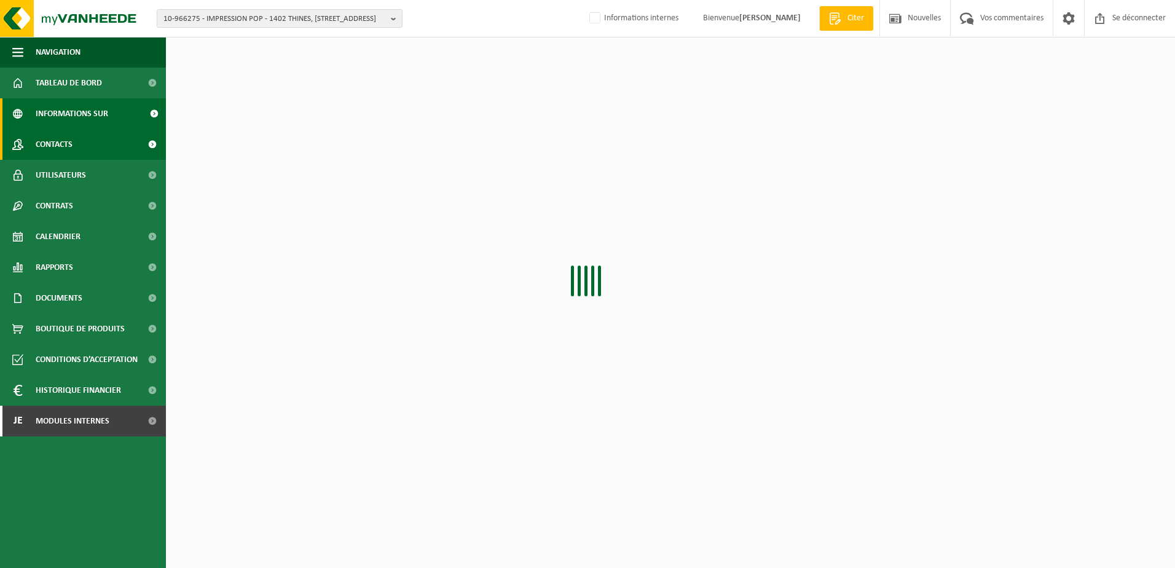
click at [60, 140] on span "Contacts" at bounding box center [54, 144] width 37 height 31
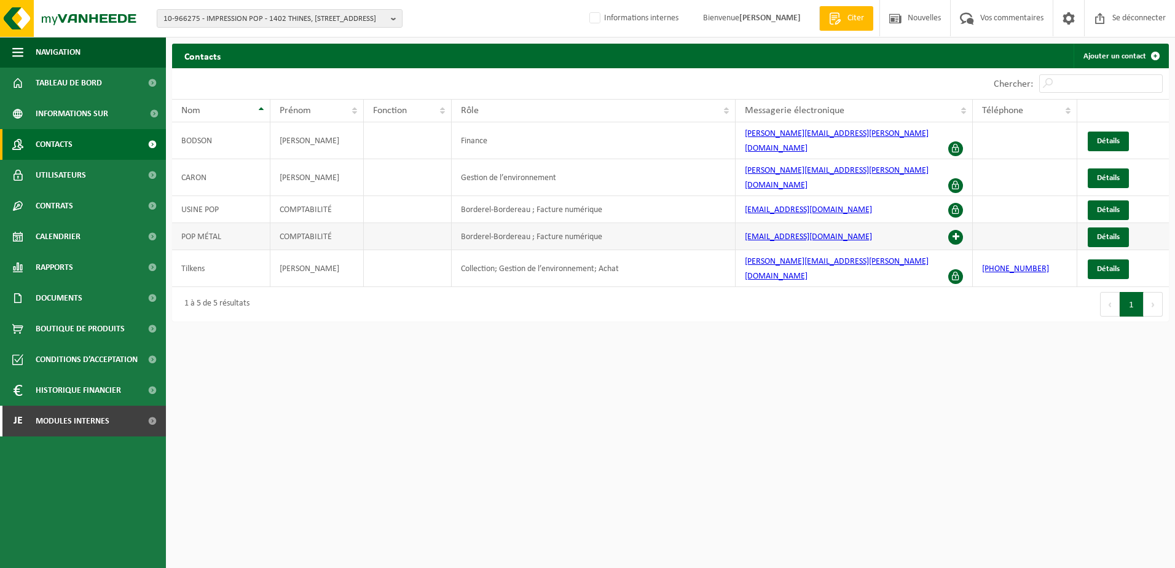
click at [954, 230] on span at bounding box center [955, 237] width 15 height 15
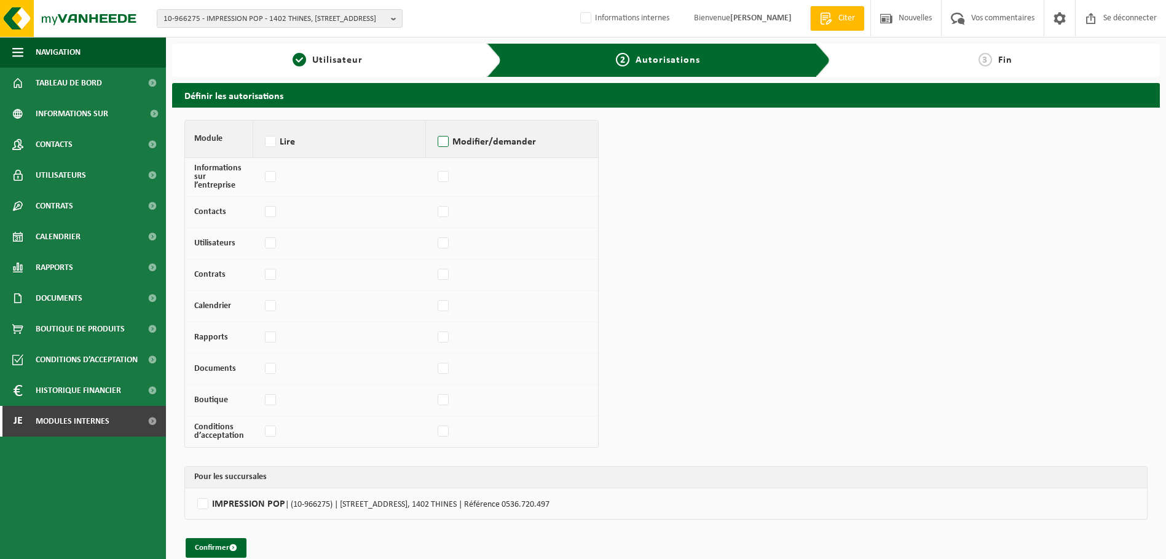
click at [442, 139] on label "Modifier/demander" at bounding box center [512, 142] width 154 height 18
click at [435, 127] on input "Modifier/demander" at bounding box center [435, 126] width 1 height 1
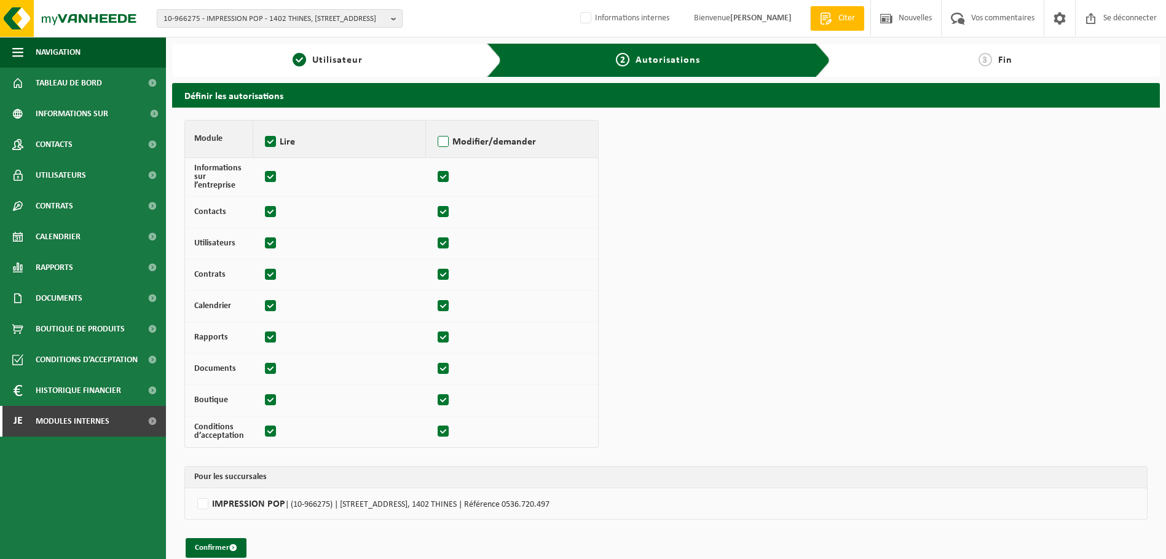
checkbox input "true"
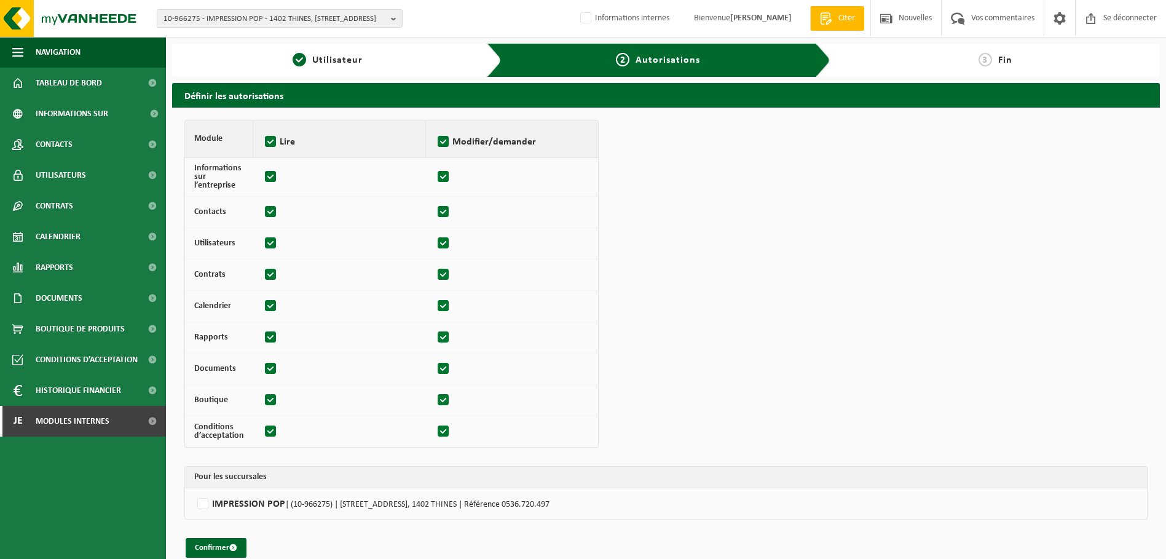
checkbox input "true"
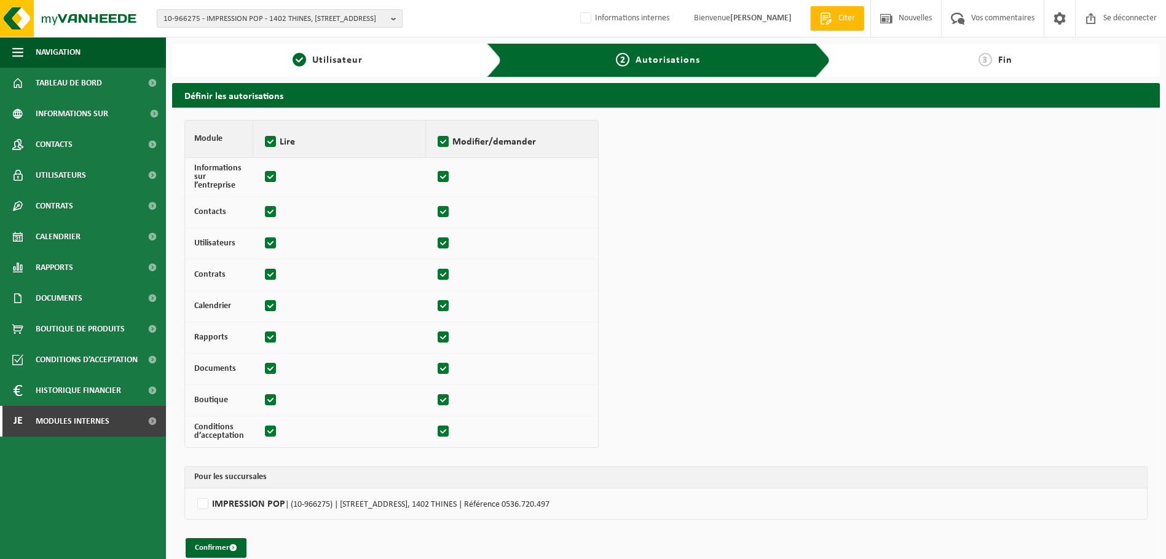
checkbox input "true"
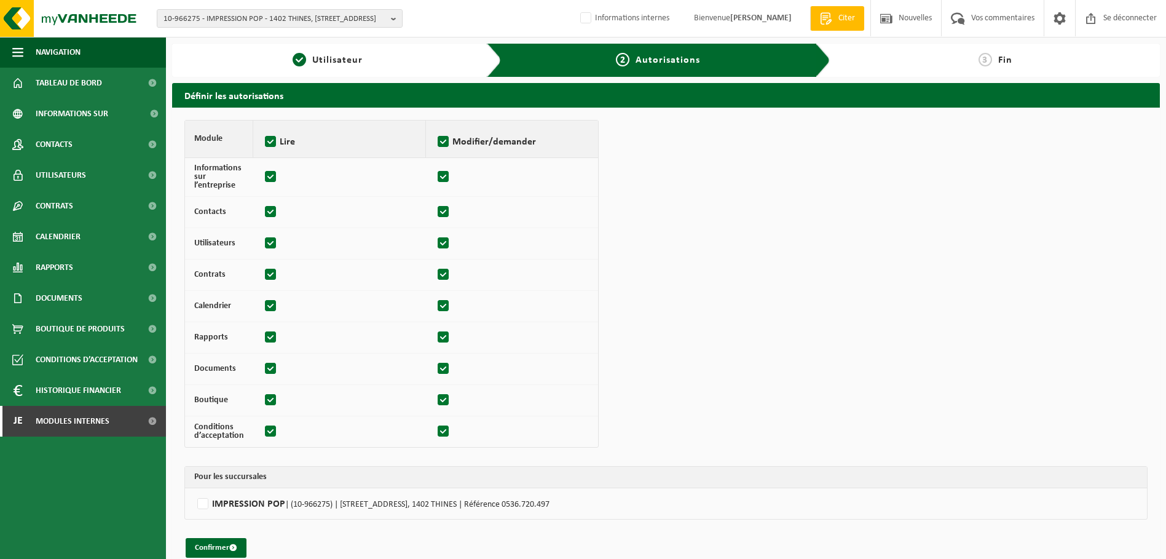
checkbox input "true"
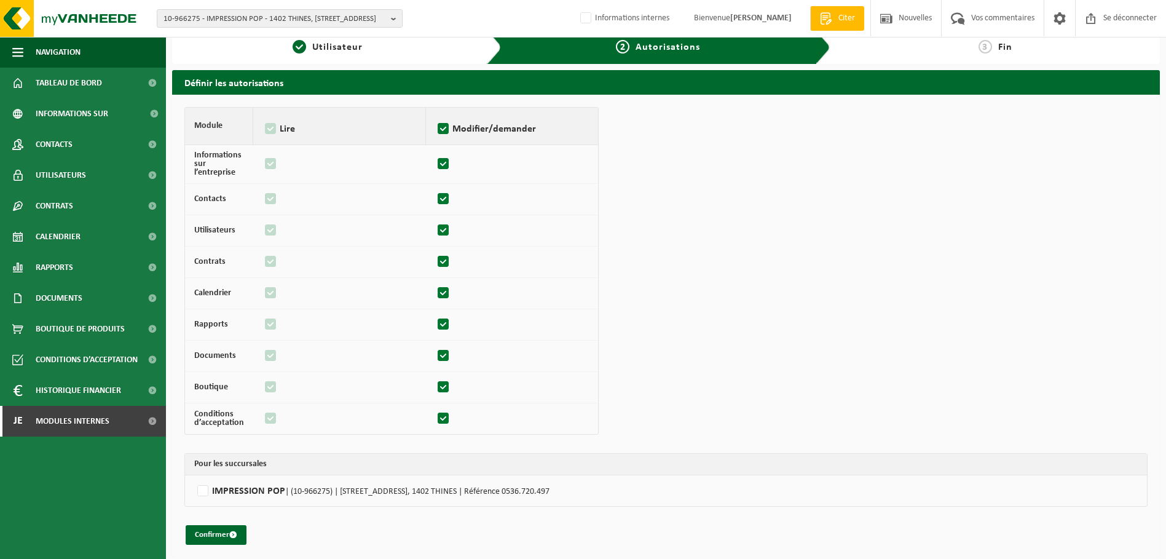
scroll to position [17, 0]
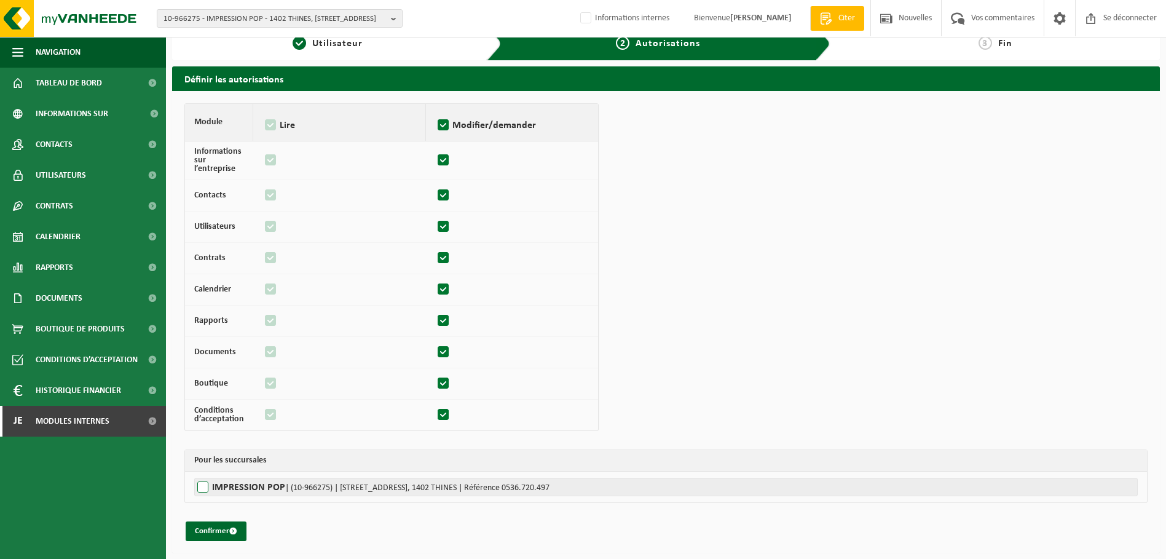
click at [202, 487] on label"] "IMPRESSION POP | (10-966275) | [STREET_ADDRESS], 1402 THINES | Référence 0536.7…" at bounding box center [666, 487] width 944 height 18
click at [202, 487] on input "IMPRESSION POP | (10-966275) | [STREET_ADDRESS], 1402 THINES | Référence 0536.7…" at bounding box center [777, 487] width 1166 height 18
checkbox input "true"
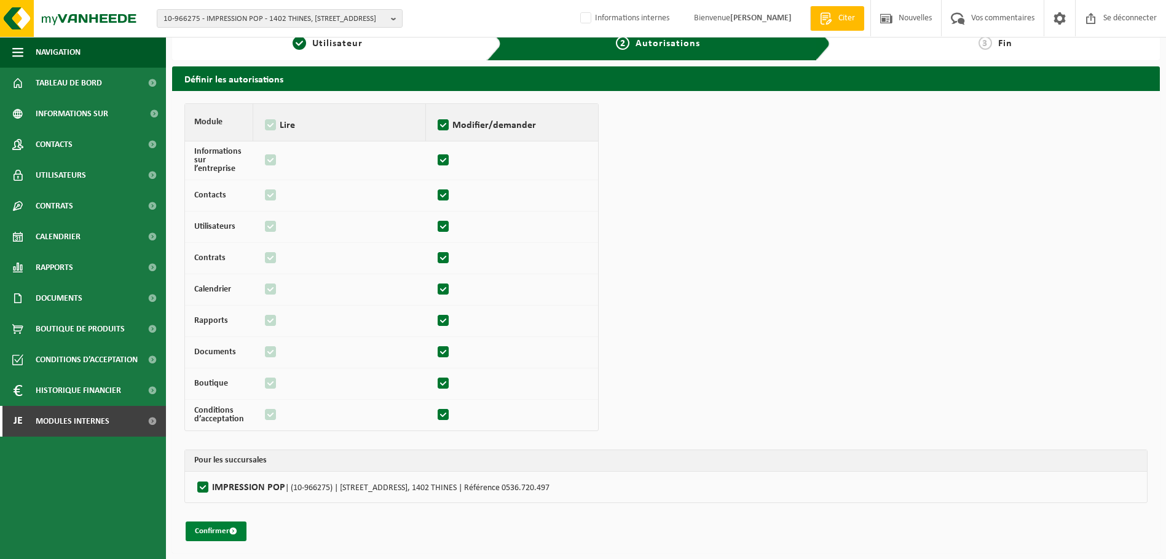
click at [207, 535] on font "Confirmer" at bounding box center [212, 531] width 34 height 8
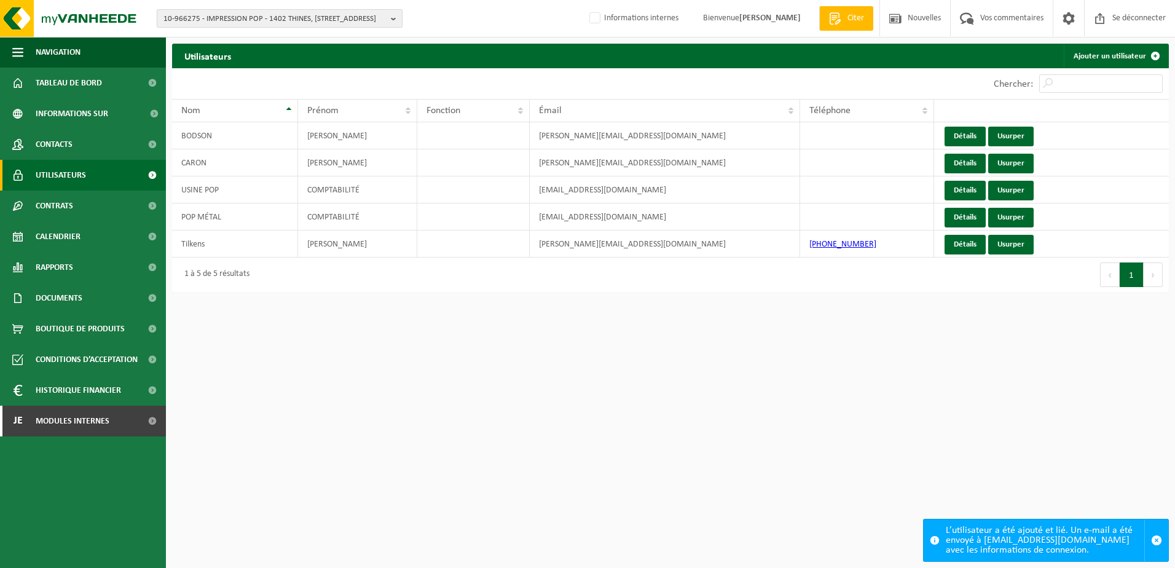
click at [226, 15] on span "10-966275 - IMPRESSION POP - 1402 THINES, RUE DU BOSQUET 12 A" at bounding box center [275, 19] width 223 height 18
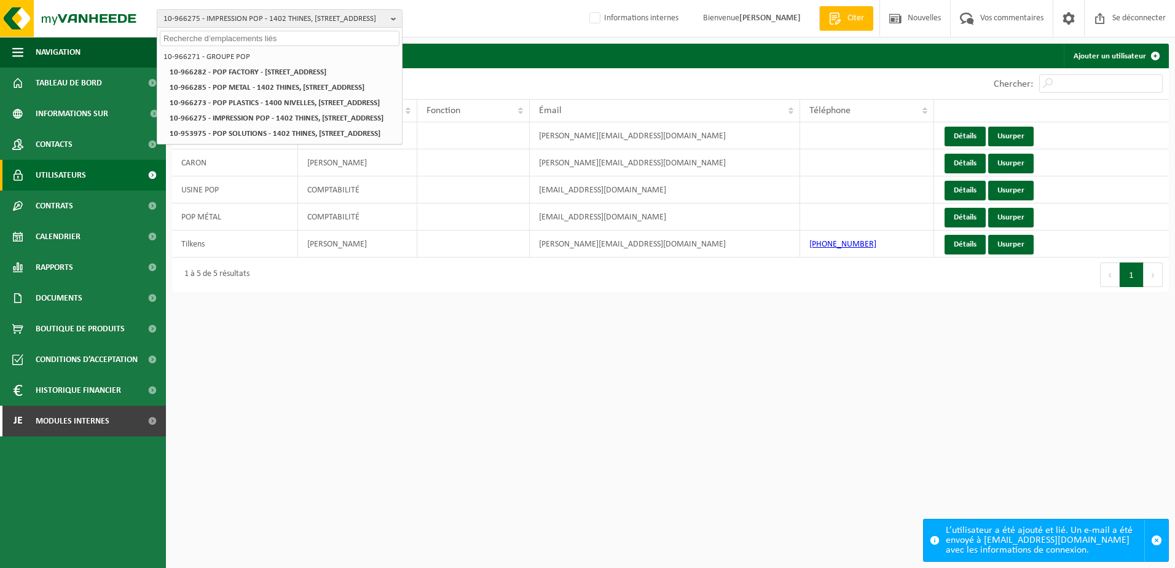
click at [223, 37] on input "text" at bounding box center [280, 38] width 240 height 15
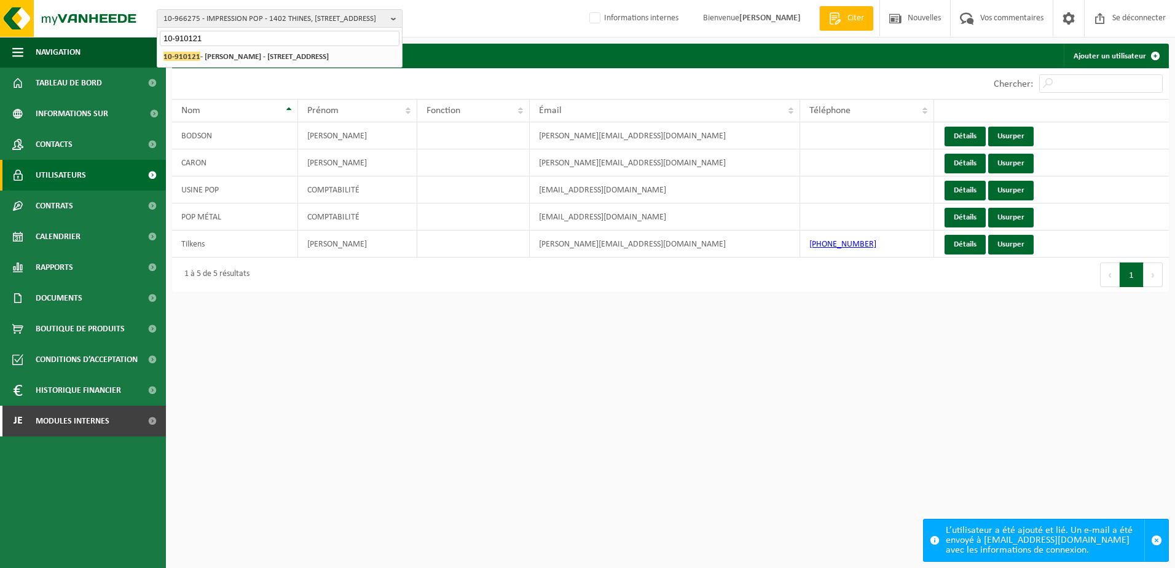
type input "10-910121"
click at [268, 65] on div "10-966271 - GROUPE POP 10-966282 - POP FACTORY - 1400 NIVELLES, RUE DU BOSQUET …" at bounding box center [279, 57] width 245 height 20
click at [268, 61] on li "10-910121 - STÉPHANE LEPRETRE - 7540 KAIN, RUE DU RIVAGE 16" at bounding box center [280, 56] width 240 height 15
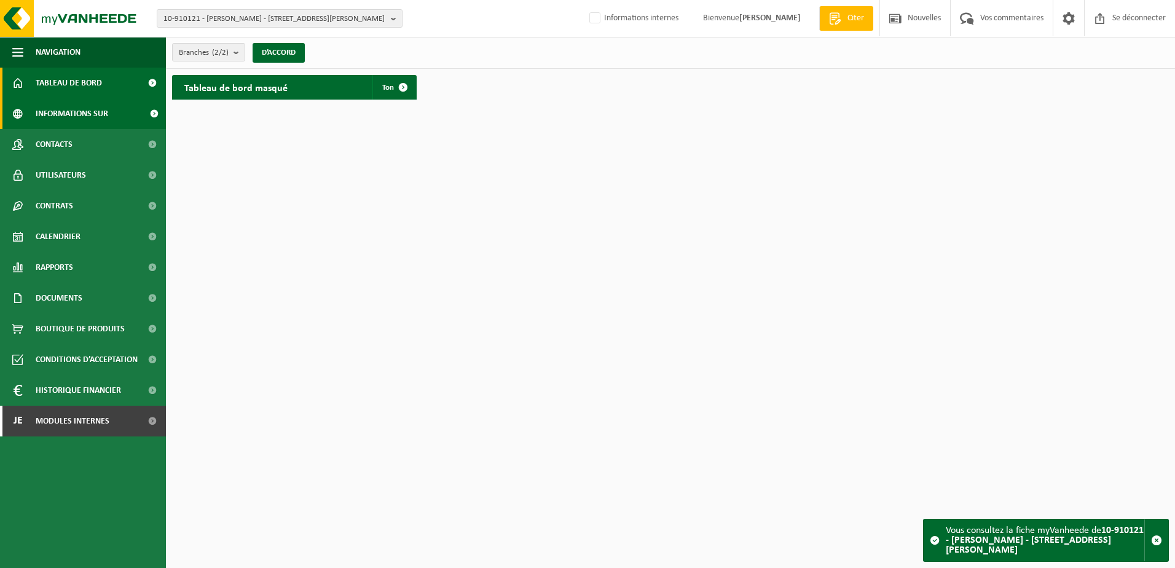
click at [74, 117] on span "Informations sur l’entreprise" at bounding box center [89, 113] width 106 height 31
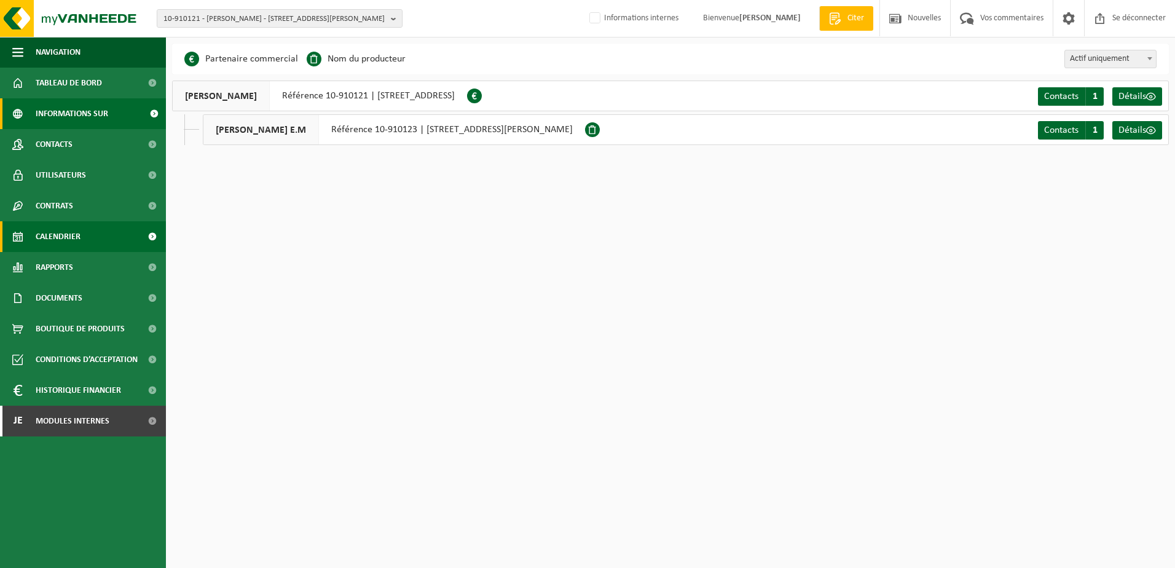
click at [72, 235] on span "Calendrier" at bounding box center [58, 236] width 45 height 31
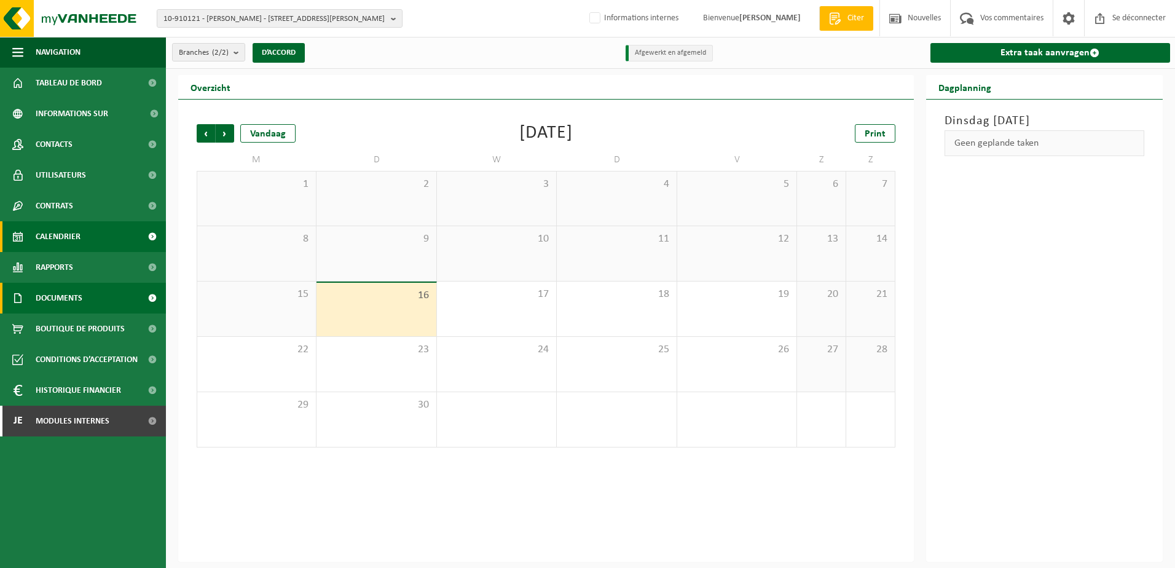
click at [71, 292] on span "Documents" at bounding box center [59, 298] width 47 height 31
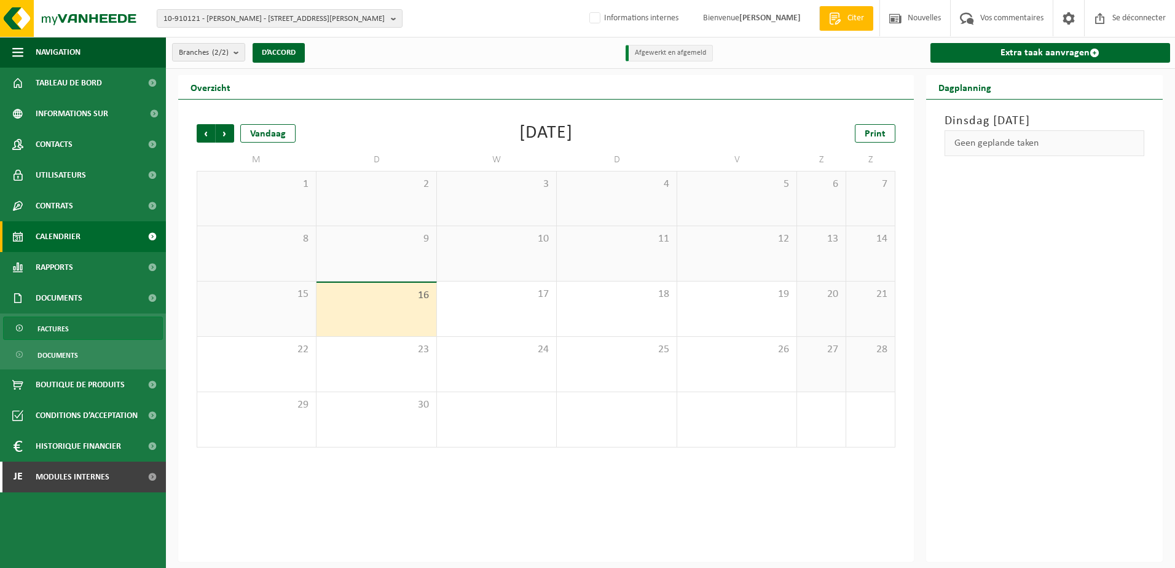
click at [70, 328] on link "Factures" at bounding box center [83, 328] width 160 height 23
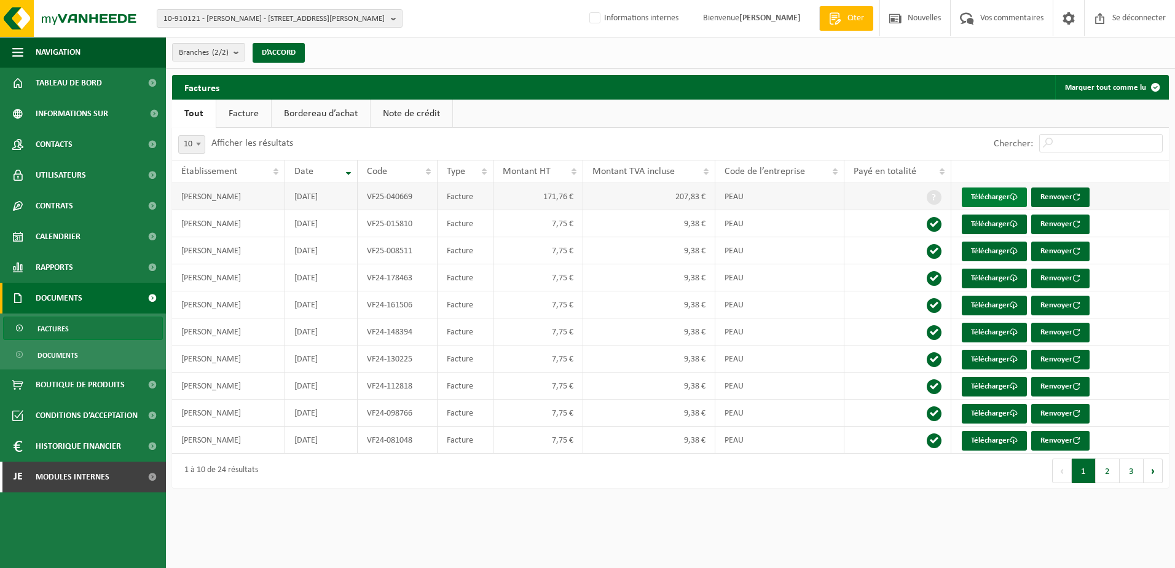
click at [992, 195] on font "Télécharger" at bounding box center [990, 197] width 39 height 8
click at [211, 21] on span "10-910121 - [PERSON_NAME] - [STREET_ADDRESS][PERSON_NAME]" at bounding box center [275, 19] width 223 height 18
drag, startPoint x: 230, startPoint y: 40, endPoint x: 144, endPoint y: 48, distance: 85.8
click at [144, 48] on div "10-910121 - [PERSON_NAME] - [GEOGRAPHIC_DATA][PERSON_NAME] 16 10-735086 10-9101…" at bounding box center [587, 250] width 1175 height 500
click at [231, 20] on span "10-910121 - [PERSON_NAME] - [STREET_ADDRESS][PERSON_NAME]" at bounding box center [275, 19] width 223 height 18
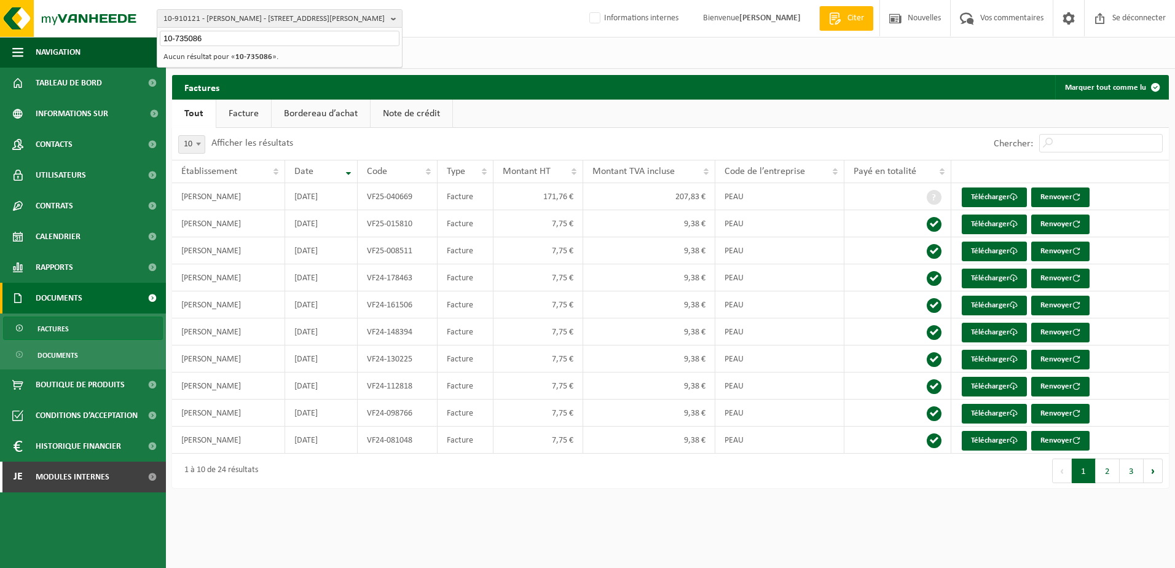
type input "10-735086"
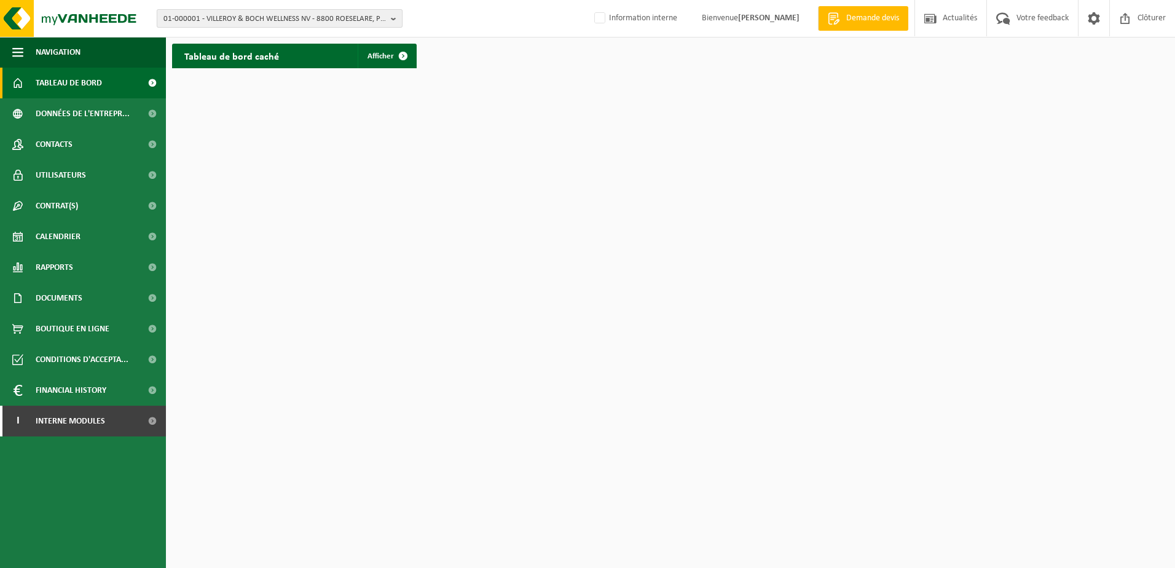
click at [240, 19] on span "01-000001 - VILLEROY & BOCH WELLNESS NV - 8800 ROESELARE, POPULIERSTRAAT 1" at bounding box center [275, 19] width 223 height 18
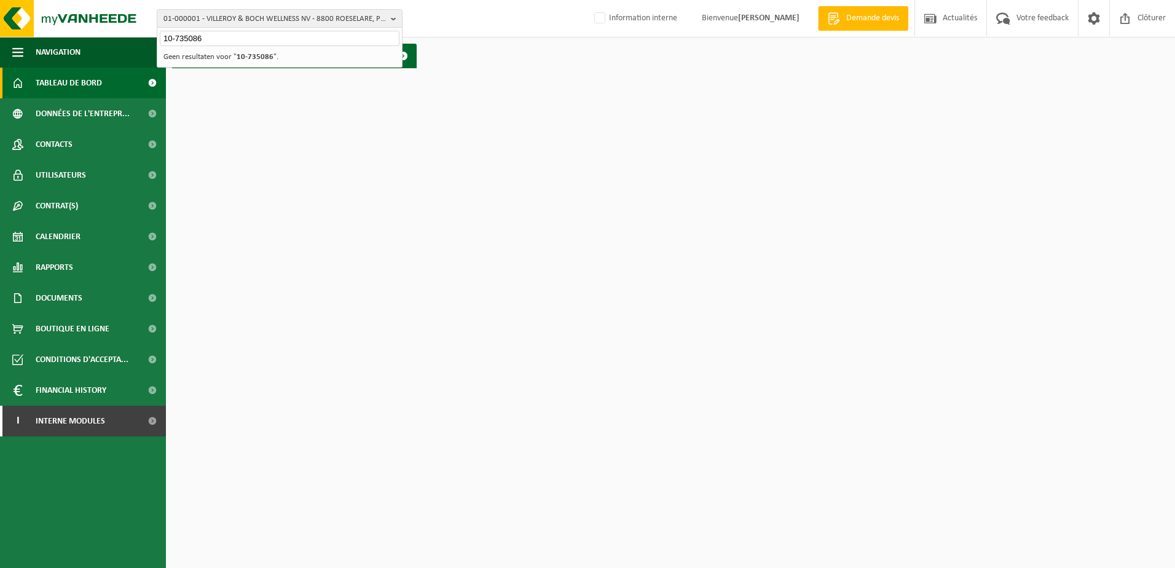
type input "10-735086"
